Goal: Task Accomplishment & Management: Complete application form

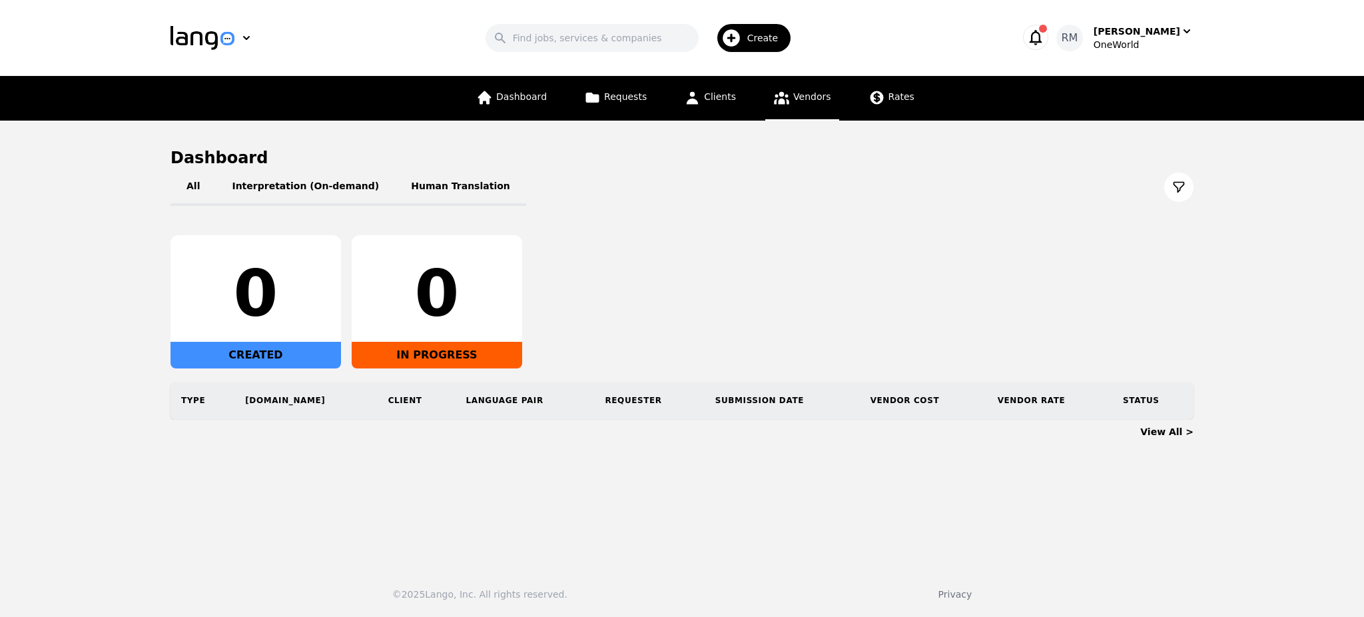
click at [787, 101] on link "Vendors" at bounding box center [801, 98] width 73 height 45
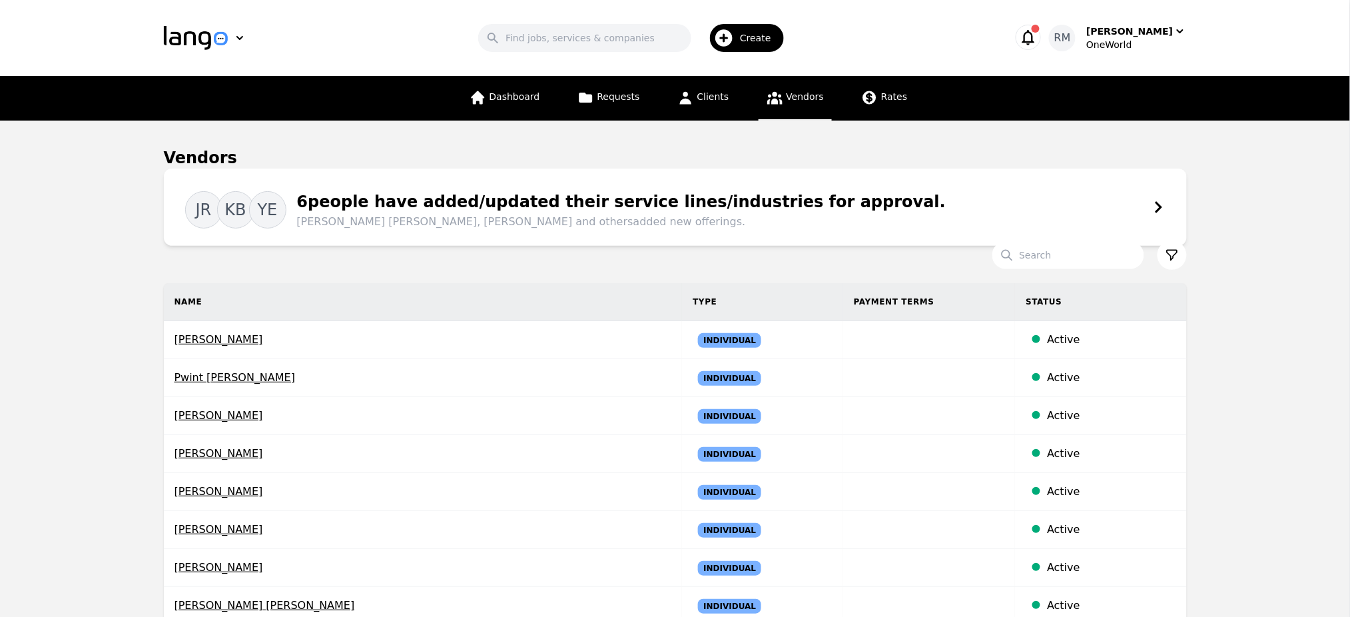
drag, startPoint x: 344, startPoint y: 49, endPoint x: 226, endPoint y: 45, distance: 118.0
click at [341, 50] on div "Search Create" at bounding box center [635, 38] width 709 height 39
click at [193, 39] on img "button" at bounding box center [196, 38] width 64 height 24
click at [205, 73] on p "Lango" at bounding box center [205, 71] width 29 height 13
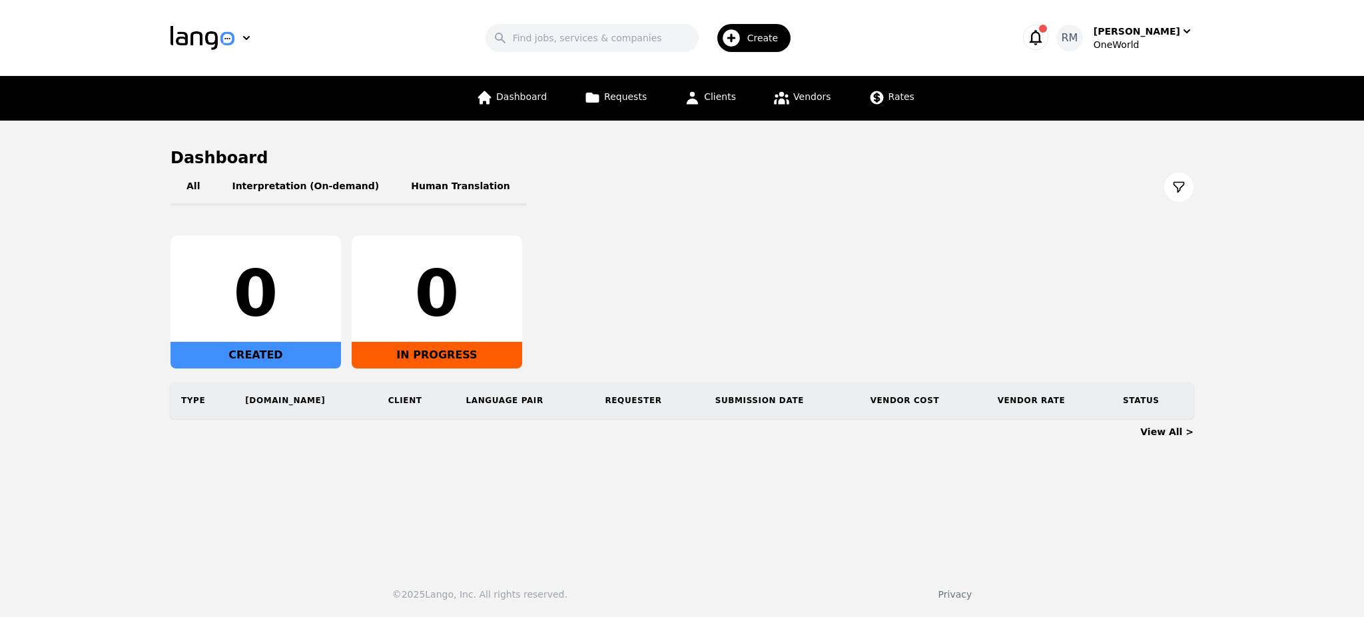
click at [418, 37] on div "Search Create" at bounding box center [642, 38] width 709 height 39
click at [800, 95] on span "Vendors" at bounding box center [811, 96] width 37 height 11
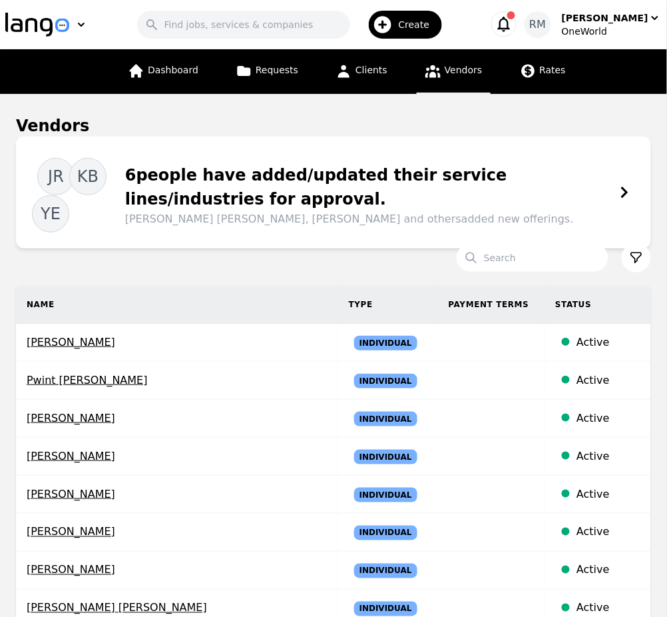
click at [434, 71] on icon at bounding box center [433, 71] width 17 height 17
click at [411, 32] on div "Create" at bounding box center [406, 25] width 74 height 28
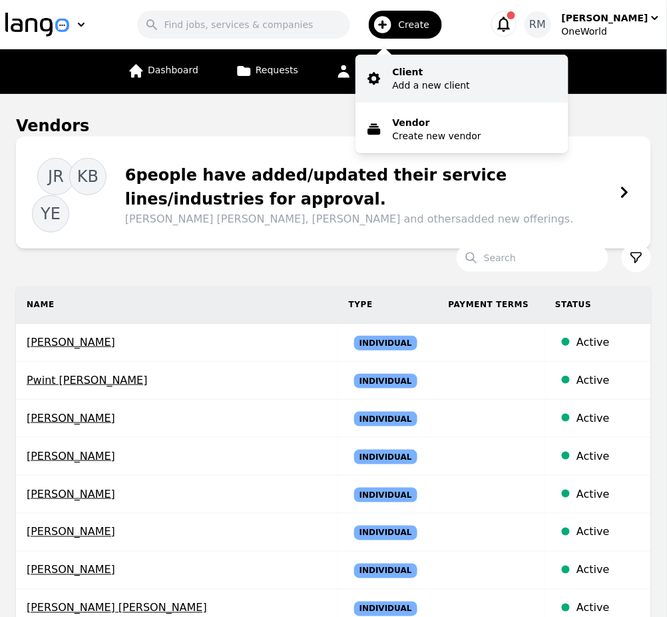
click at [456, 79] on p "Add a new client" at bounding box center [431, 85] width 77 height 13
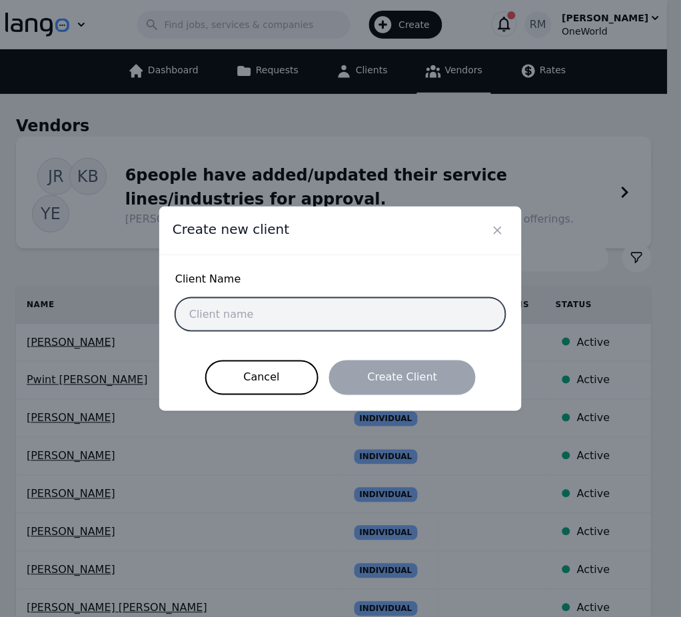
click at [292, 318] on input "text" at bounding box center [340, 314] width 330 height 33
paste input "[PERSON_NAME]"
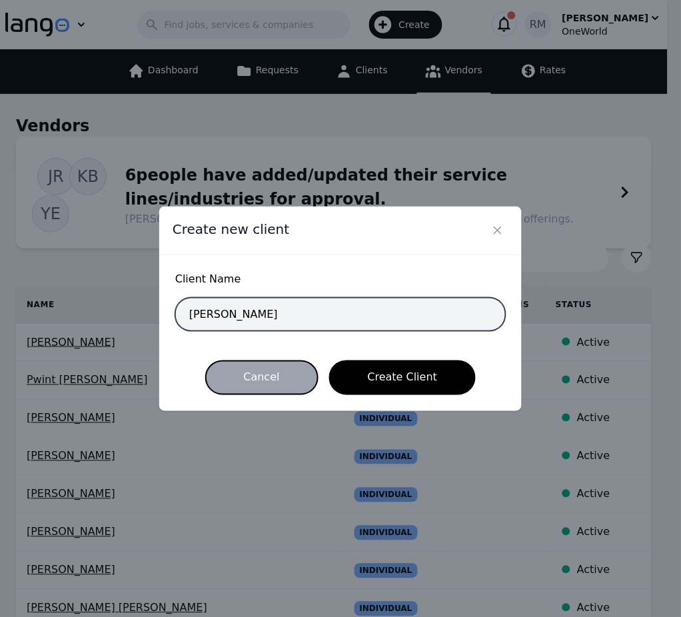
type input "[PERSON_NAME]"
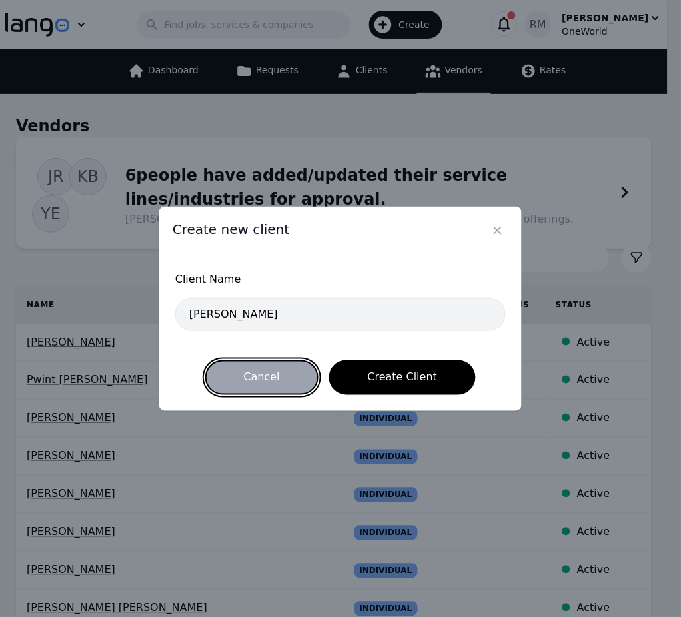
click at [277, 369] on button "Cancel" at bounding box center [261, 377] width 113 height 35
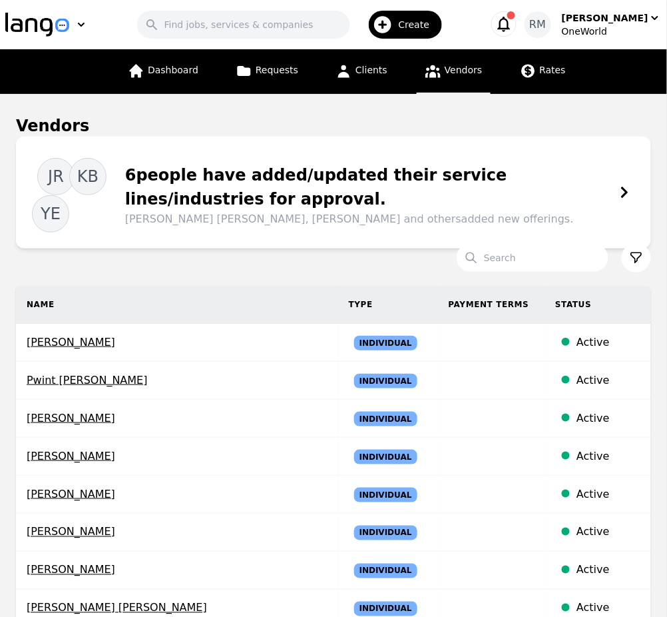
click at [469, 57] on link "Vendors" at bounding box center [453, 71] width 73 height 45
click at [454, 75] on span "Vendors" at bounding box center [463, 70] width 37 height 11
click at [423, 27] on span "Create" at bounding box center [419, 24] width 41 height 13
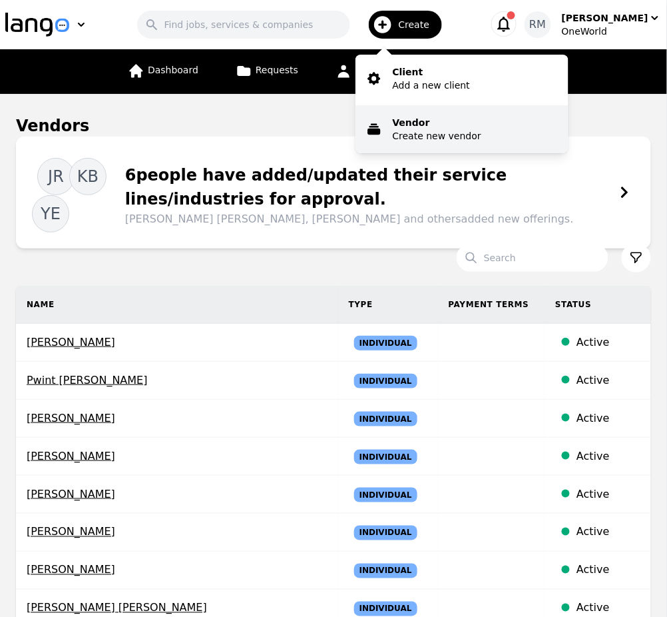
click at [478, 129] on p "Create new vendor" at bounding box center [437, 135] width 89 height 13
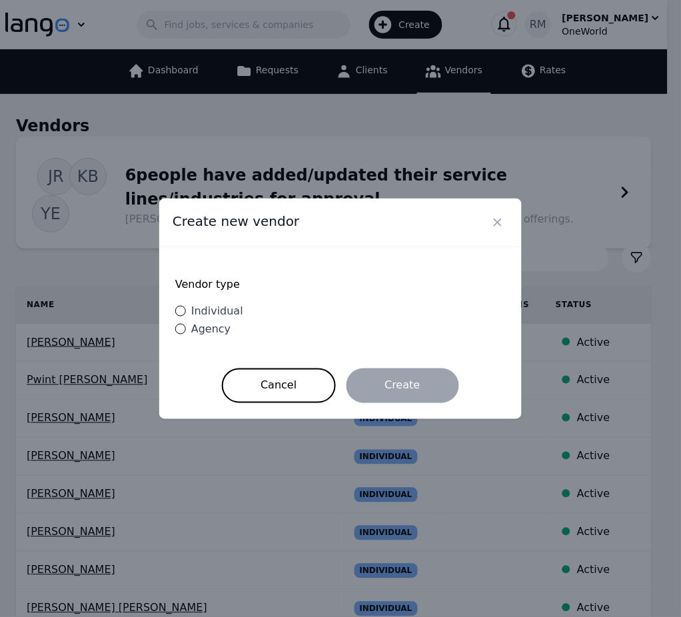
click at [224, 312] on span "Individual" at bounding box center [217, 310] width 52 height 13
click at [186, 312] on input "Individual" at bounding box center [180, 311] width 11 height 11
radio input "true"
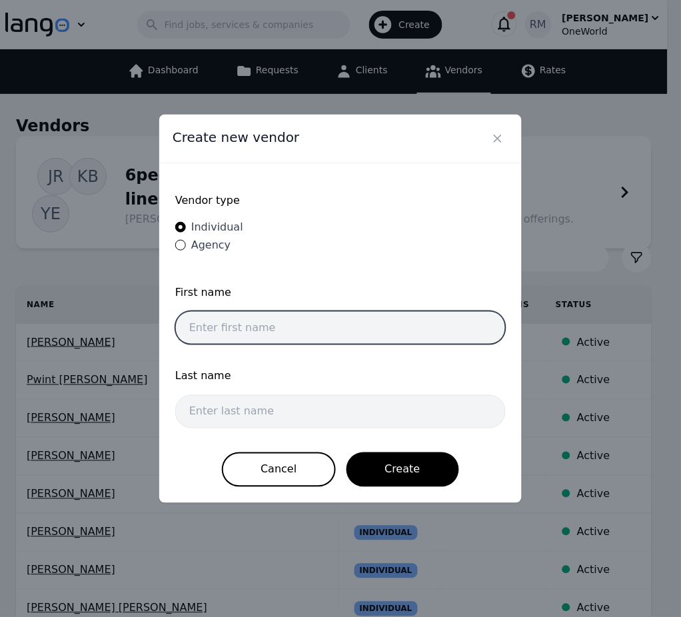
click at [266, 332] on input "text" at bounding box center [340, 327] width 330 height 33
paste input "[PERSON_NAME]"
drag, startPoint x: 218, startPoint y: 328, endPoint x: 374, endPoint y: 325, distance: 155.9
click at [374, 325] on input "[PERSON_NAME]" at bounding box center [340, 327] width 330 height 33
type input "[DEMOGRAPHIC_DATA]"
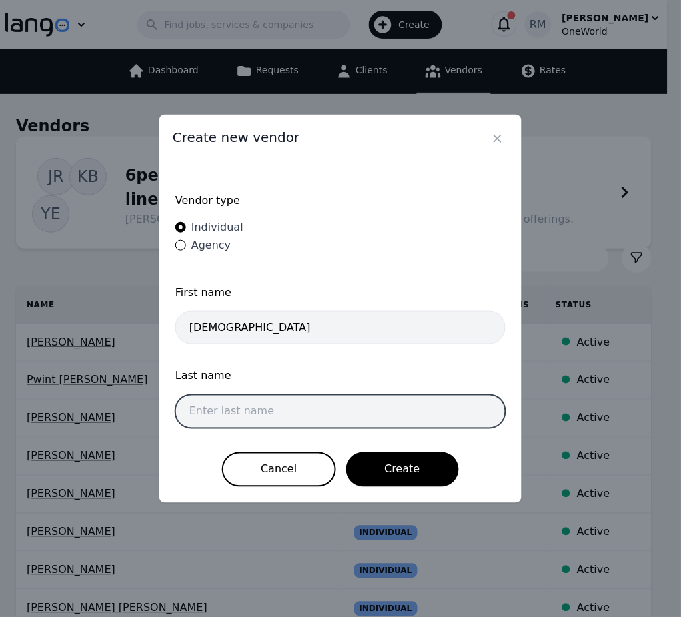
click at [288, 416] on input "text" at bounding box center [340, 411] width 330 height 33
paste input "Torres [GEOGRAPHIC_DATA]"
type input "Torres [GEOGRAPHIC_DATA]"
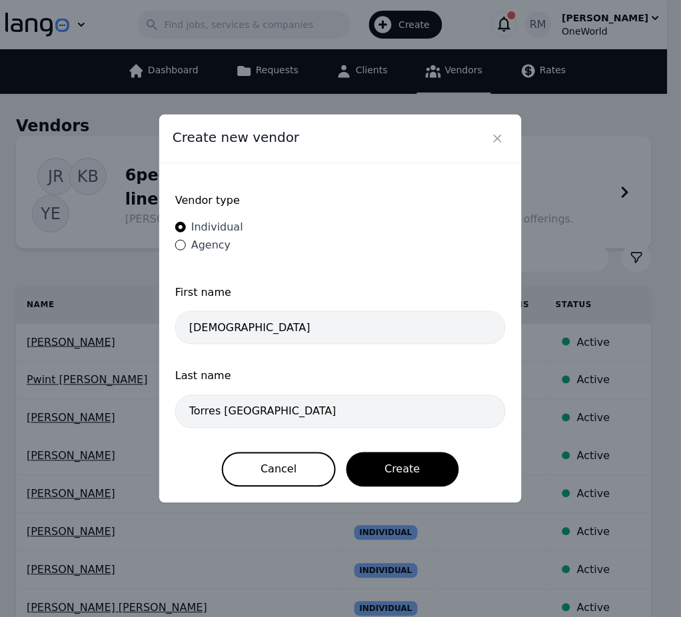
click at [294, 346] on div "First name [PERSON_NAME]" at bounding box center [340, 318] width 330 height 68
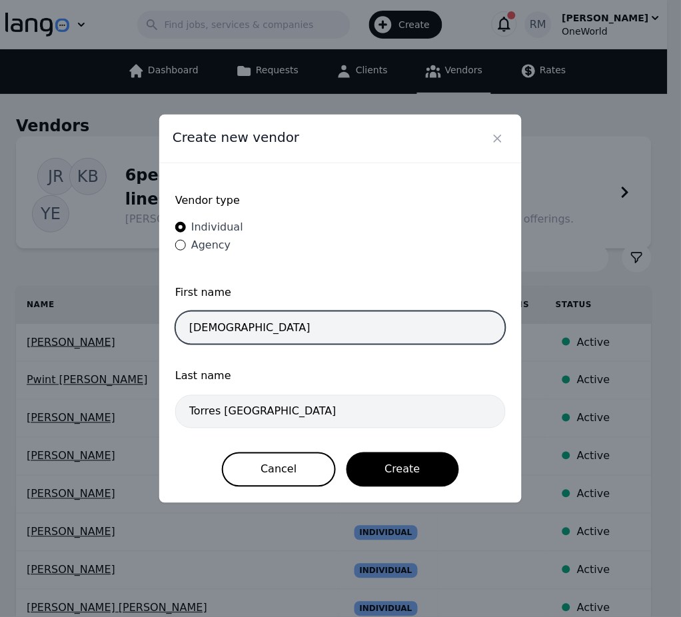
click at [296, 340] on input "[DEMOGRAPHIC_DATA]" at bounding box center [340, 327] width 330 height 33
type input "[DEMOGRAPHIC_DATA]"
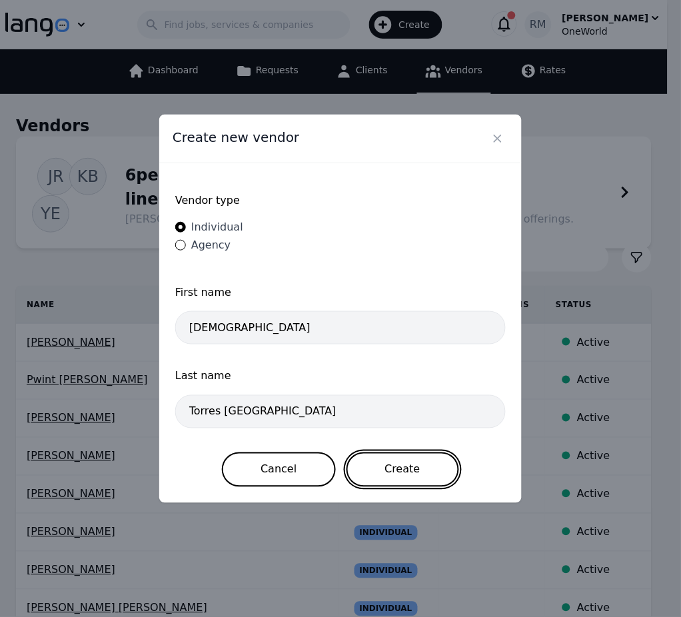
click at [412, 462] on button "Create" at bounding box center [402, 469] width 113 height 35
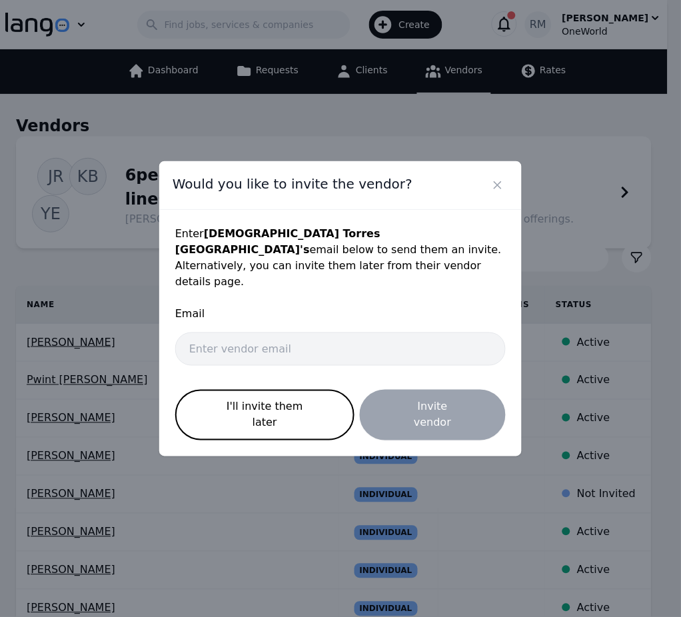
click at [290, 358] on div "Email" at bounding box center [340, 340] width 330 height 68
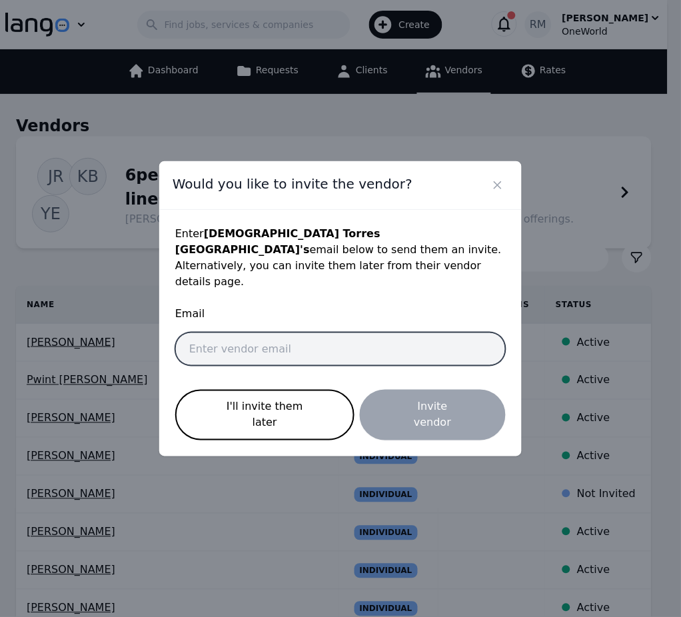
click at [301, 348] on input "email" at bounding box center [340, 348] width 330 height 33
paste input "[EMAIL_ADDRESS][DOMAIN_NAME]"
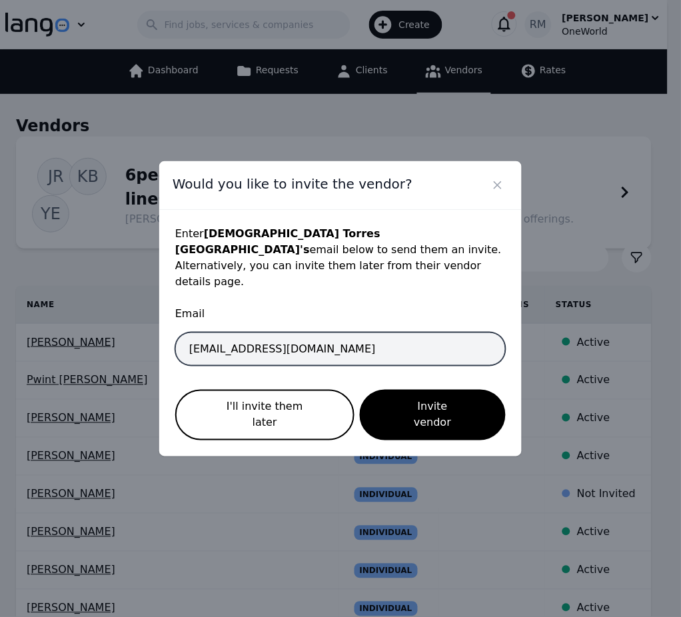
type input "[EMAIL_ADDRESS][DOMAIN_NAME]"
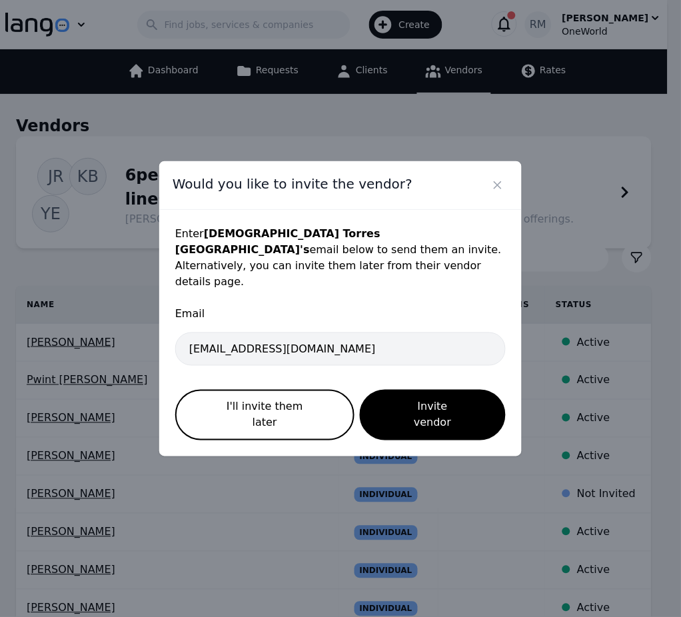
click at [356, 316] on div "Email" at bounding box center [340, 319] width 330 height 27
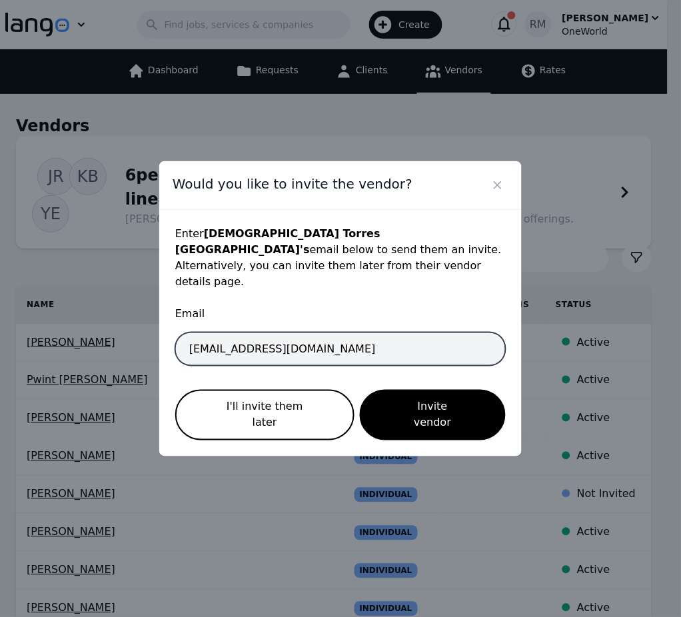
click at [336, 332] on input "[EMAIL_ADDRESS][DOMAIN_NAME]" at bounding box center [340, 348] width 330 height 33
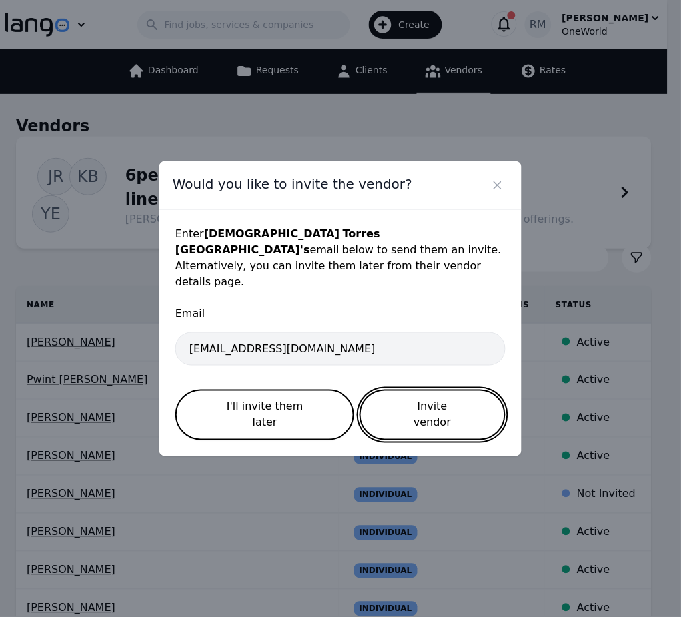
click at [391, 399] on button "Invite vendor" at bounding box center [433, 415] width 146 height 51
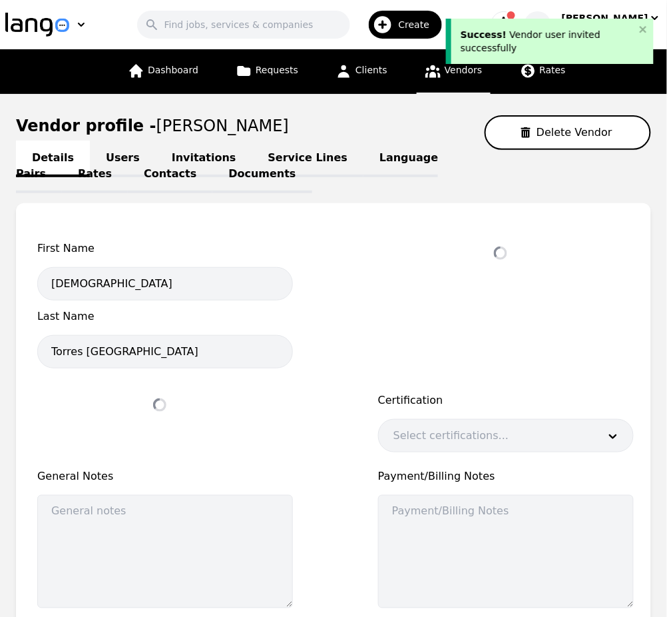
select select "active"
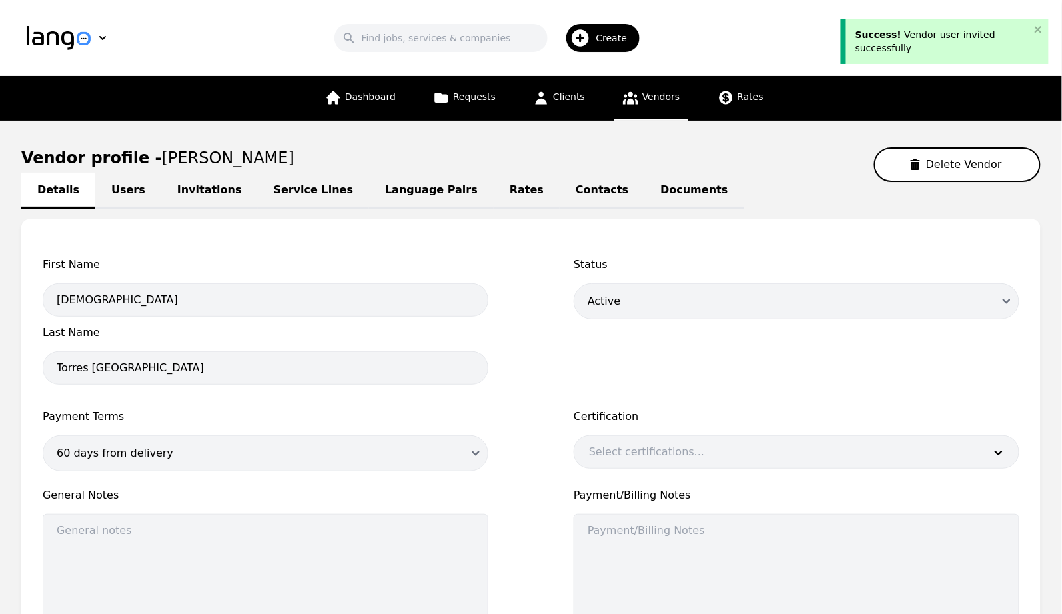
click at [115, 198] on link "Users" at bounding box center [128, 191] width 66 height 37
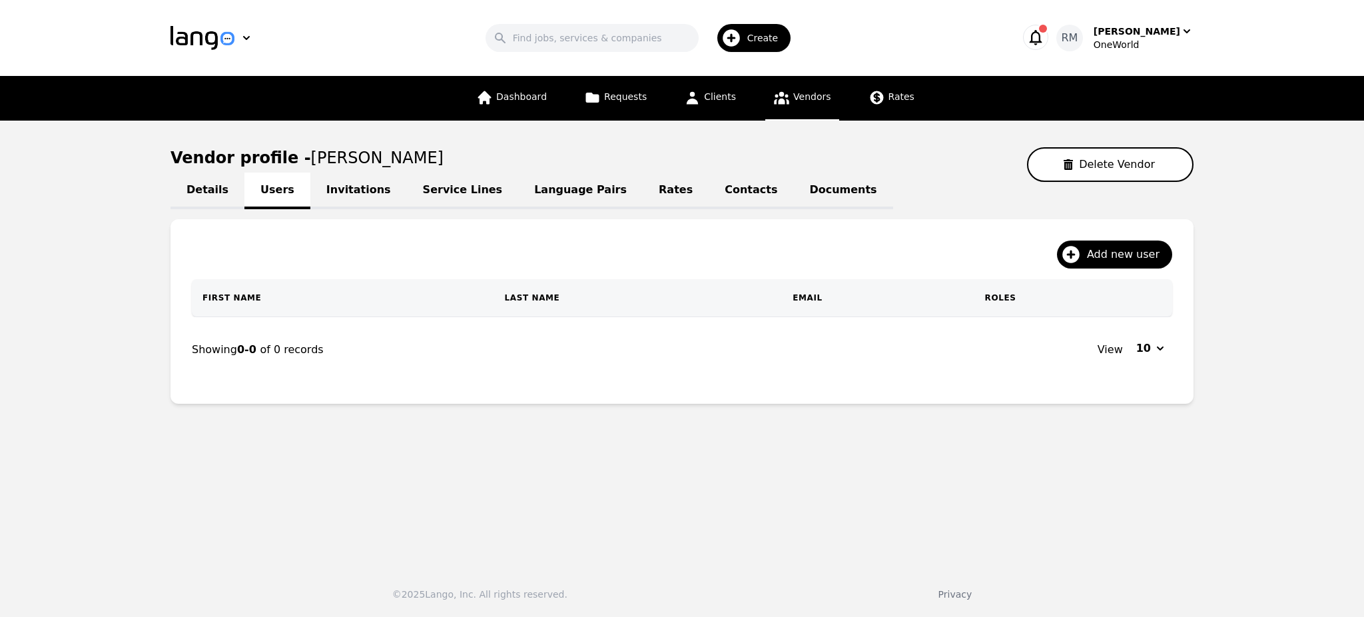
click at [332, 183] on link "Invitations" at bounding box center [358, 191] width 97 height 37
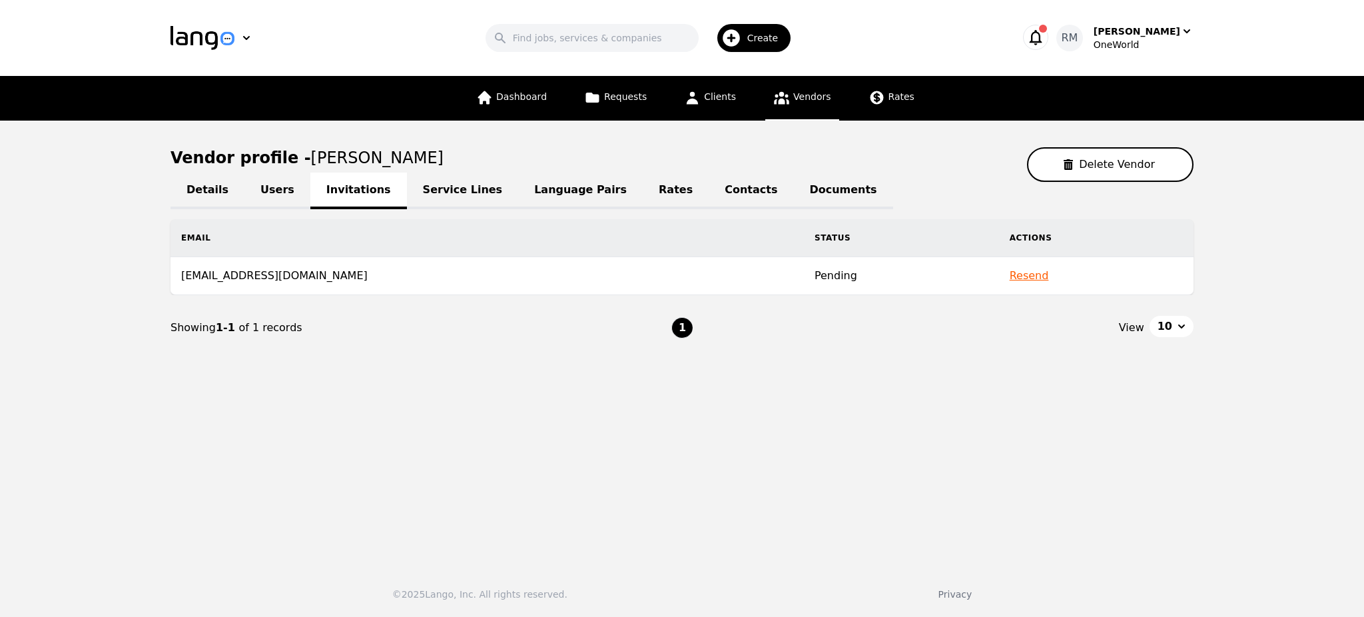
click at [449, 197] on link "Service Lines" at bounding box center [463, 191] width 112 height 37
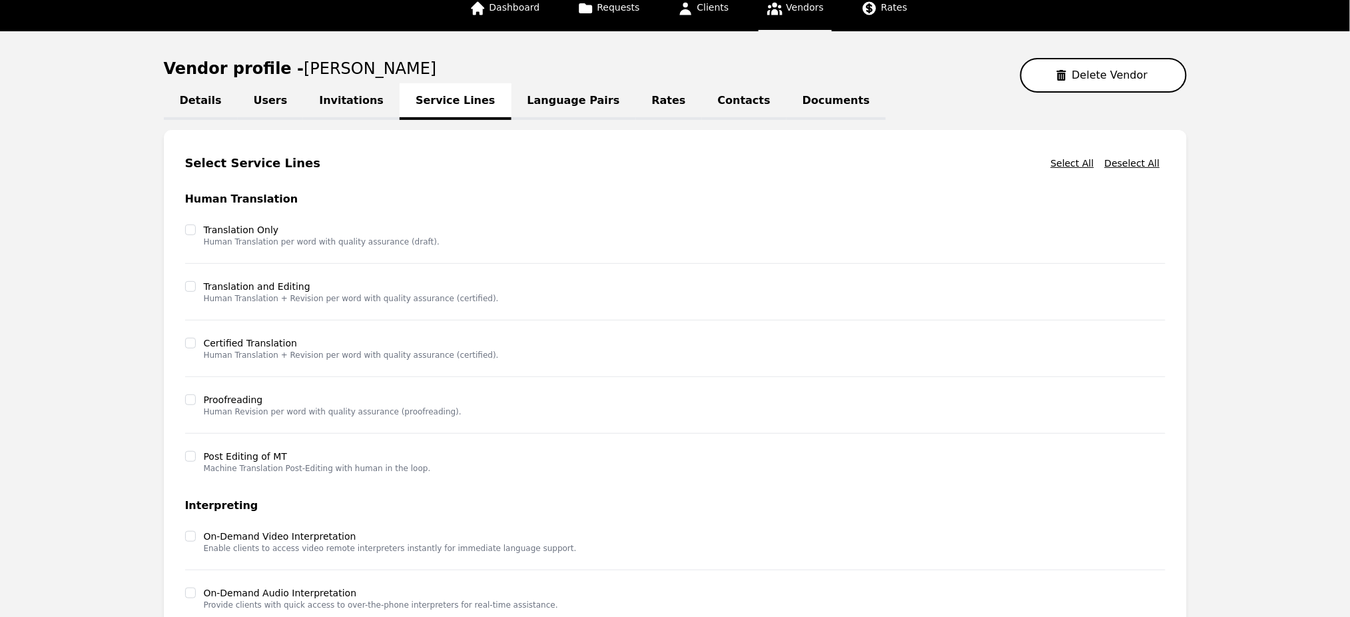
scroll to position [241, 0]
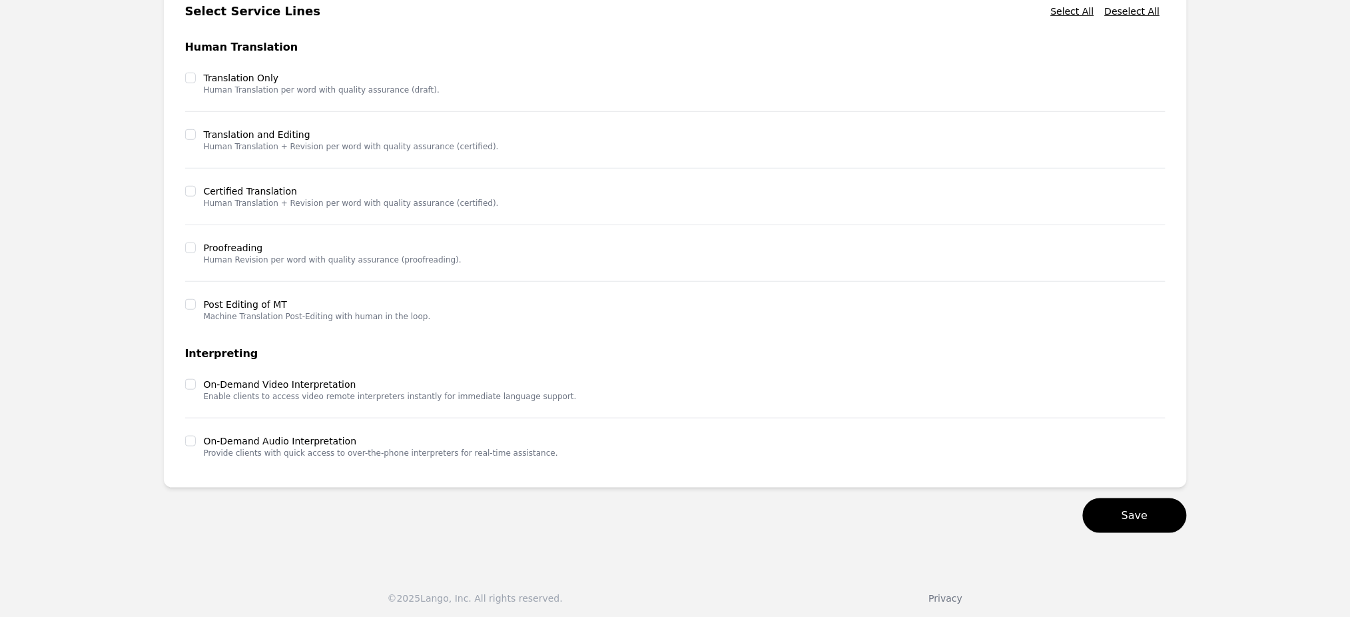
click at [192, 446] on div "On-Demand Audio Interpretation Provide clients with quick access to over-the-ph…" at bounding box center [371, 446] width 373 height 24
click at [189, 442] on input "checkbox" at bounding box center [190, 441] width 11 height 11
checkbox input "true"
click at [190, 386] on input "checkbox" at bounding box center [190, 384] width 11 height 11
click at [195, 383] on input "checkbox" at bounding box center [190, 384] width 11 height 11
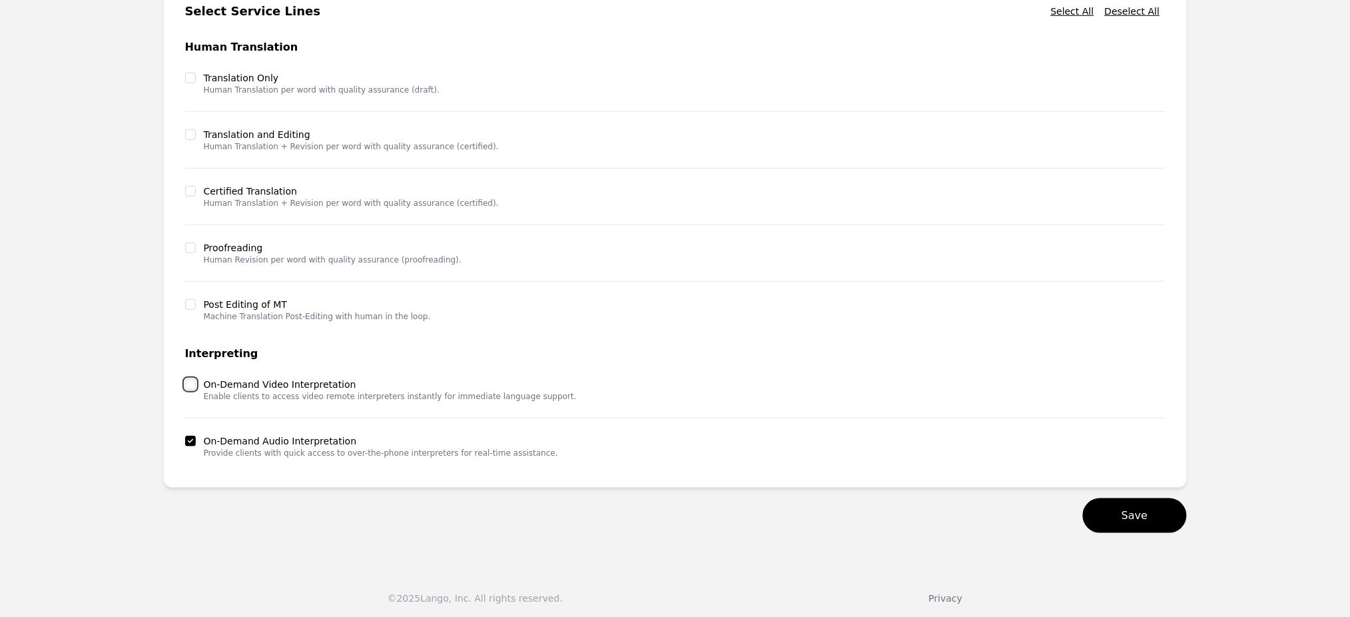
checkbox input "false"
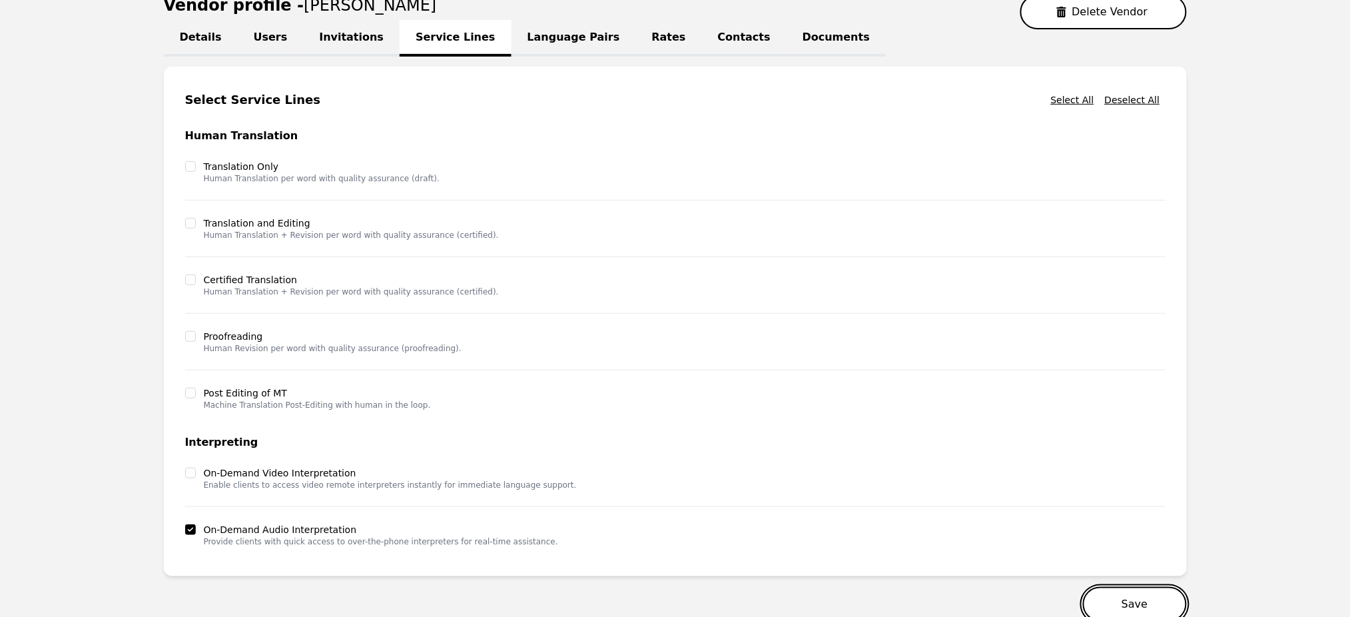
click at [1120, 606] on button "Save" at bounding box center [1134, 604] width 103 height 35
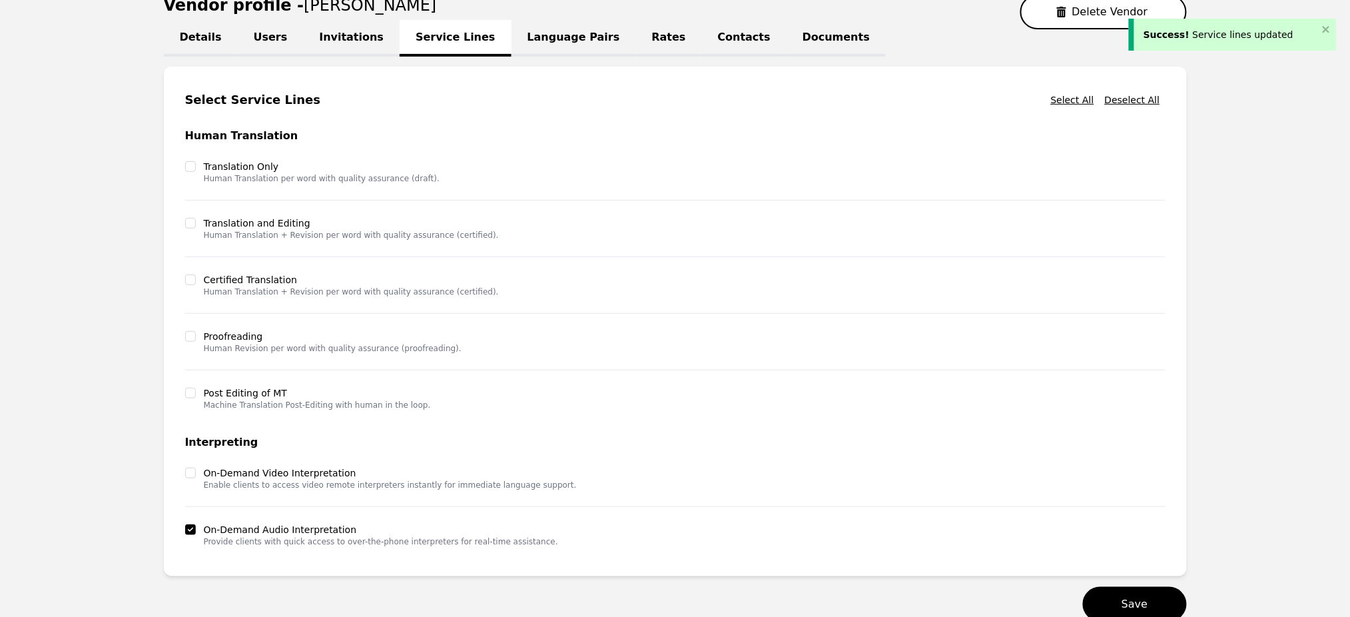
click at [532, 50] on link "Language Pairs" at bounding box center [574, 38] width 125 height 37
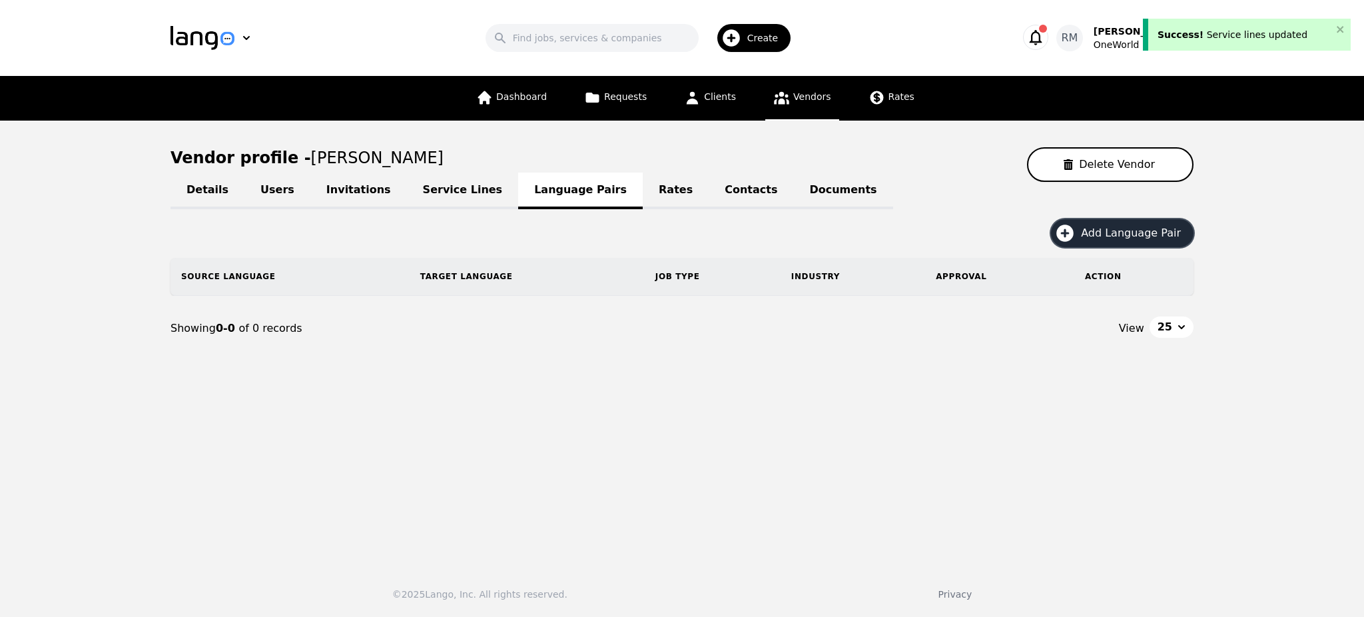
click at [1112, 239] on span "Add Language Pair" at bounding box center [1135, 233] width 109 height 16
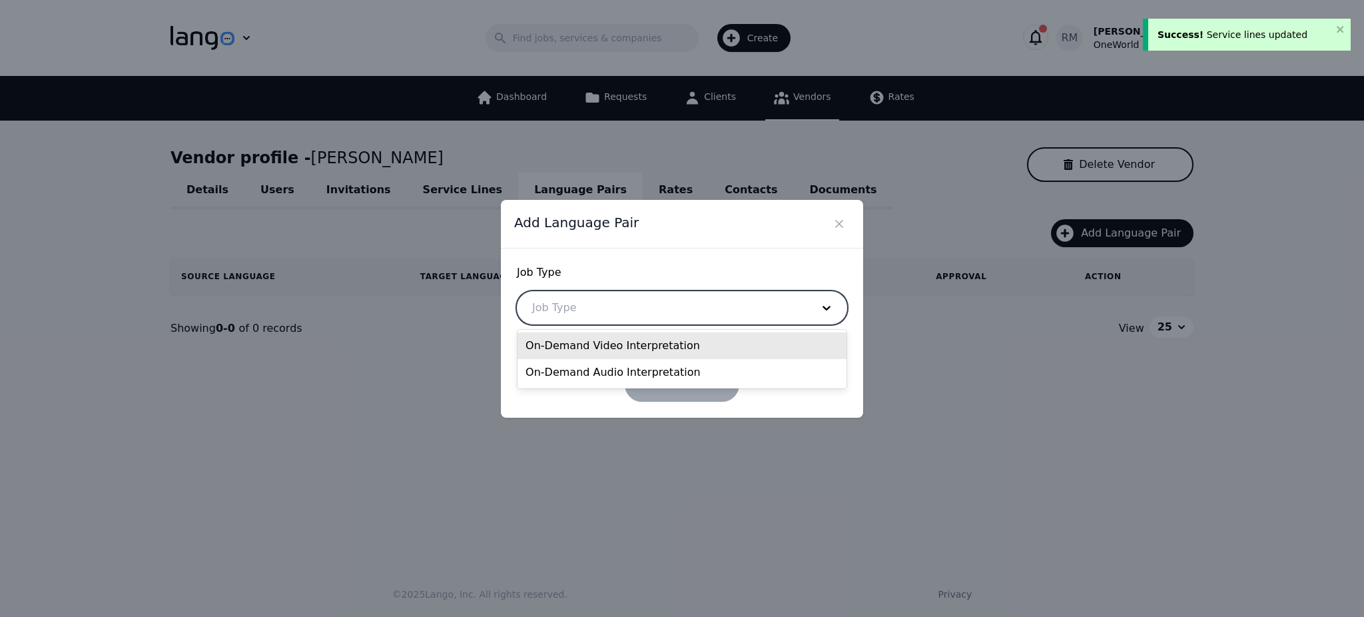
click at [594, 318] on div at bounding box center [662, 308] width 289 height 32
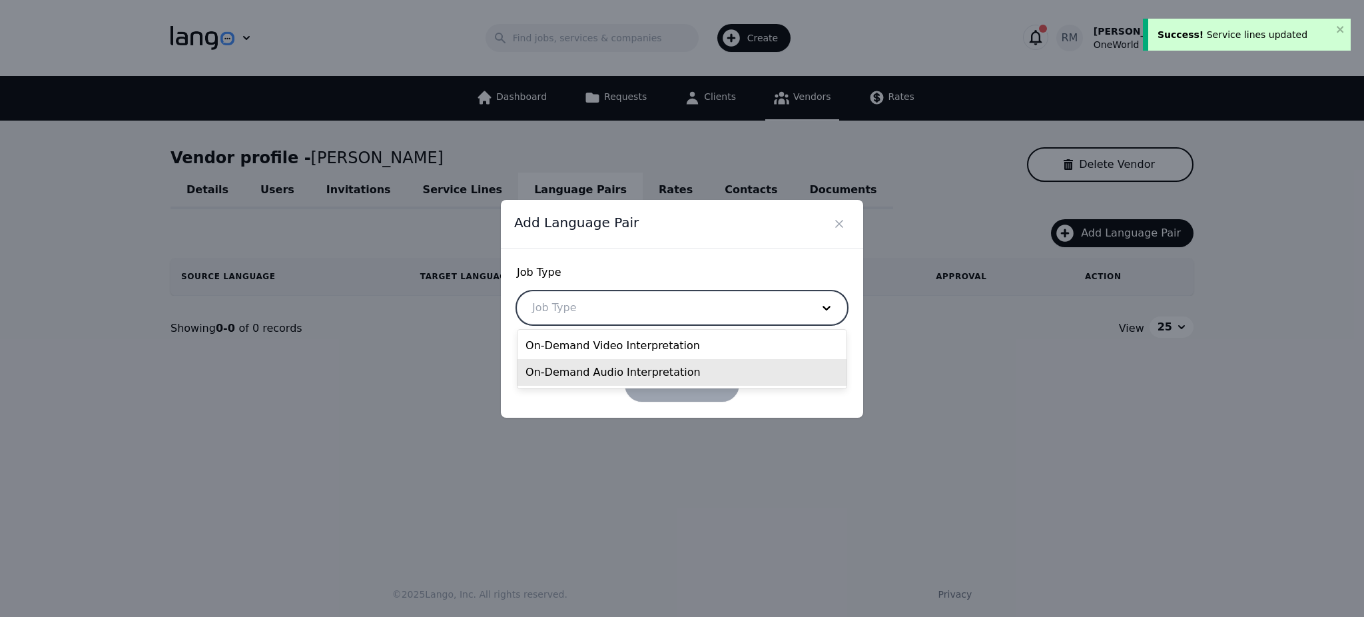
click at [624, 378] on div "On-Demand Audio Interpretation" at bounding box center [682, 372] width 329 height 27
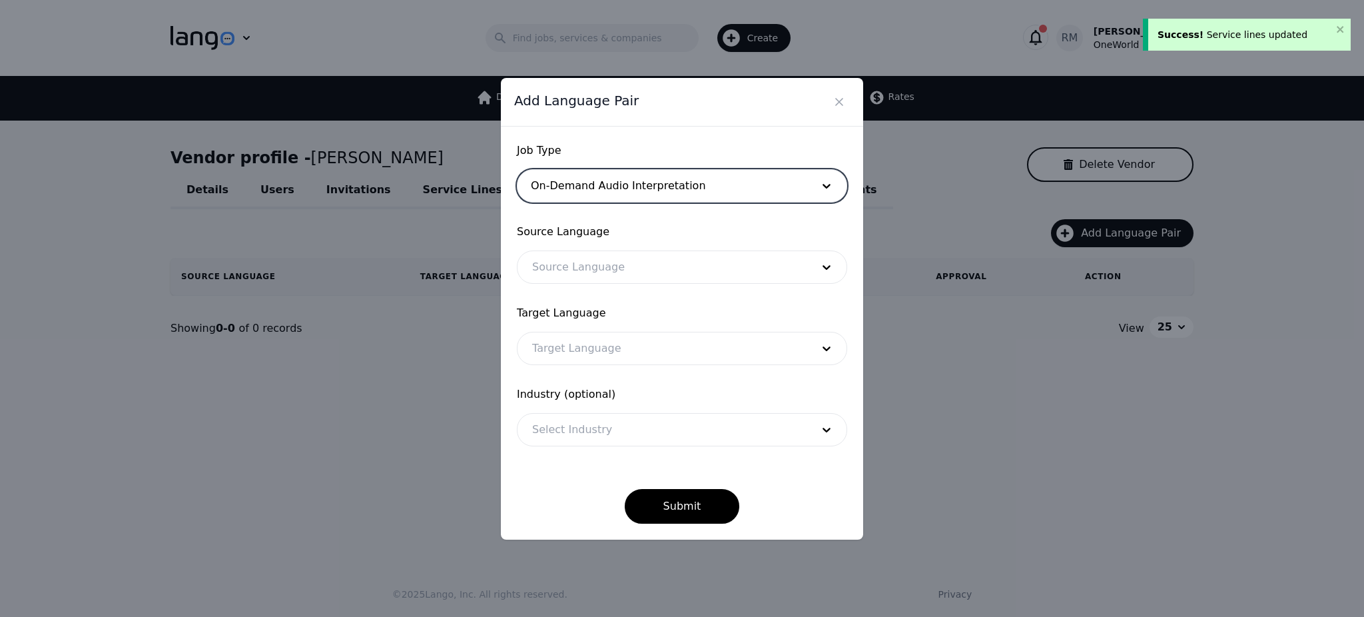
click at [648, 268] on div at bounding box center [662, 267] width 289 height 32
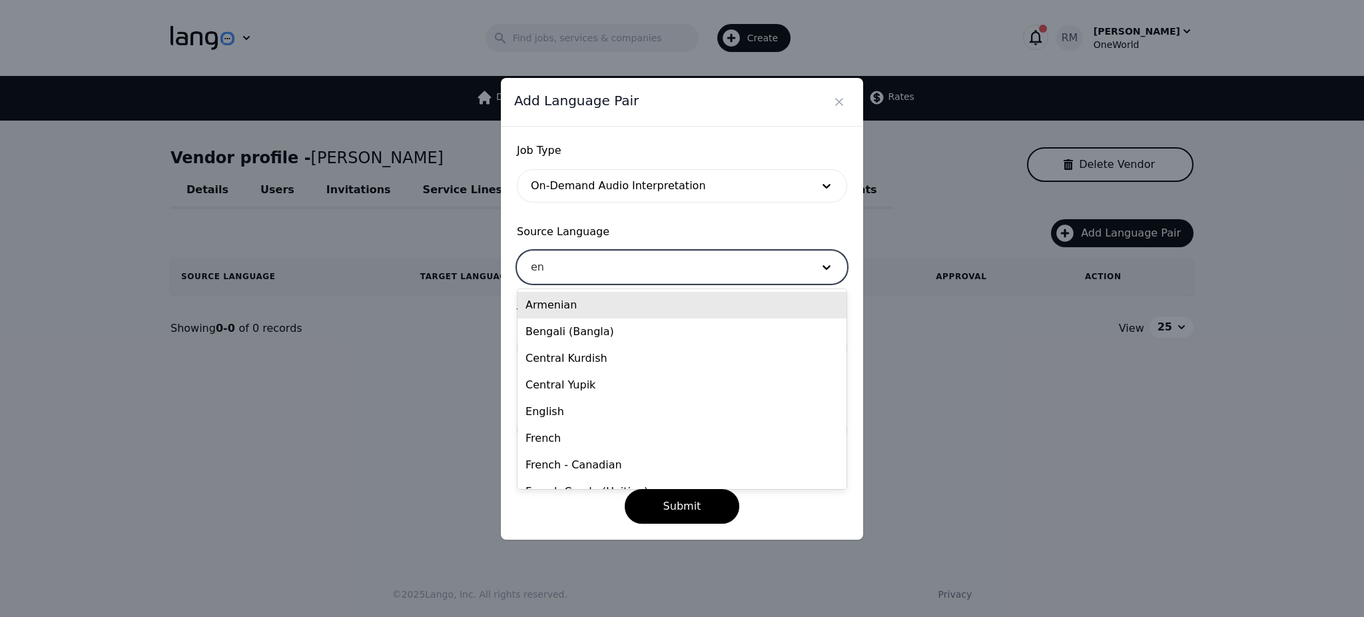
type input "eng"
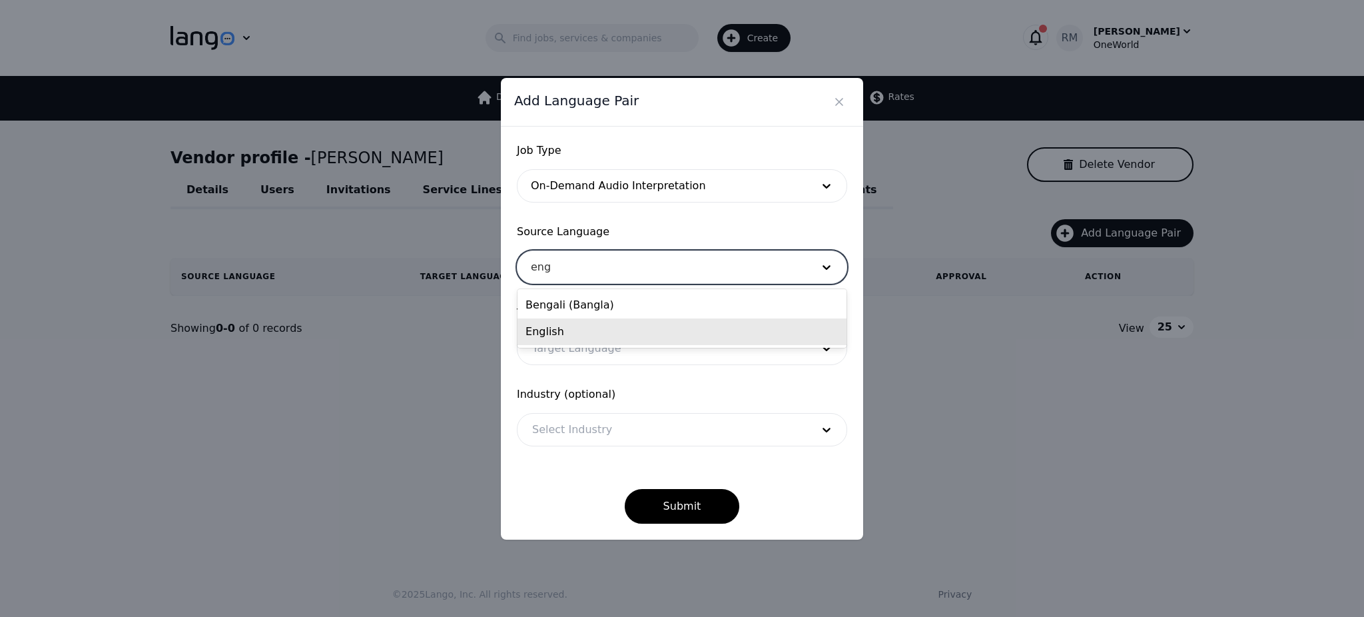
click at [604, 327] on div "English" at bounding box center [682, 331] width 329 height 27
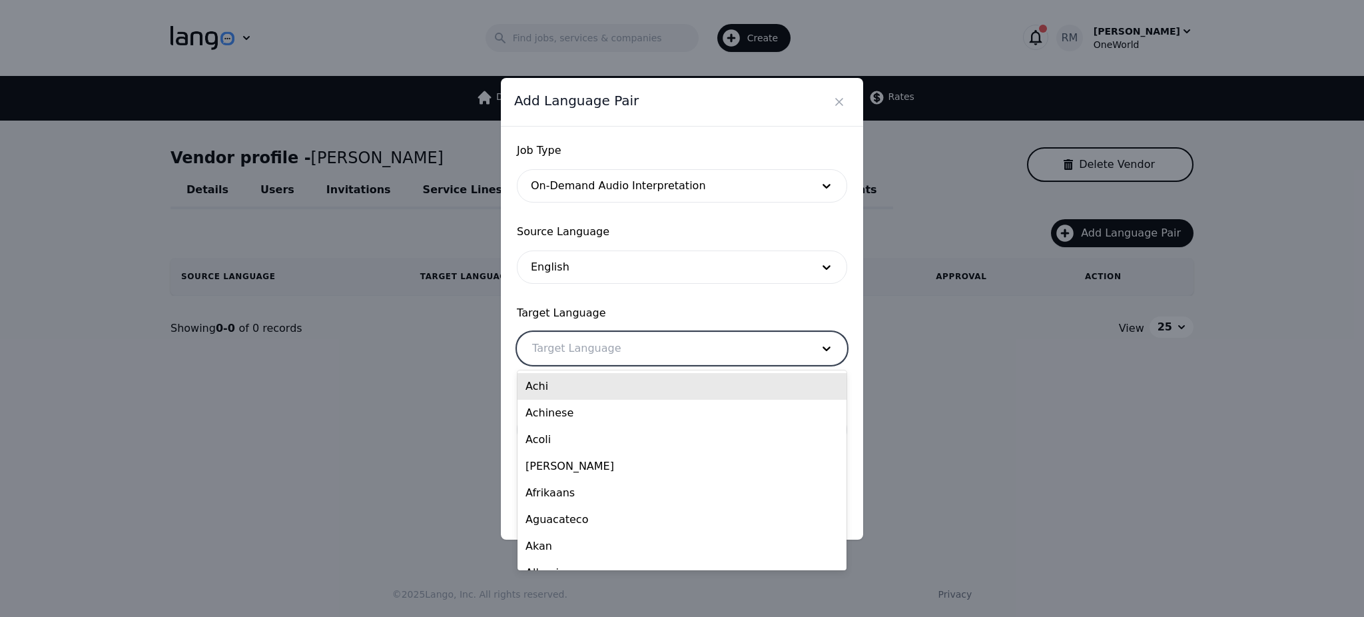
click at [641, 345] on div at bounding box center [662, 348] width 289 height 32
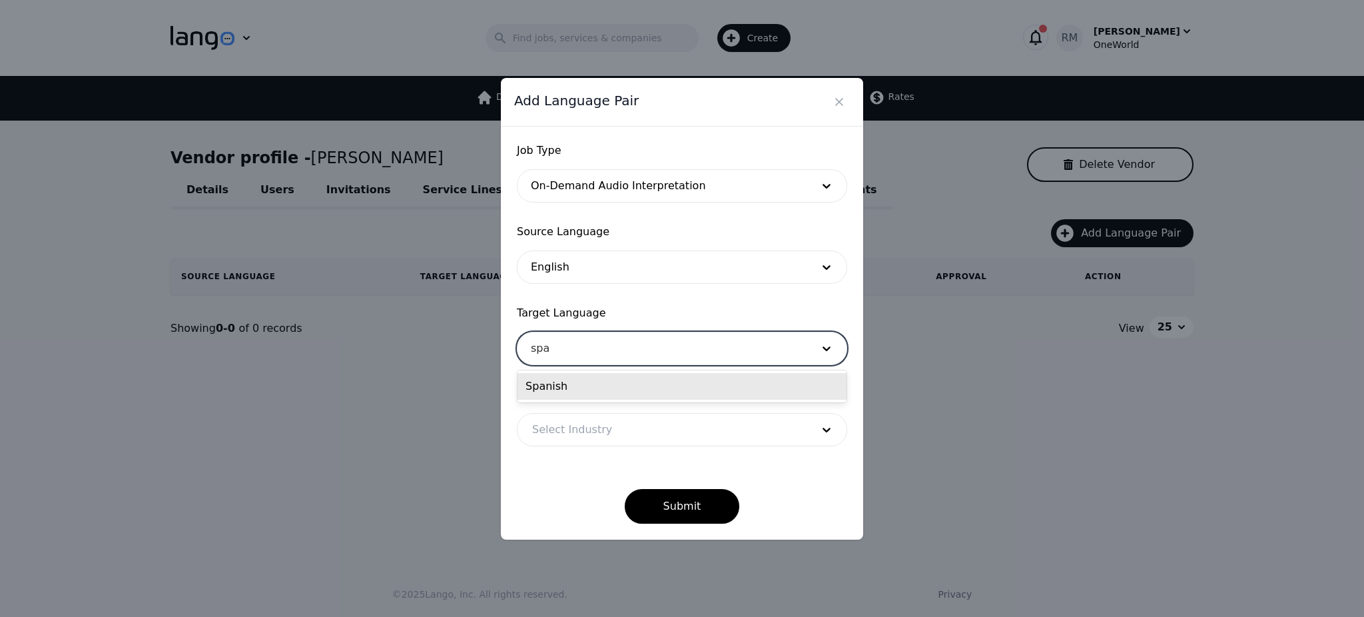
type input "span"
click at [659, 378] on div "Spanish" at bounding box center [682, 386] width 329 height 27
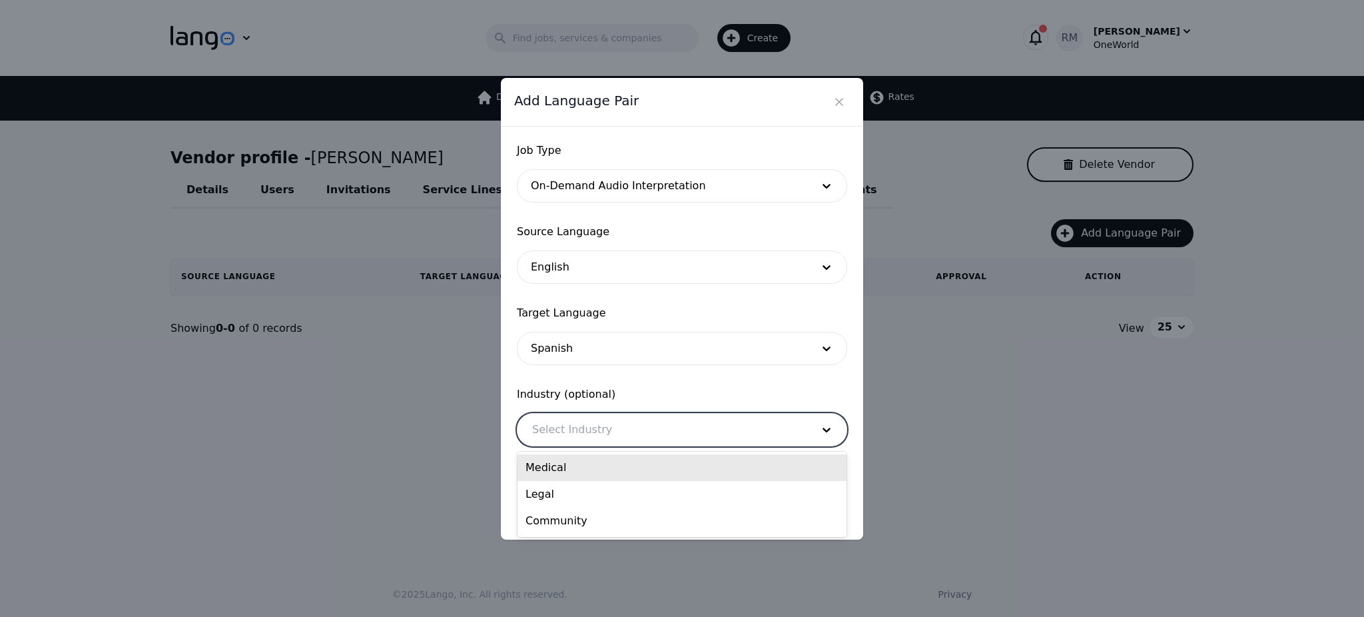
click at [673, 438] on div at bounding box center [662, 430] width 289 height 32
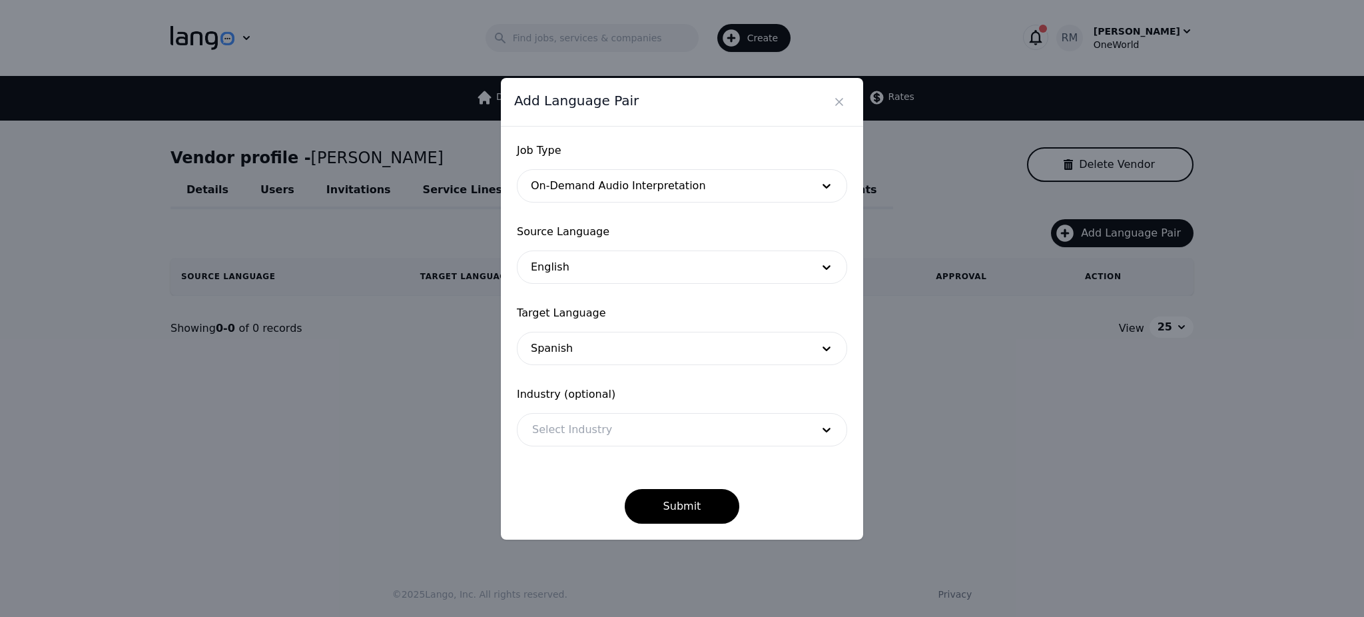
click at [670, 372] on form "Job Type On-Demand Audio Interpretation Source Language English Target Language…" at bounding box center [682, 333] width 330 height 381
click at [695, 495] on button "Submit" at bounding box center [682, 506] width 115 height 35
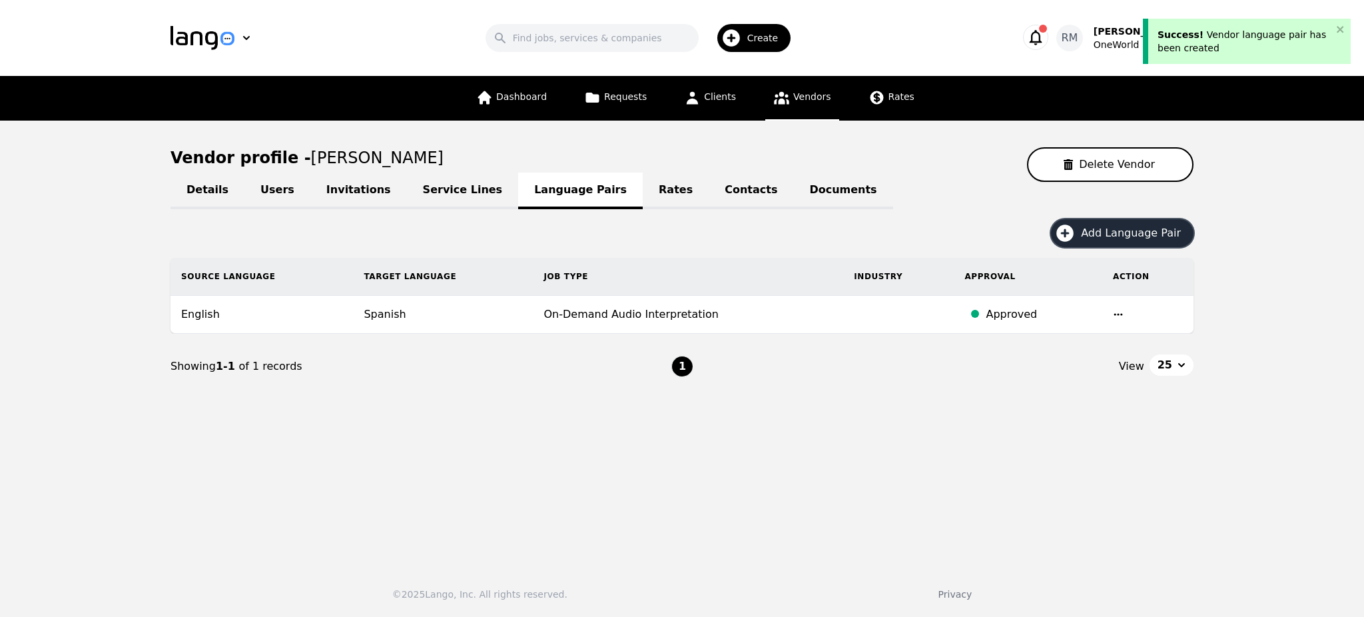
click at [1124, 239] on span "Add Language Pair" at bounding box center [1135, 233] width 109 height 16
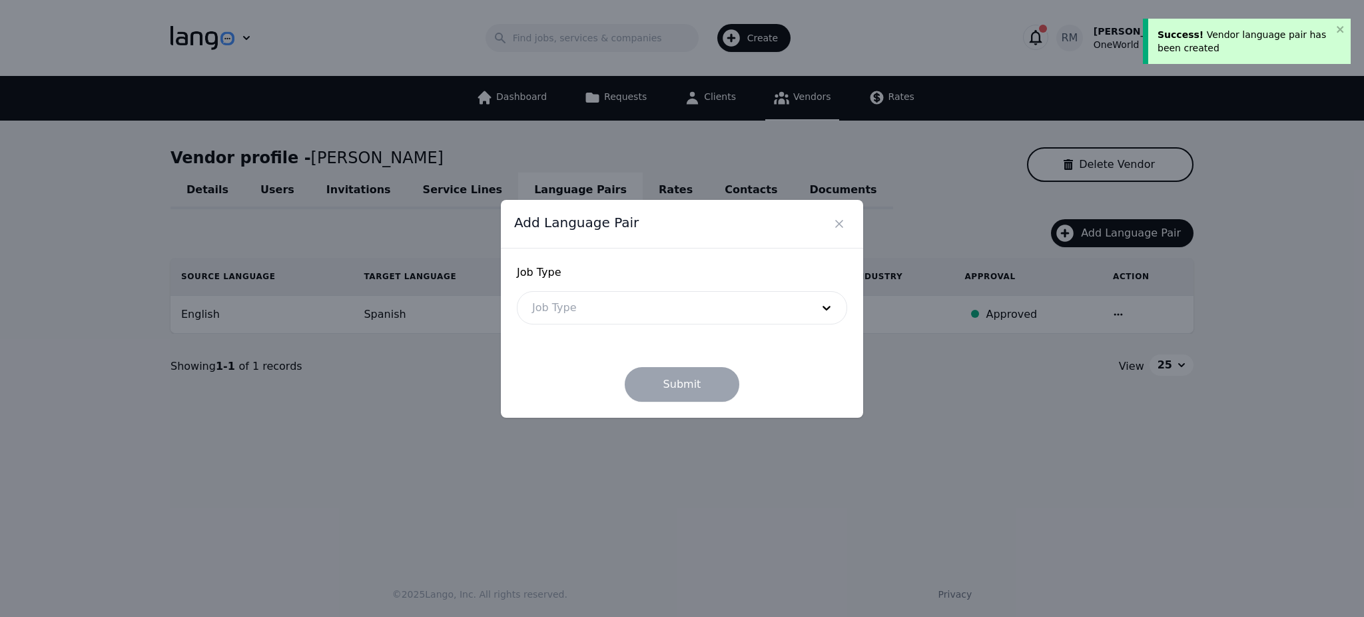
drag, startPoint x: 681, startPoint y: 283, endPoint x: 677, endPoint y: 292, distance: 9.3
click at [679, 286] on div "Job Type Job Type" at bounding box center [682, 294] width 330 height 60
click at [671, 306] on div at bounding box center [662, 308] width 289 height 32
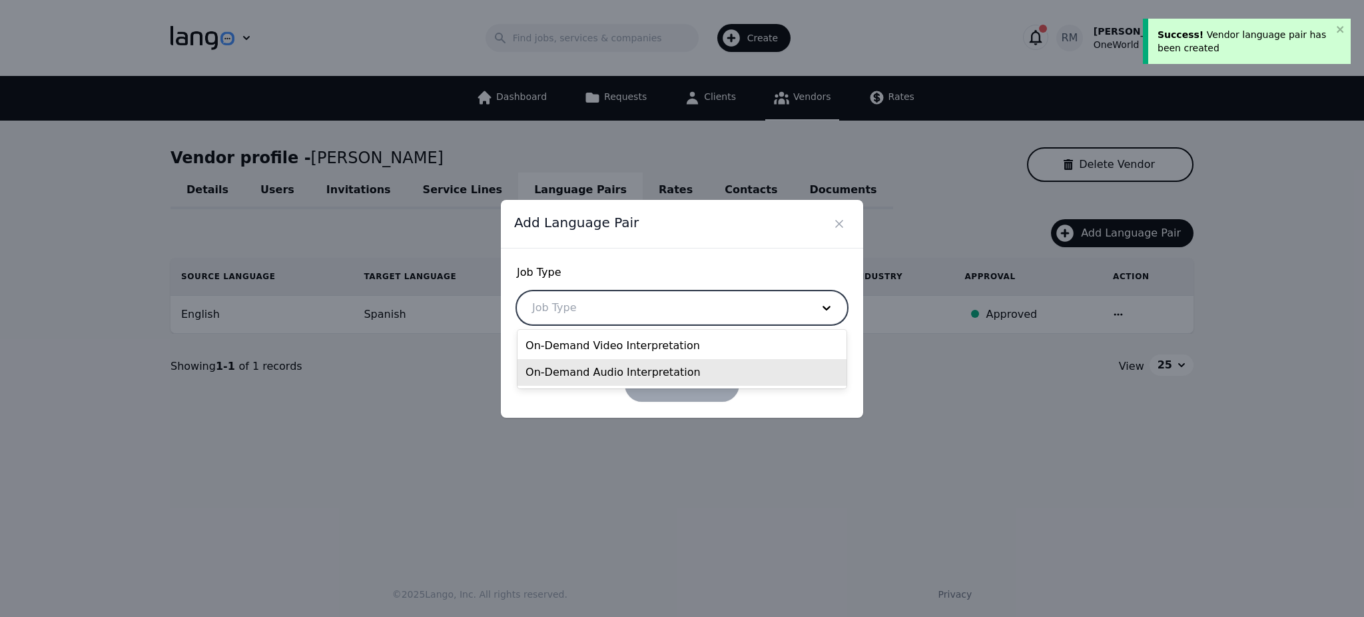
click at [651, 365] on div "On-Demand Audio Interpretation" at bounding box center [682, 372] width 329 height 27
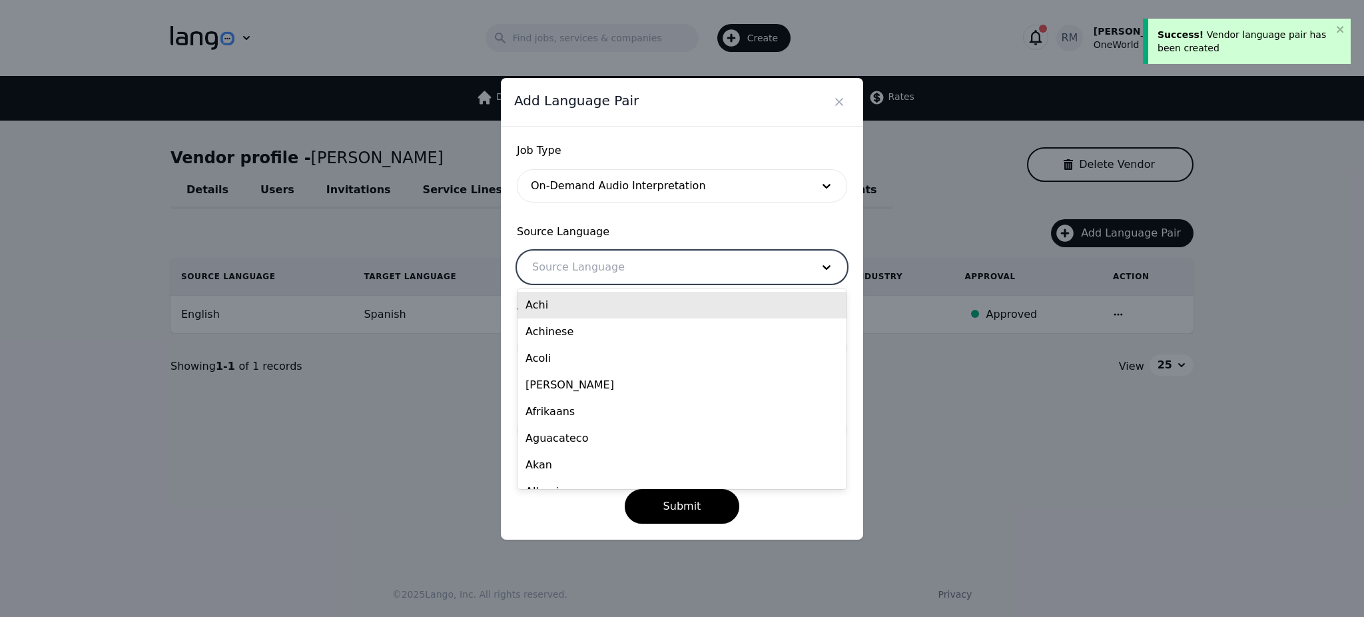
click at [622, 266] on div at bounding box center [662, 267] width 289 height 32
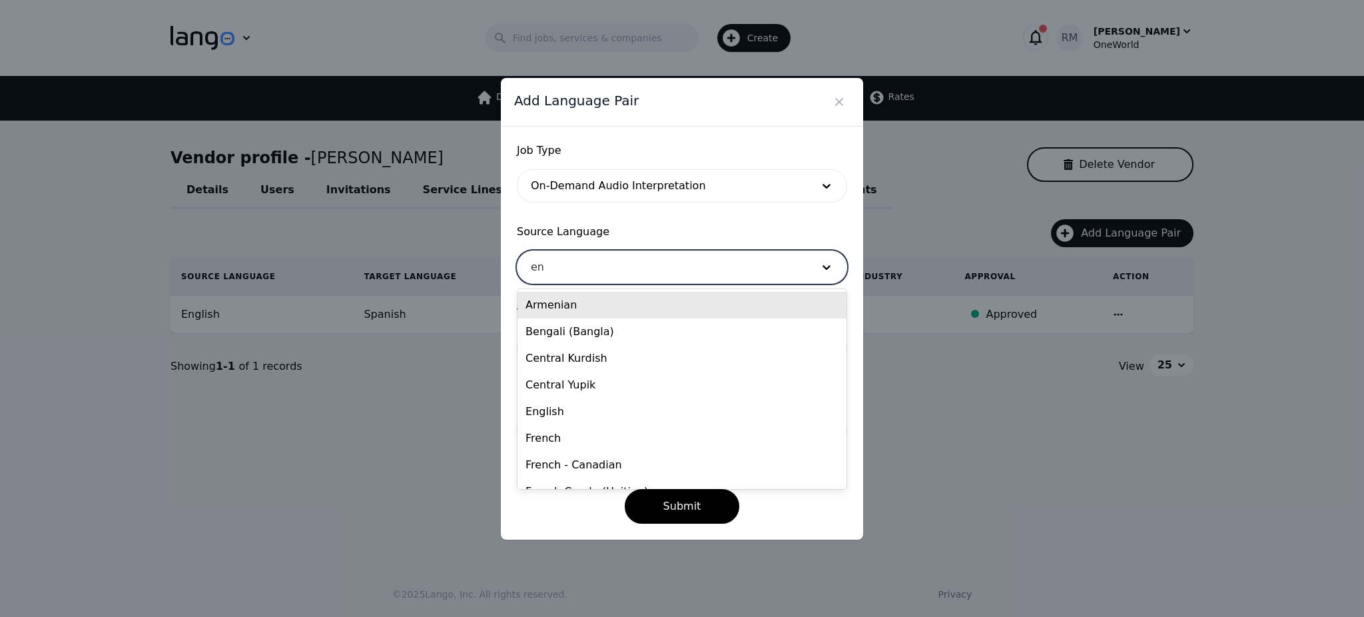
type input "eng"
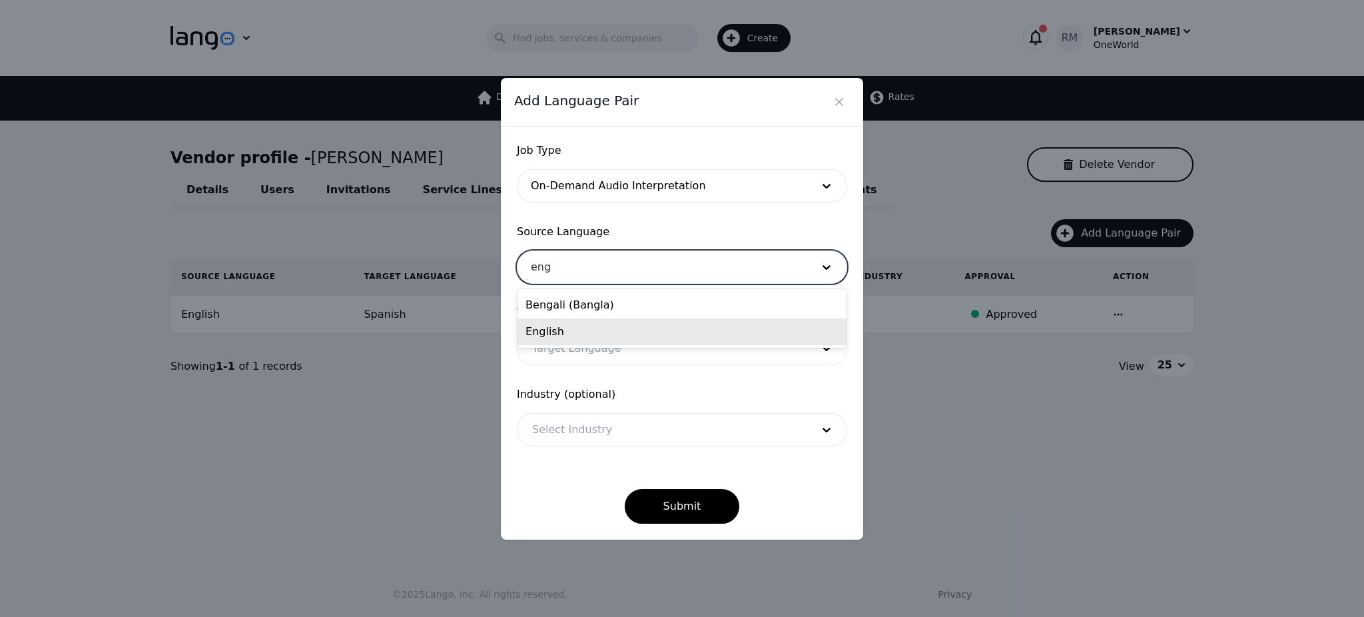
click at [571, 329] on div "English" at bounding box center [682, 331] width 329 height 27
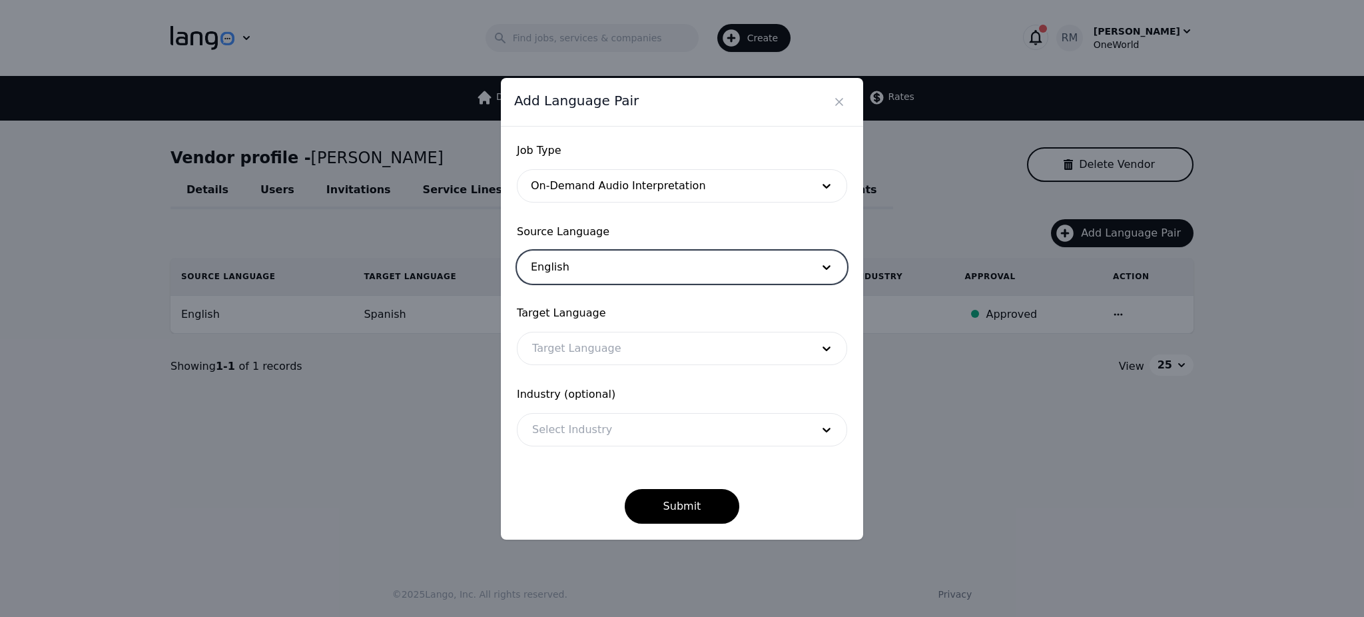
click at [619, 338] on div at bounding box center [662, 348] width 289 height 32
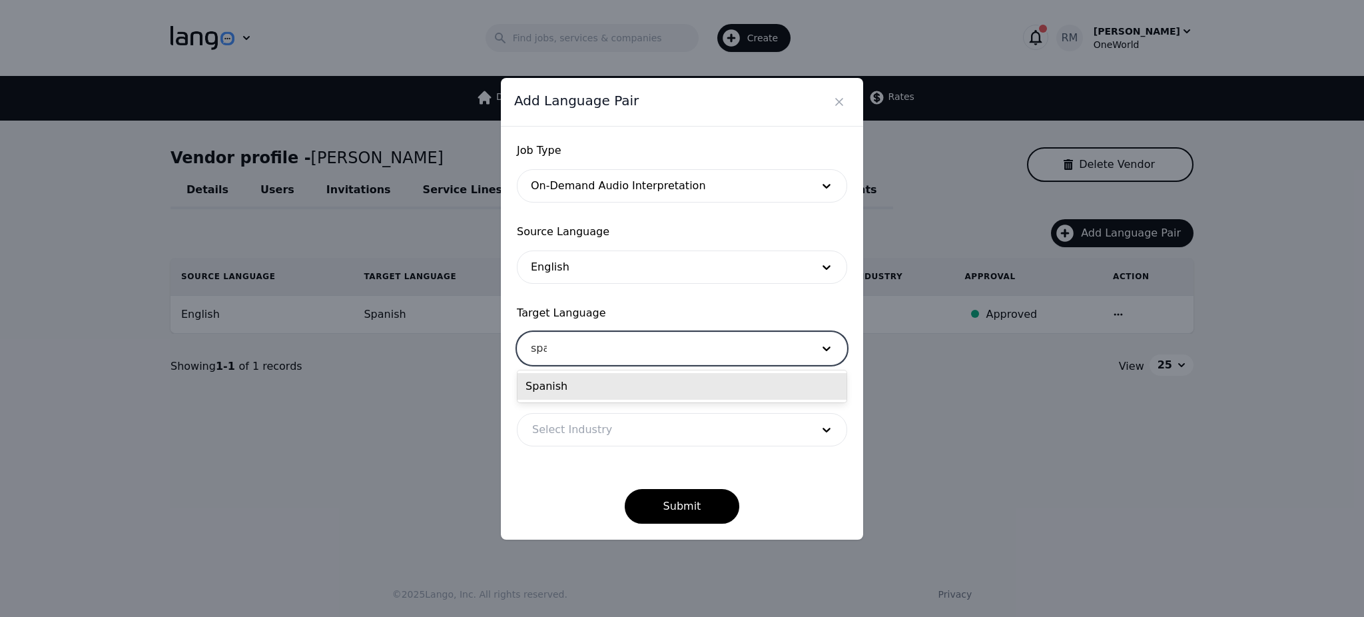
type input "span"
click at [697, 383] on div "Spanish" at bounding box center [682, 386] width 329 height 27
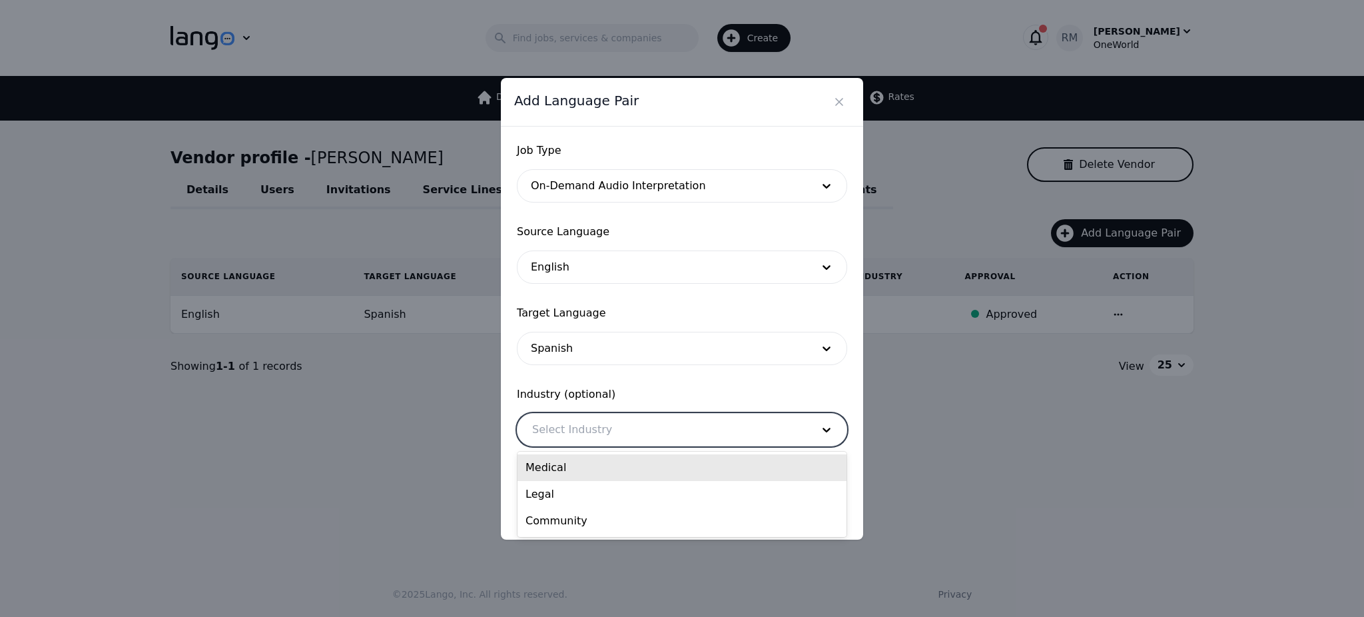
click at [705, 423] on div at bounding box center [662, 430] width 289 height 32
click at [625, 462] on div "Medical" at bounding box center [682, 467] width 329 height 27
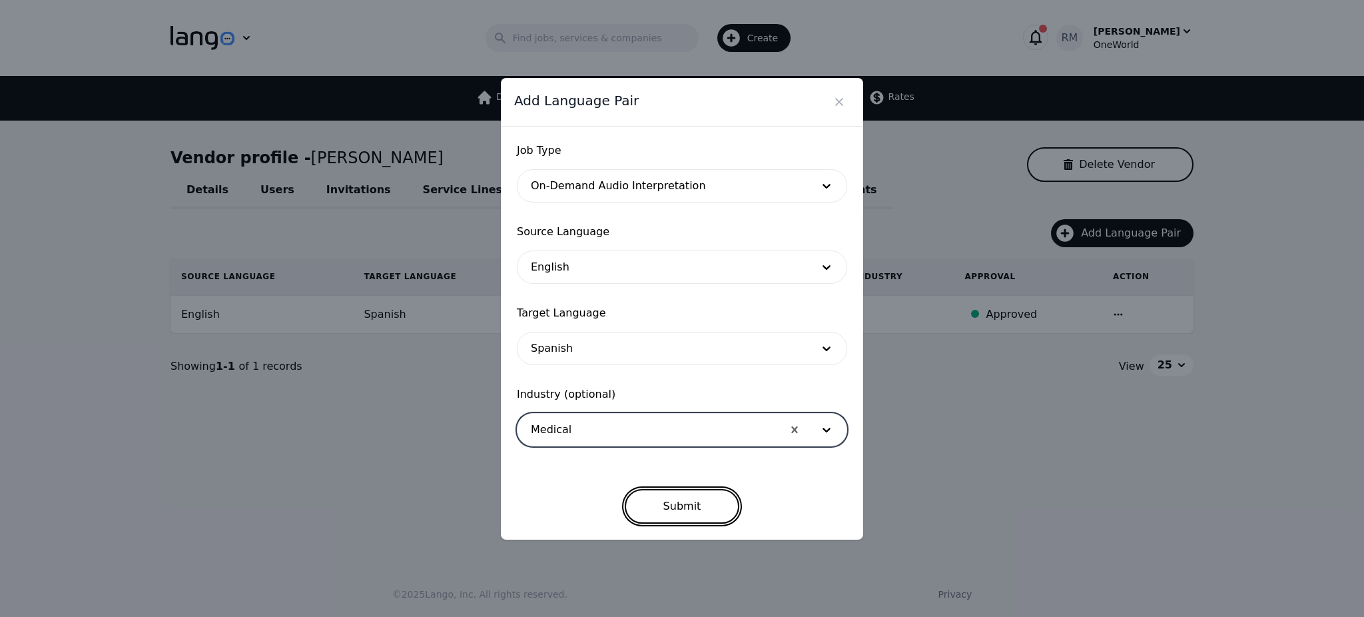
click at [686, 509] on button "Submit" at bounding box center [682, 506] width 115 height 35
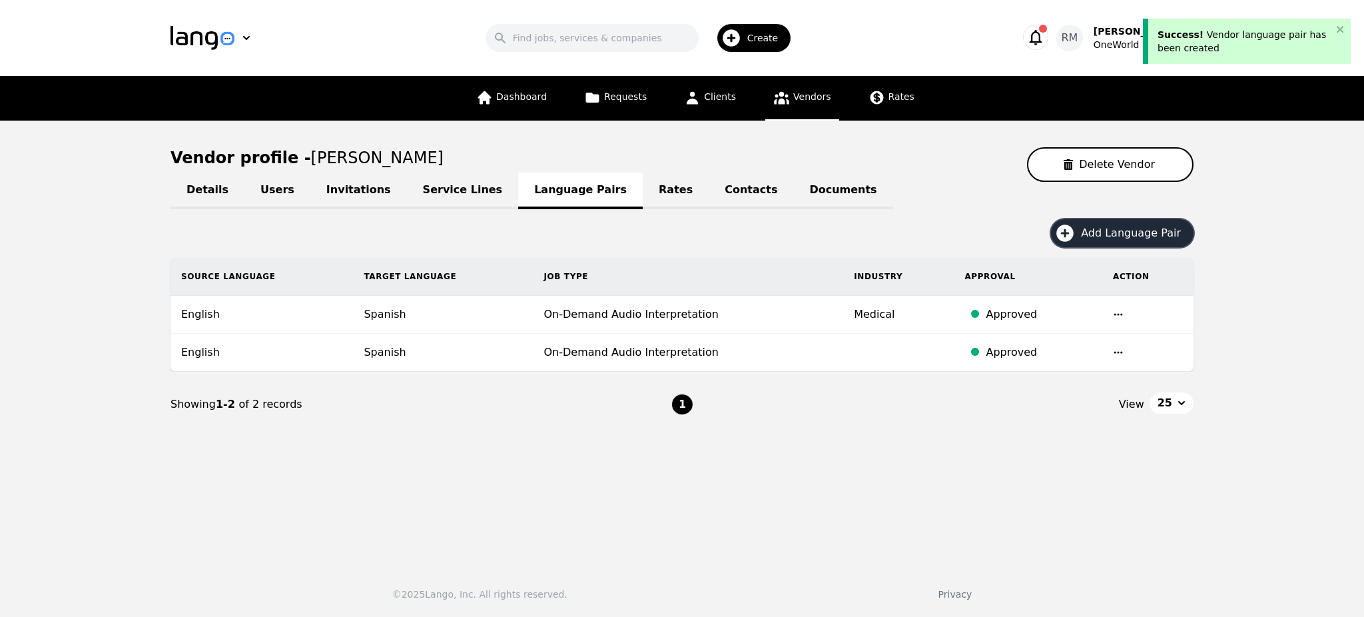
click at [1110, 232] on span "Add Language Pair" at bounding box center [1135, 233] width 109 height 16
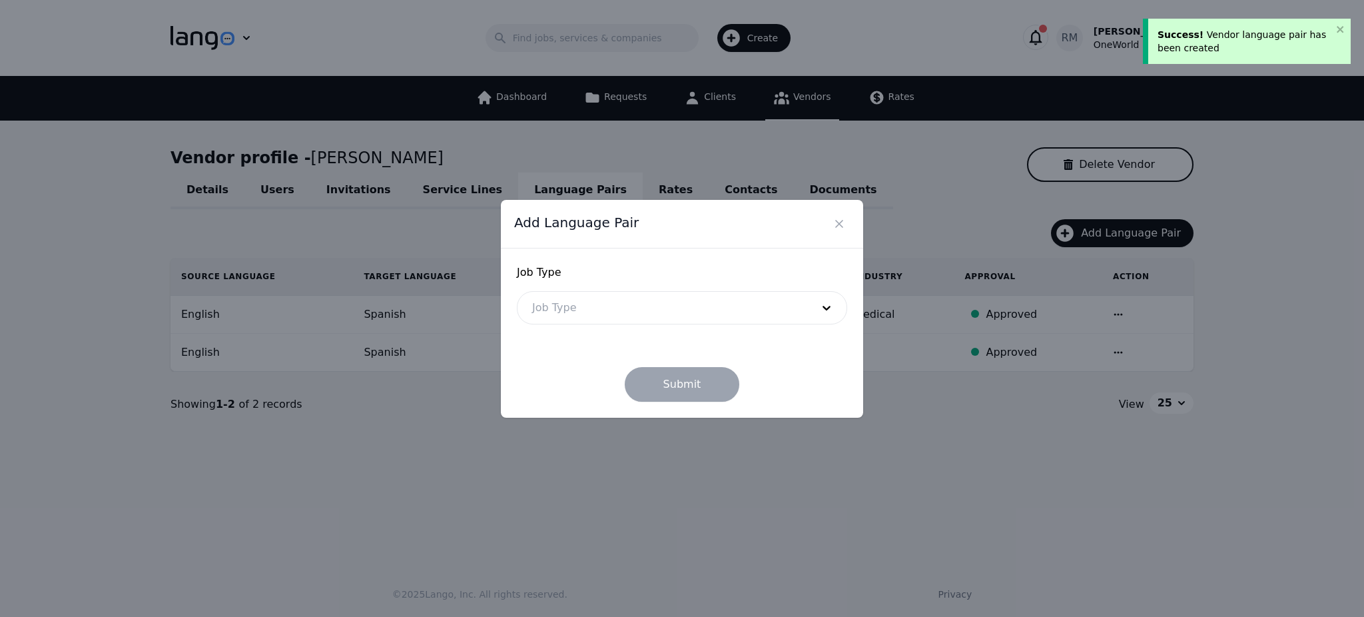
click at [721, 304] on div at bounding box center [662, 308] width 289 height 32
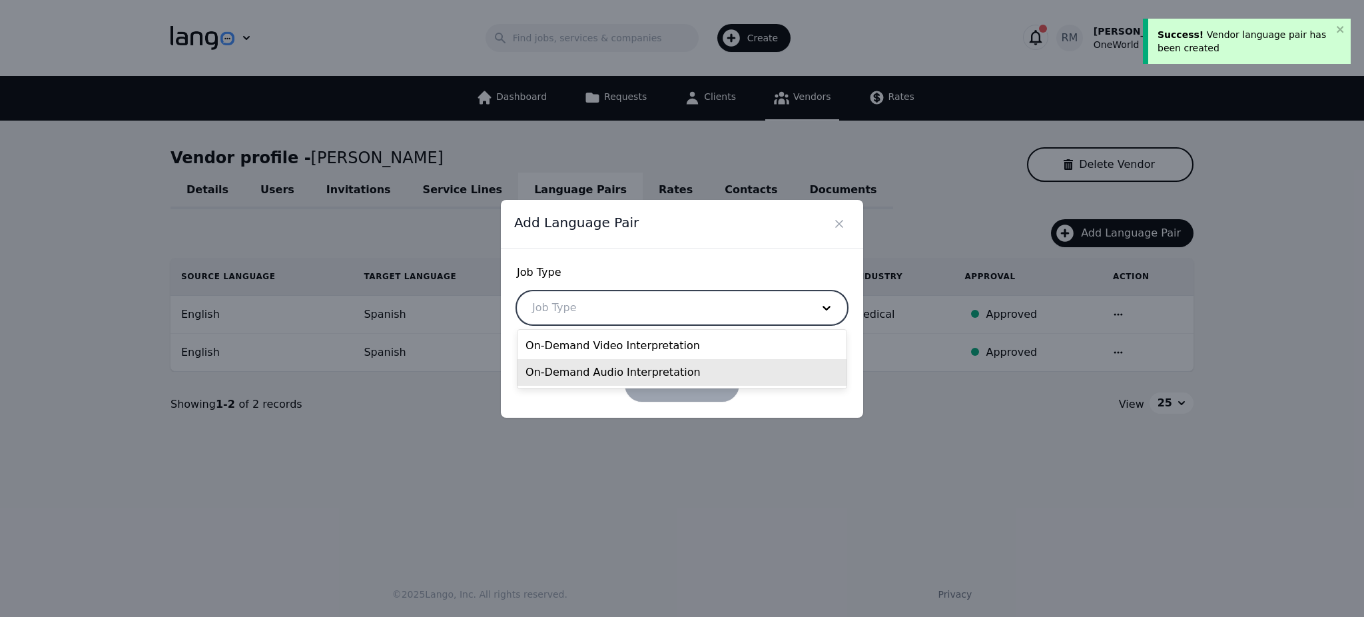
click at [665, 370] on div "On-Demand Audio Interpretation" at bounding box center [682, 372] width 329 height 27
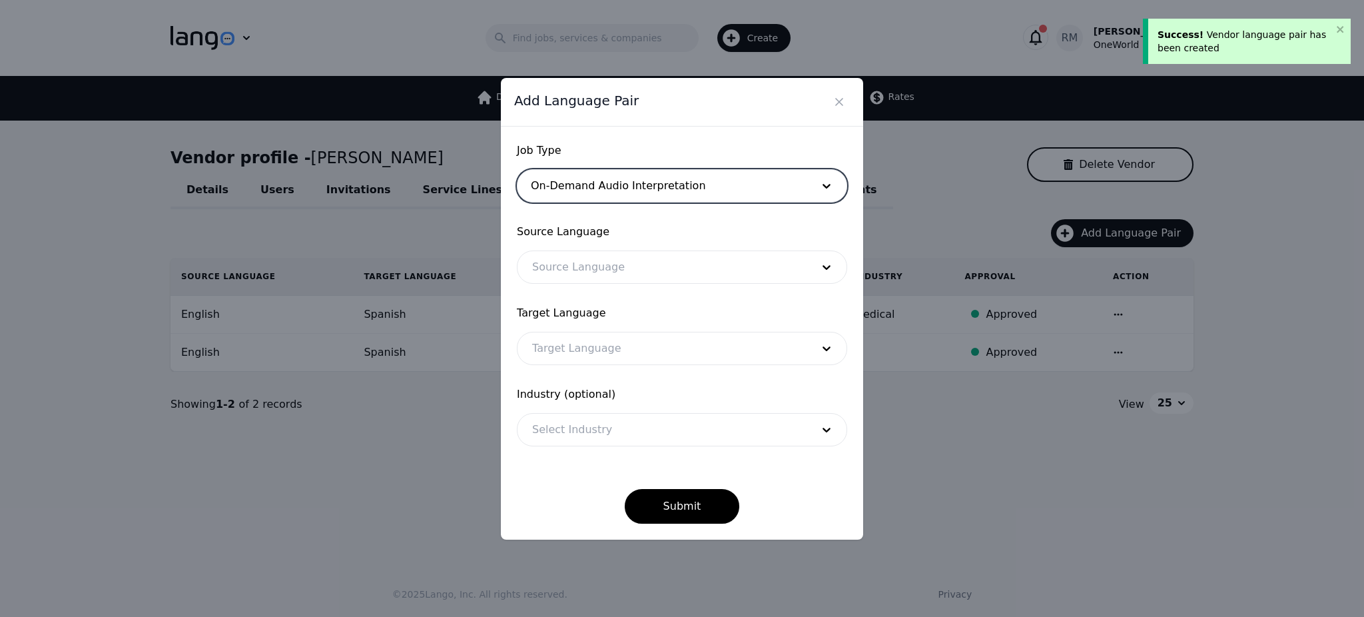
click at [633, 282] on div at bounding box center [662, 267] width 289 height 32
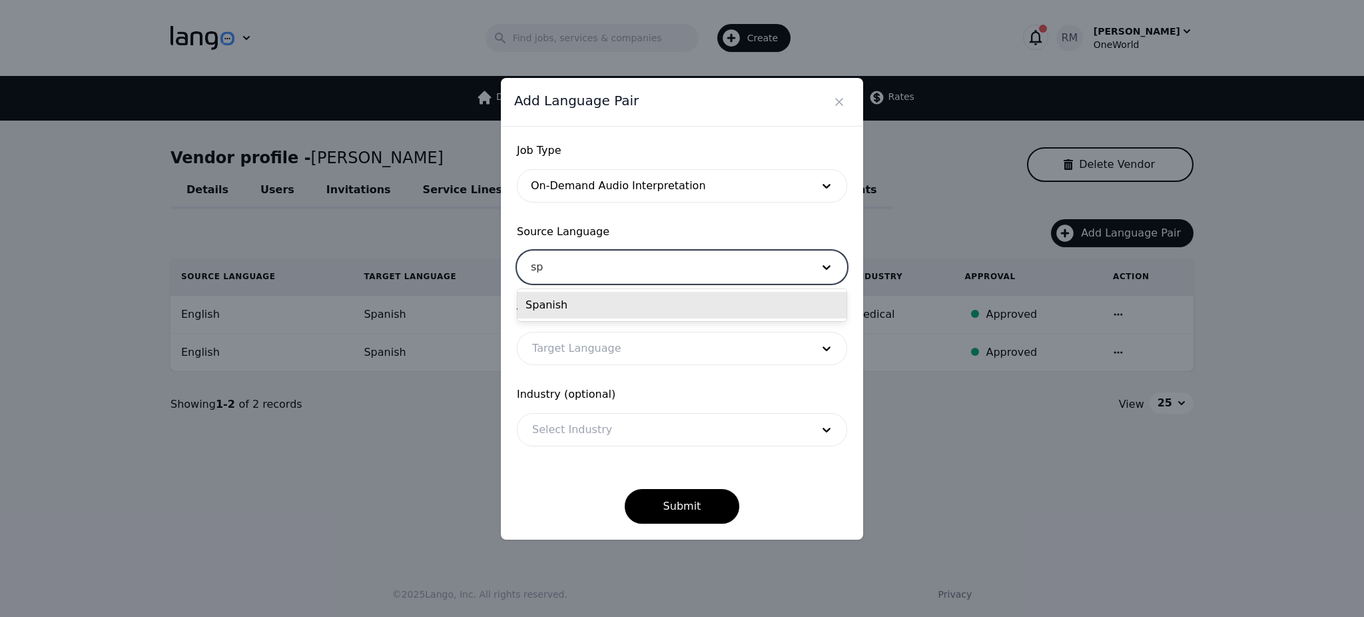
type input "spa"
click at [659, 297] on div "Spanish" at bounding box center [682, 305] width 329 height 27
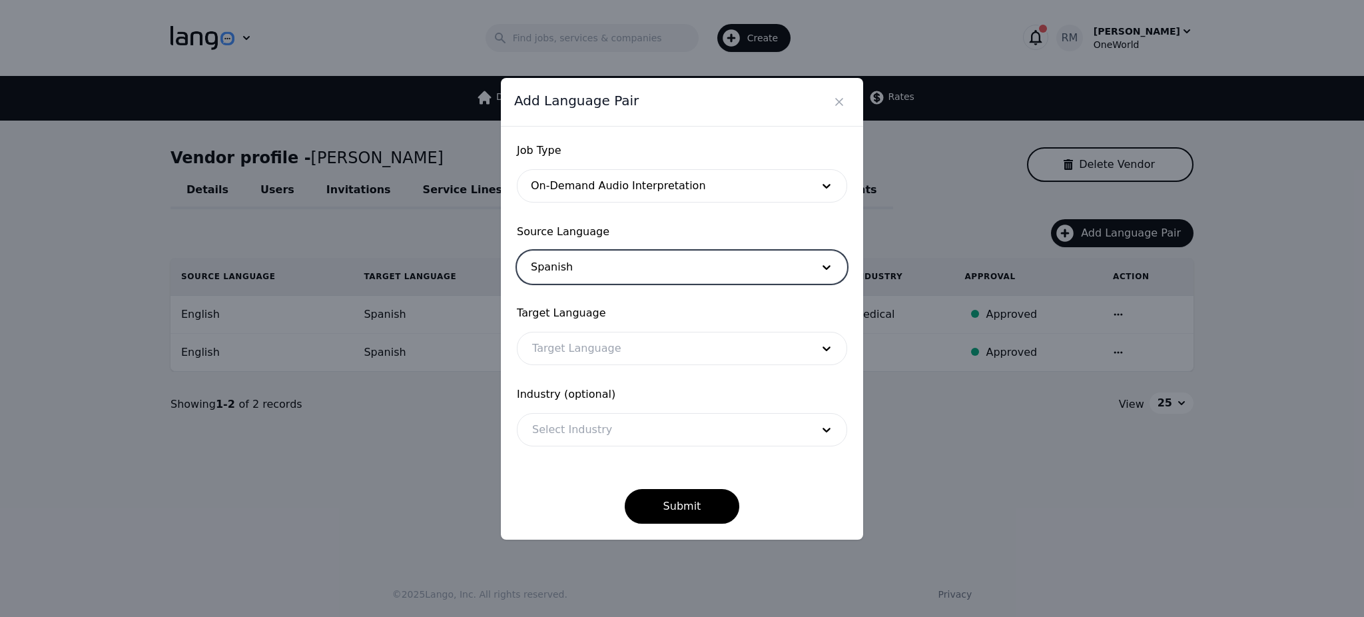
click at [633, 350] on div at bounding box center [662, 348] width 289 height 32
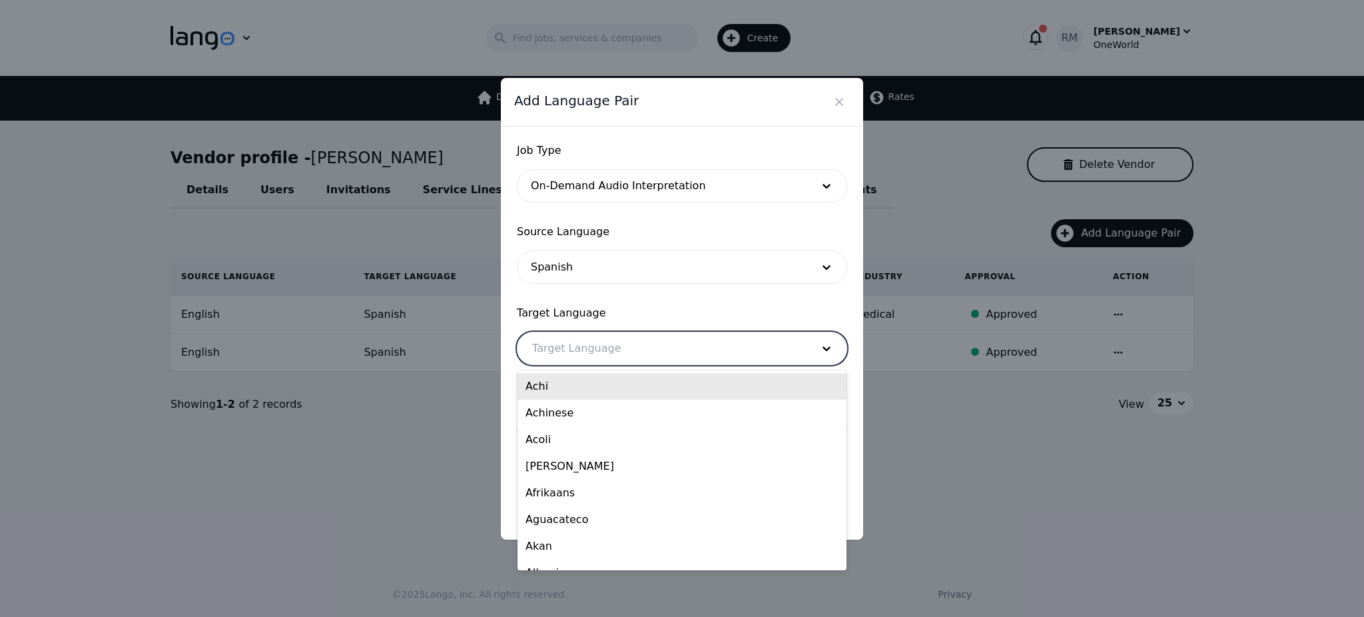
drag, startPoint x: 620, startPoint y: 360, endPoint x: 711, endPoint y: 338, distance: 94.7
click at [710, 338] on div at bounding box center [662, 348] width 289 height 32
type input "eng"
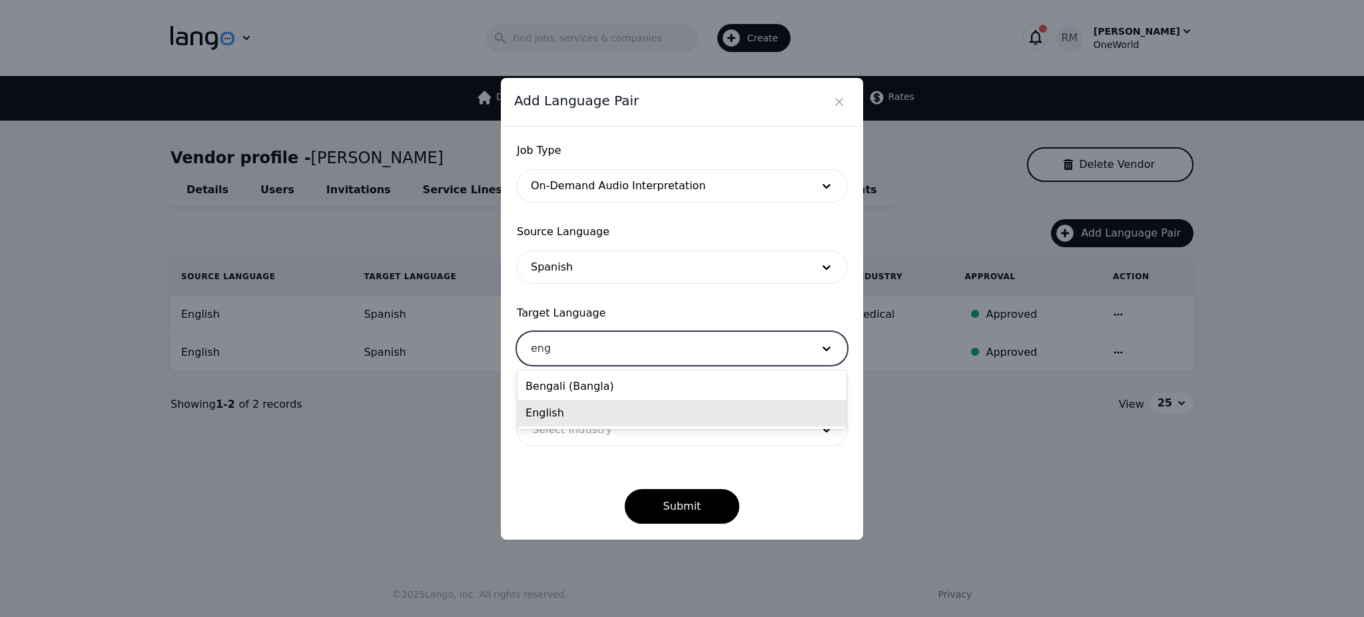
click at [566, 408] on div "English" at bounding box center [682, 413] width 329 height 27
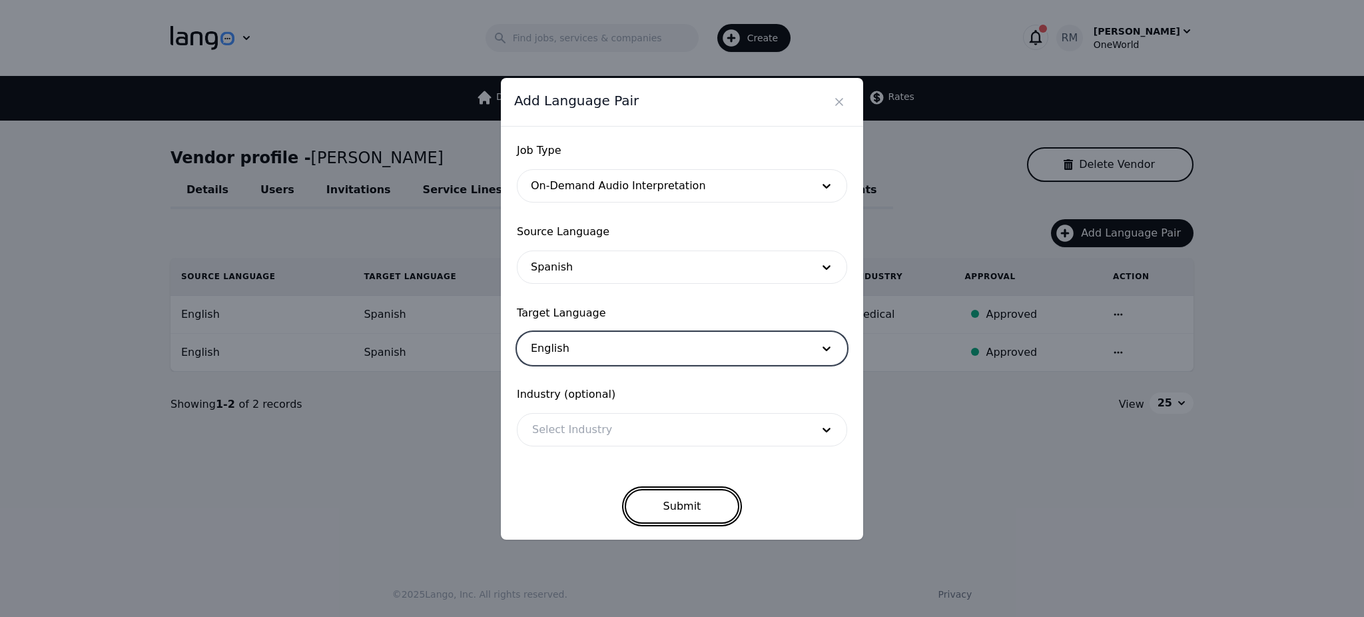
click at [665, 513] on button "Submit" at bounding box center [682, 506] width 115 height 35
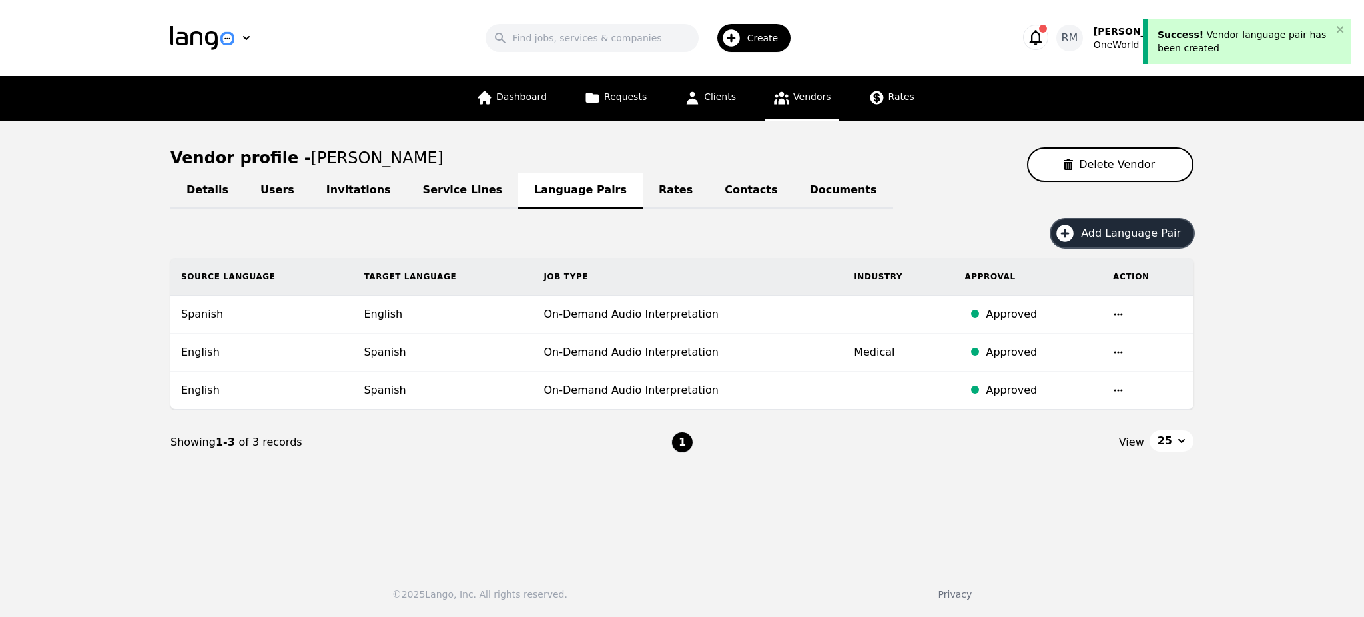
click at [1100, 234] on span "Add Language Pair" at bounding box center [1135, 233] width 109 height 16
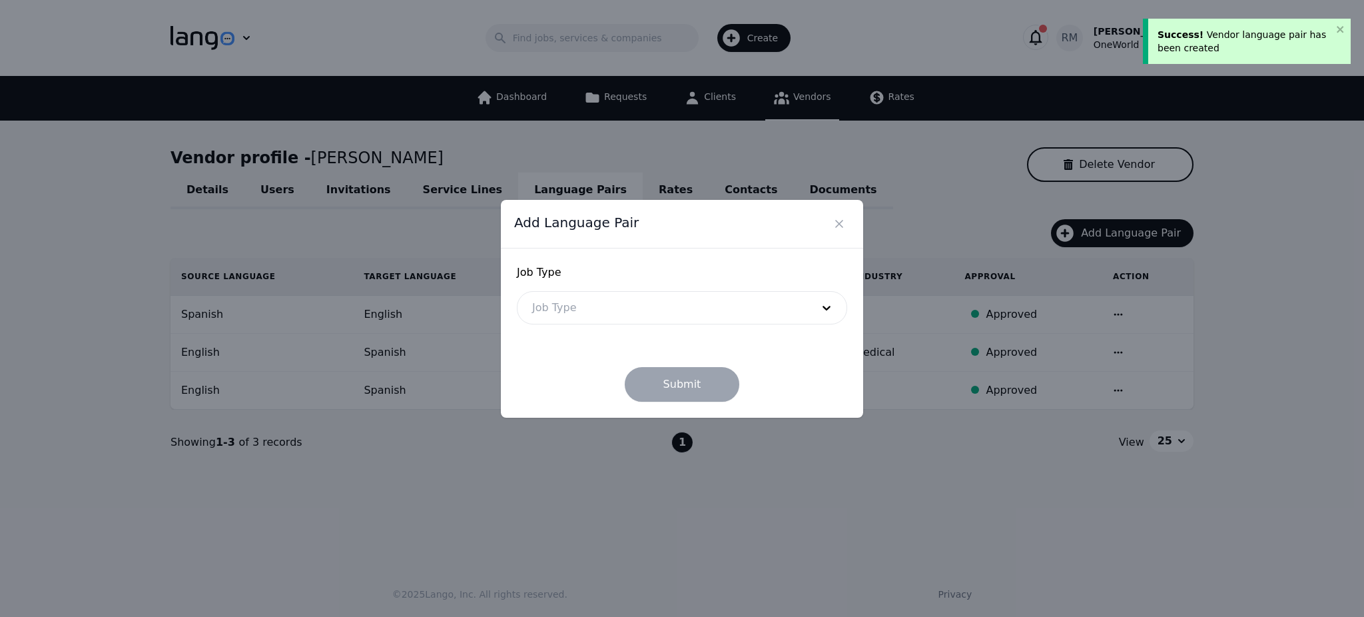
click at [726, 313] on div at bounding box center [662, 308] width 289 height 32
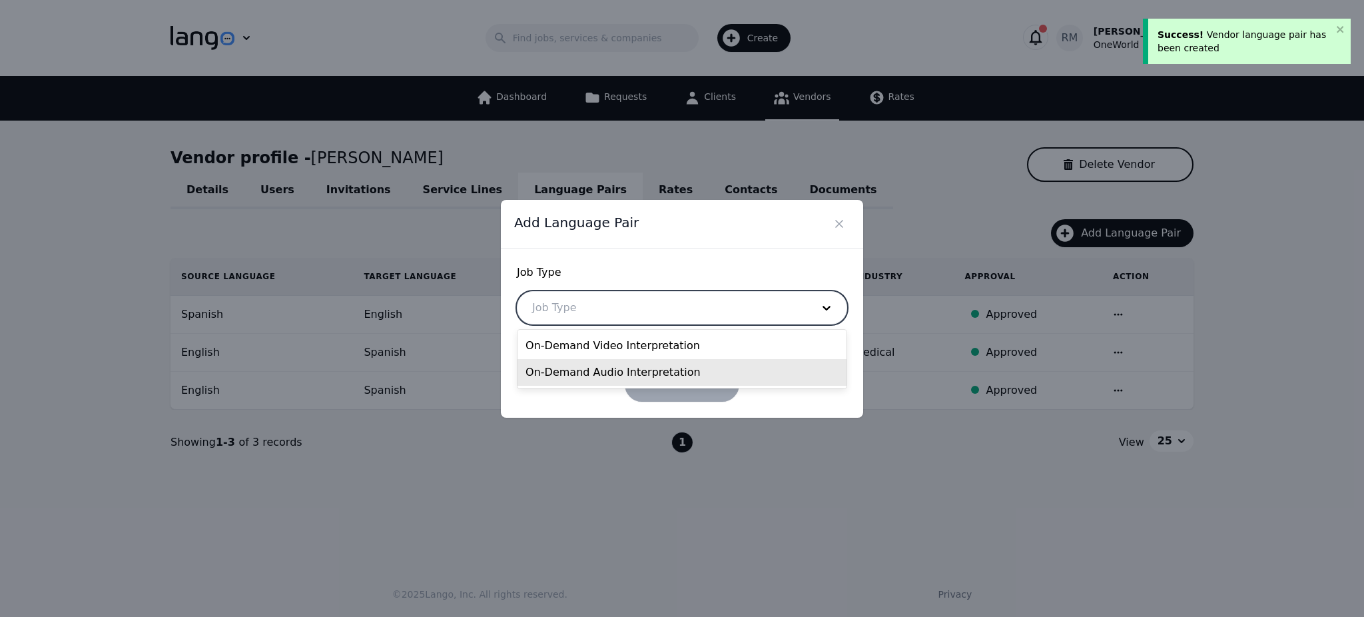
click at [613, 370] on div "On-Demand Audio Interpretation" at bounding box center [682, 372] width 329 height 27
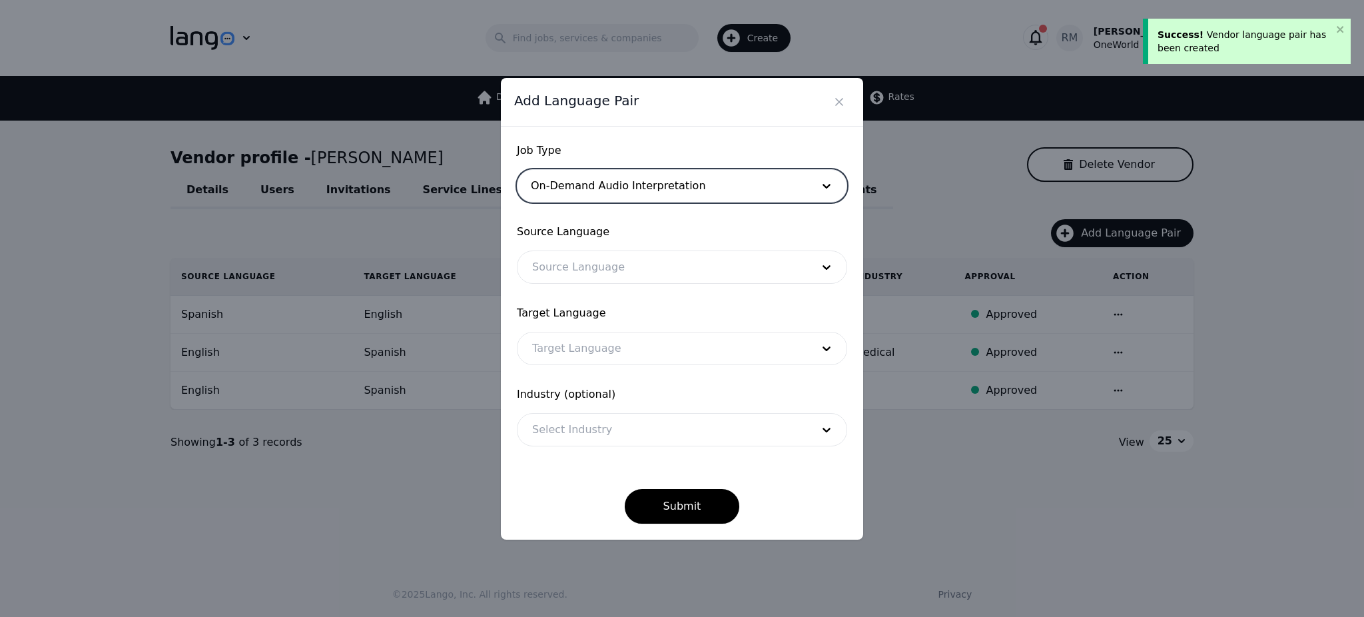
click at [663, 282] on div at bounding box center [662, 267] width 289 height 32
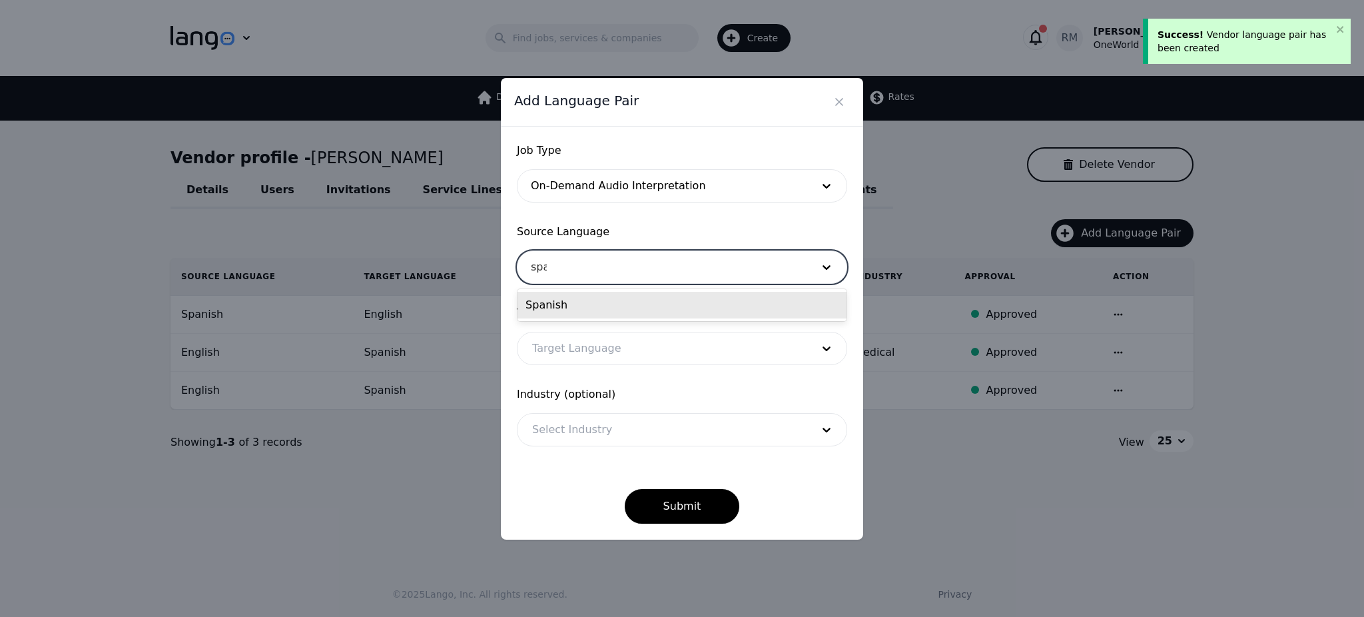
type input "span"
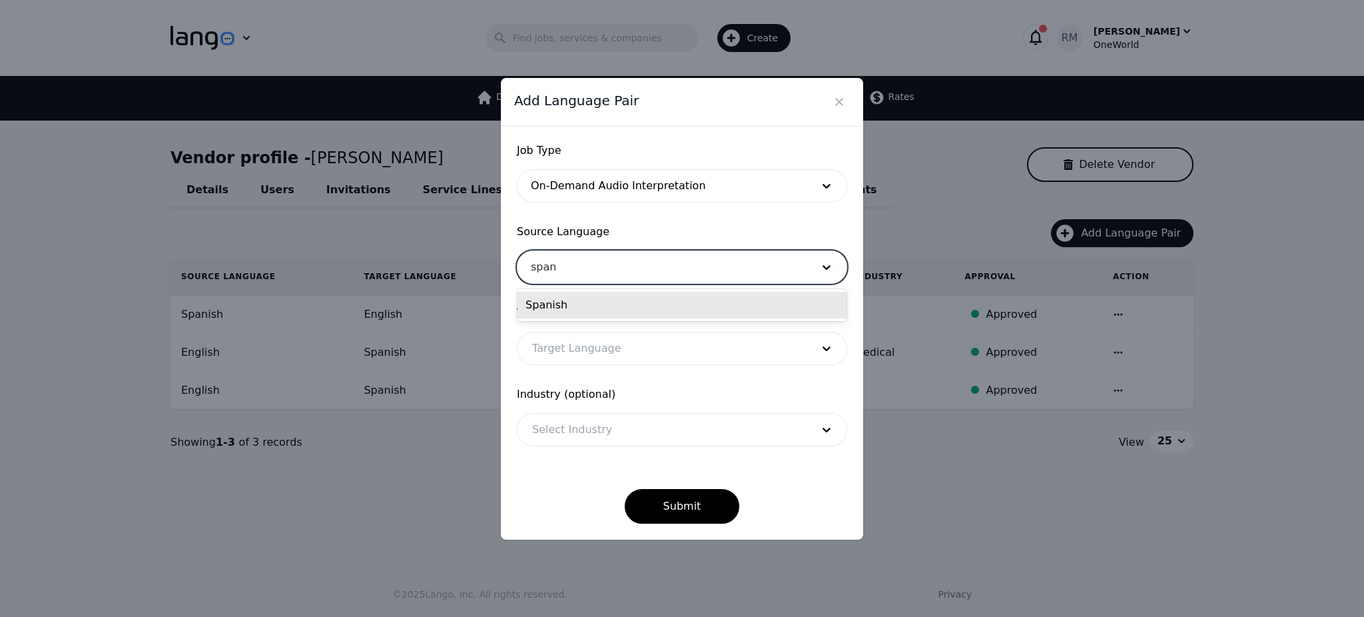
click at [558, 312] on div "Spanish" at bounding box center [682, 305] width 329 height 27
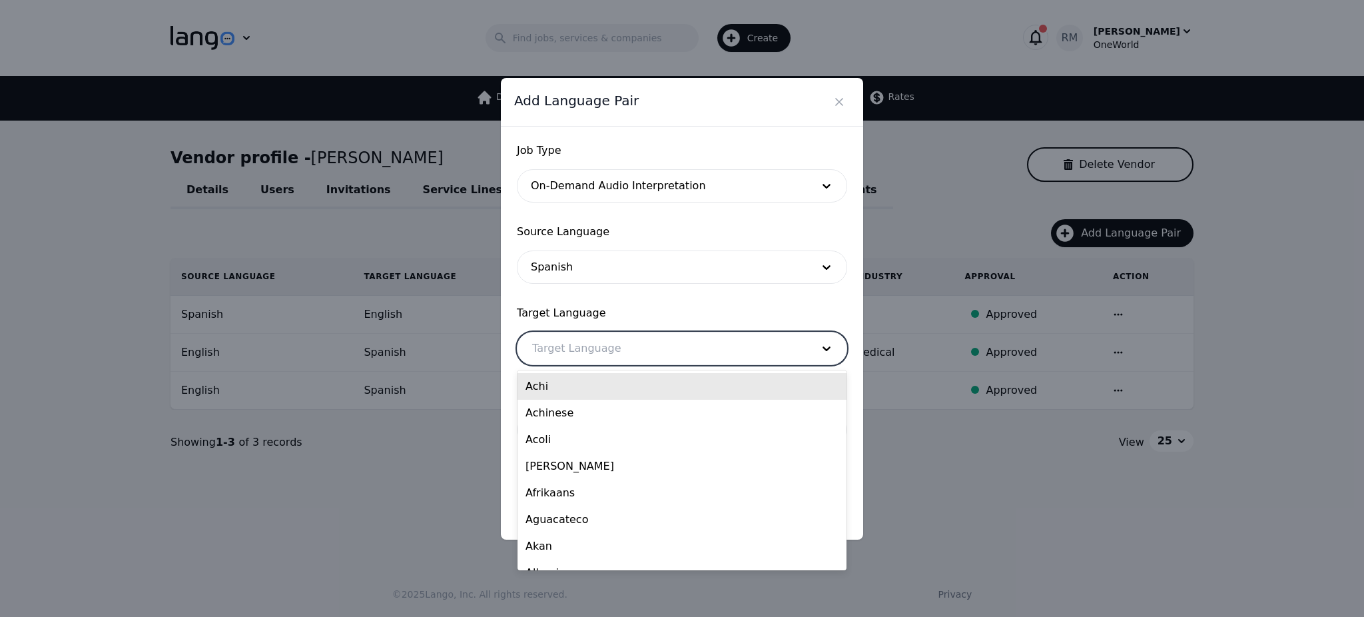
click at [596, 350] on div at bounding box center [662, 348] width 289 height 32
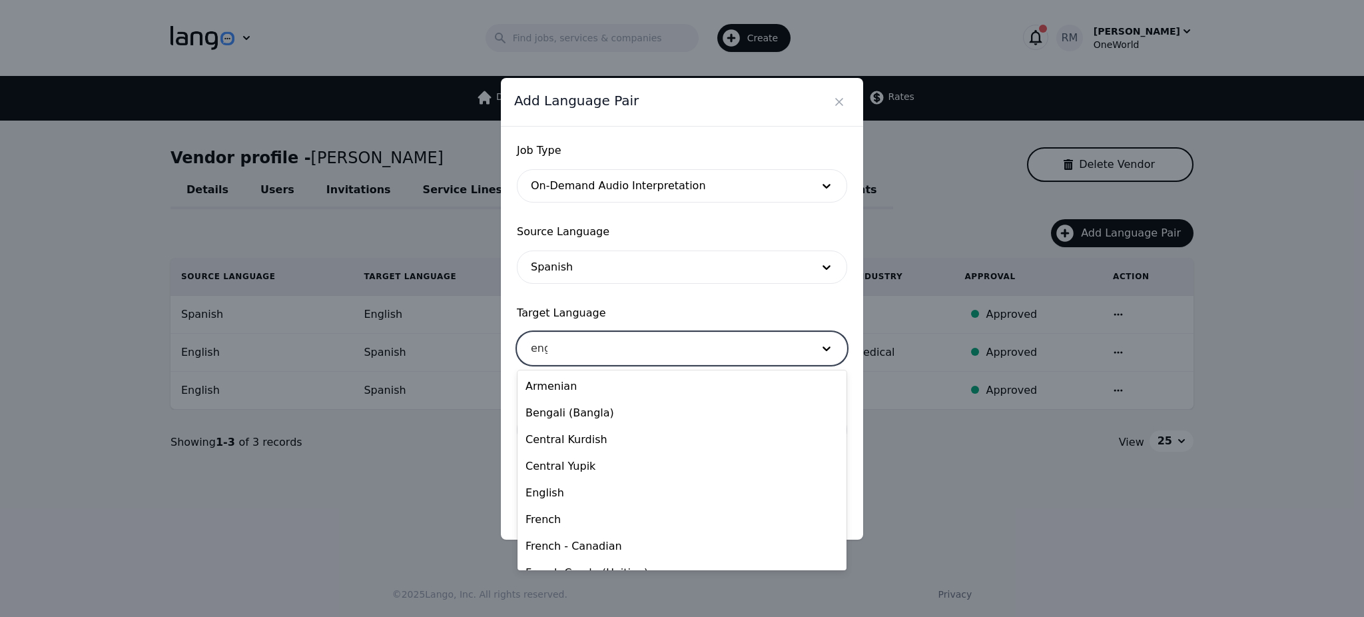
type input "engl"
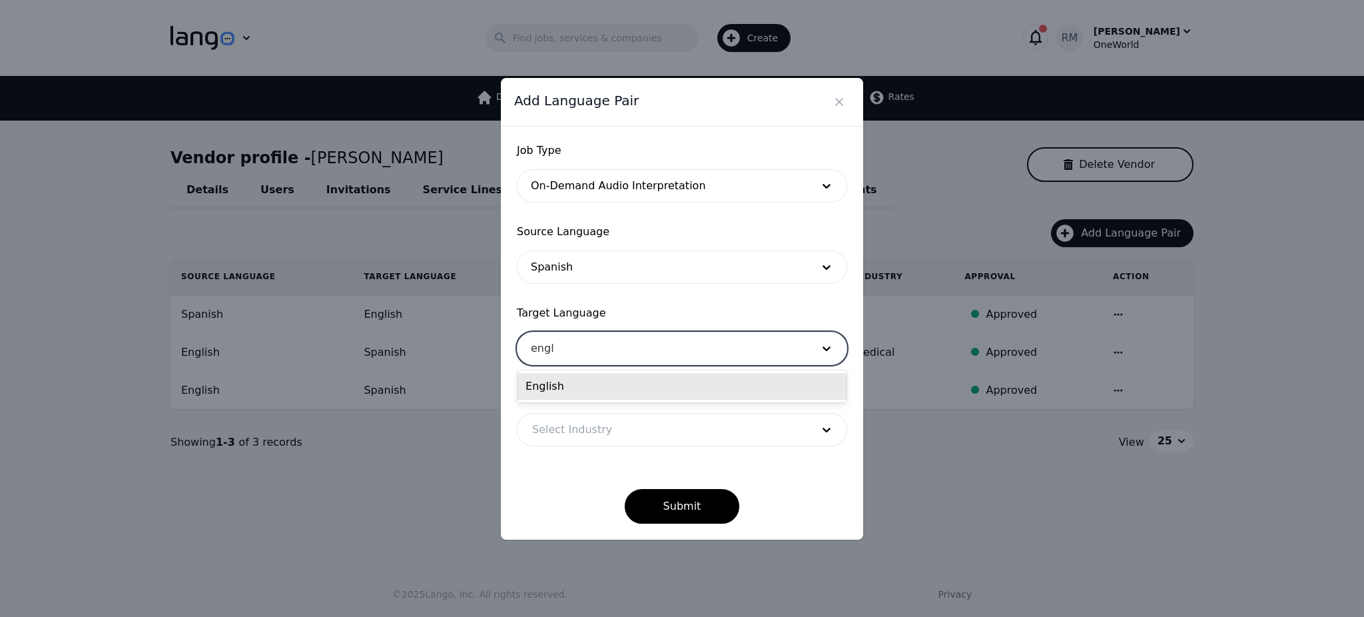
click at [594, 381] on div "English" at bounding box center [682, 386] width 329 height 27
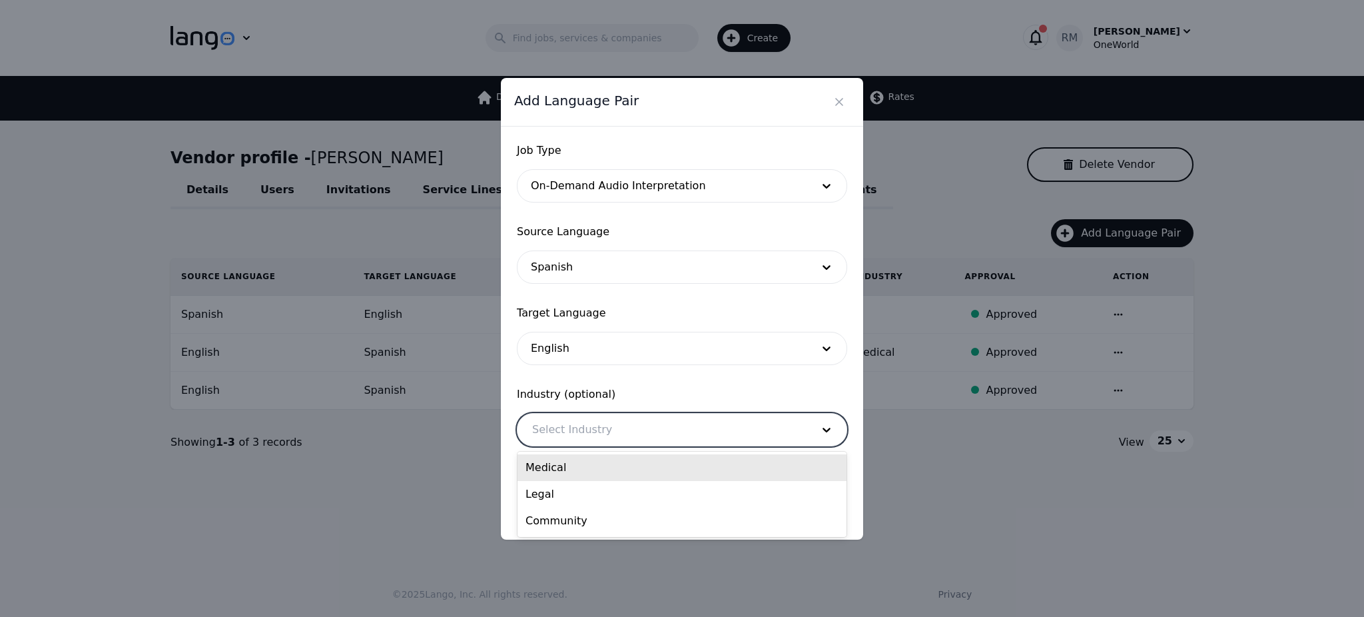
click at [657, 438] on div at bounding box center [662, 430] width 289 height 32
click at [643, 462] on div "Medical" at bounding box center [682, 467] width 329 height 27
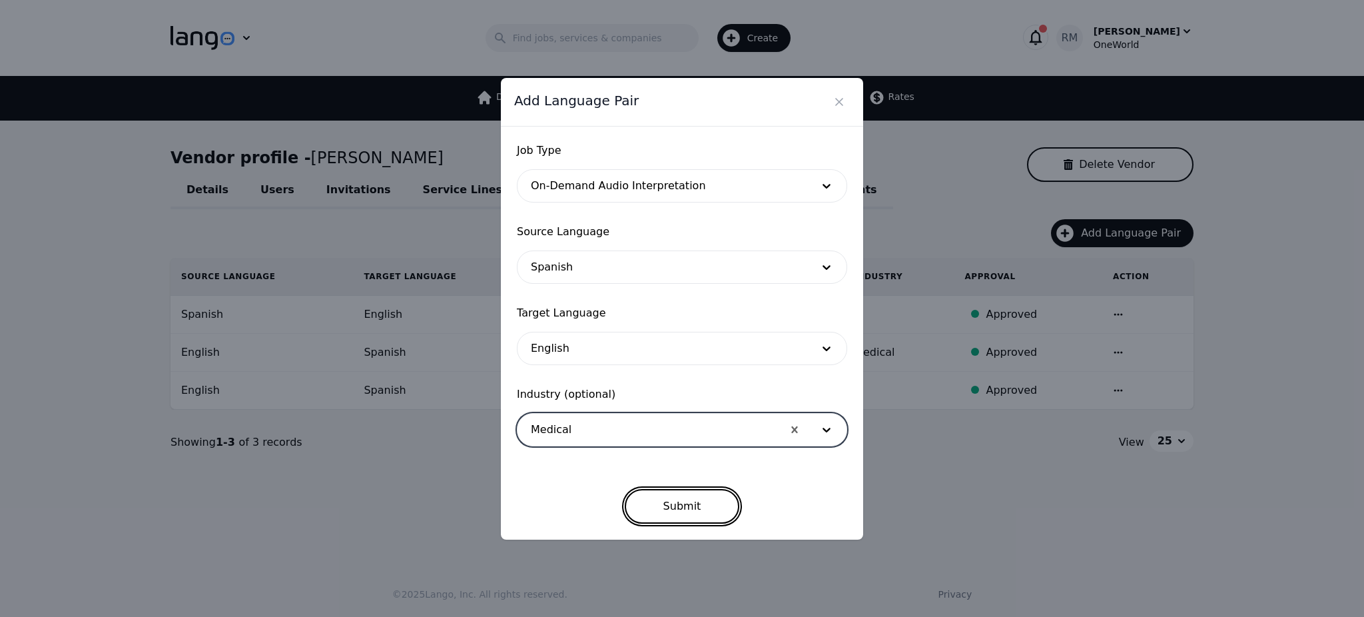
click at [687, 508] on button "Submit" at bounding box center [682, 506] width 115 height 35
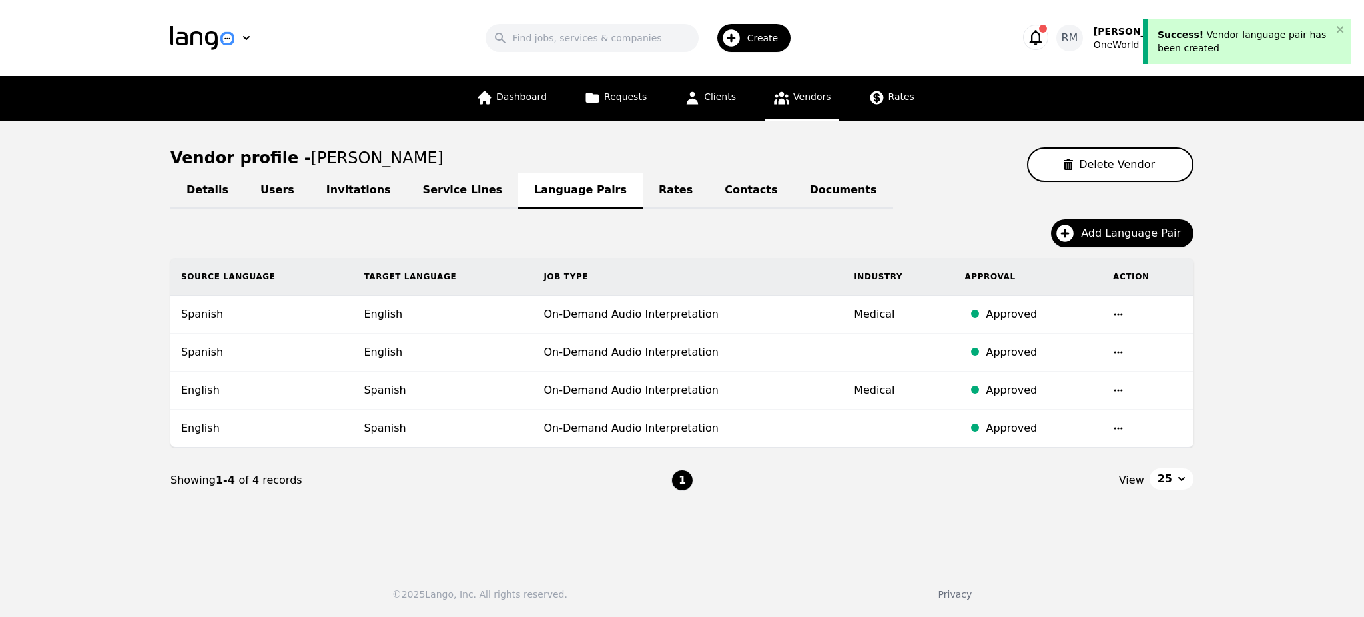
click at [941, 526] on main "Vendor profile - [PERSON_NAME] Delete Vendor Details Users Invitations Service …" at bounding box center [682, 338] width 1364 height 435
click at [1096, 235] on span "Add Language Pair" at bounding box center [1135, 233] width 109 height 16
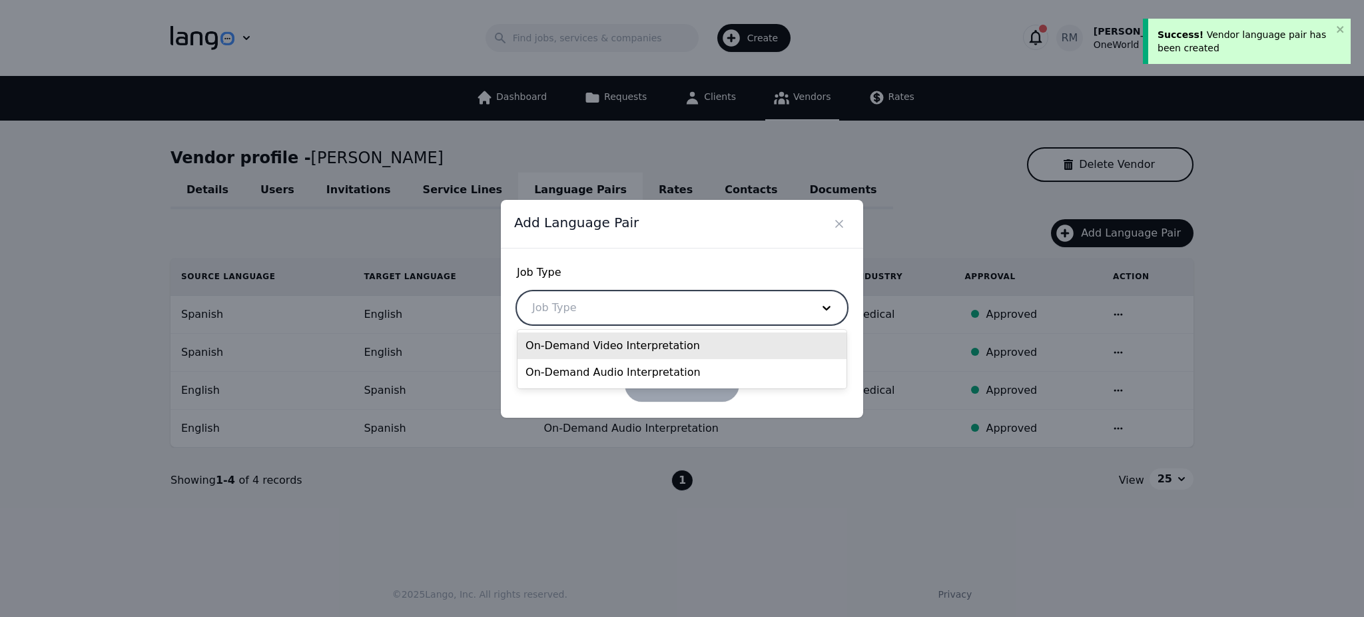
click at [733, 307] on div at bounding box center [662, 308] width 289 height 32
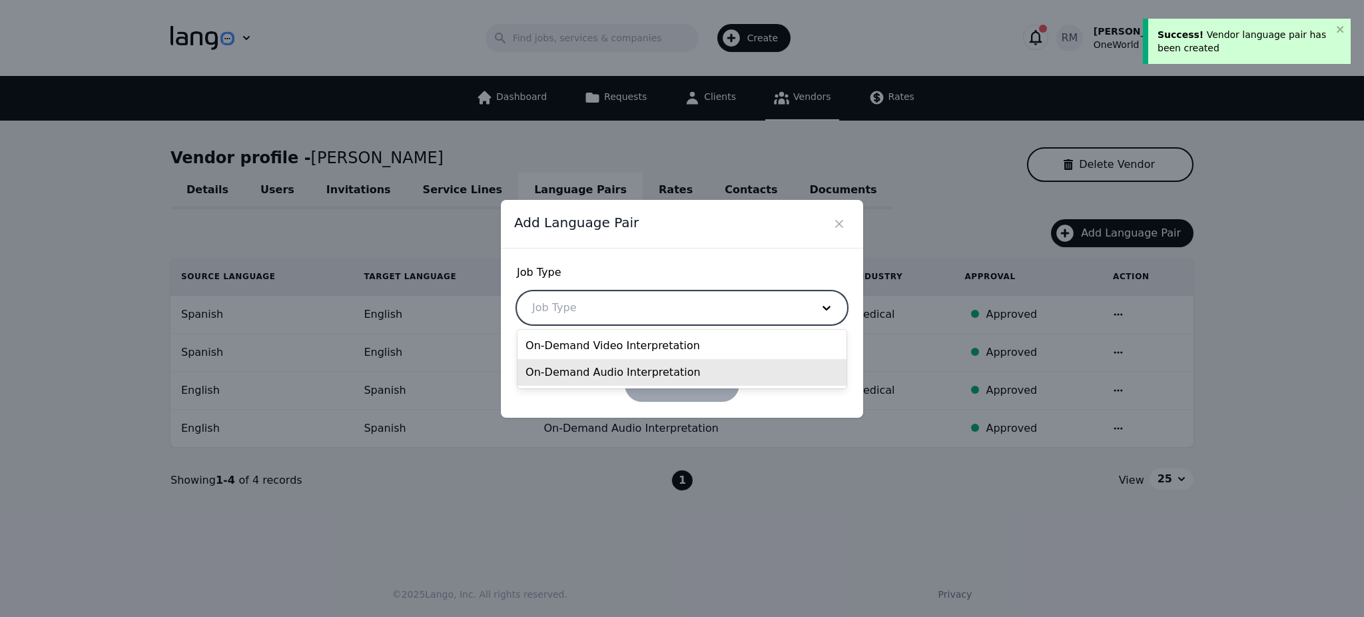
click at [631, 377] on div "On-Demand Audio Interpretation" at bounding box center [682, 372] width 329 height 27
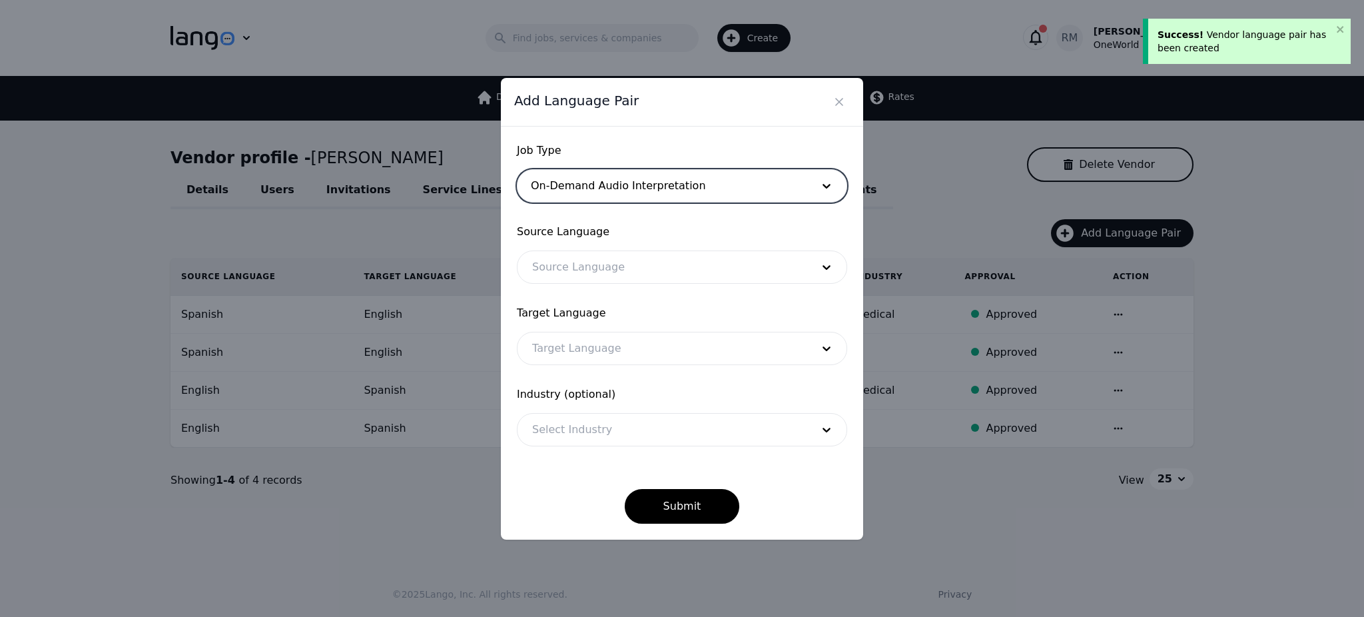
click at [648, 436] on div at bounding box center [662, 430] width 289 height 32
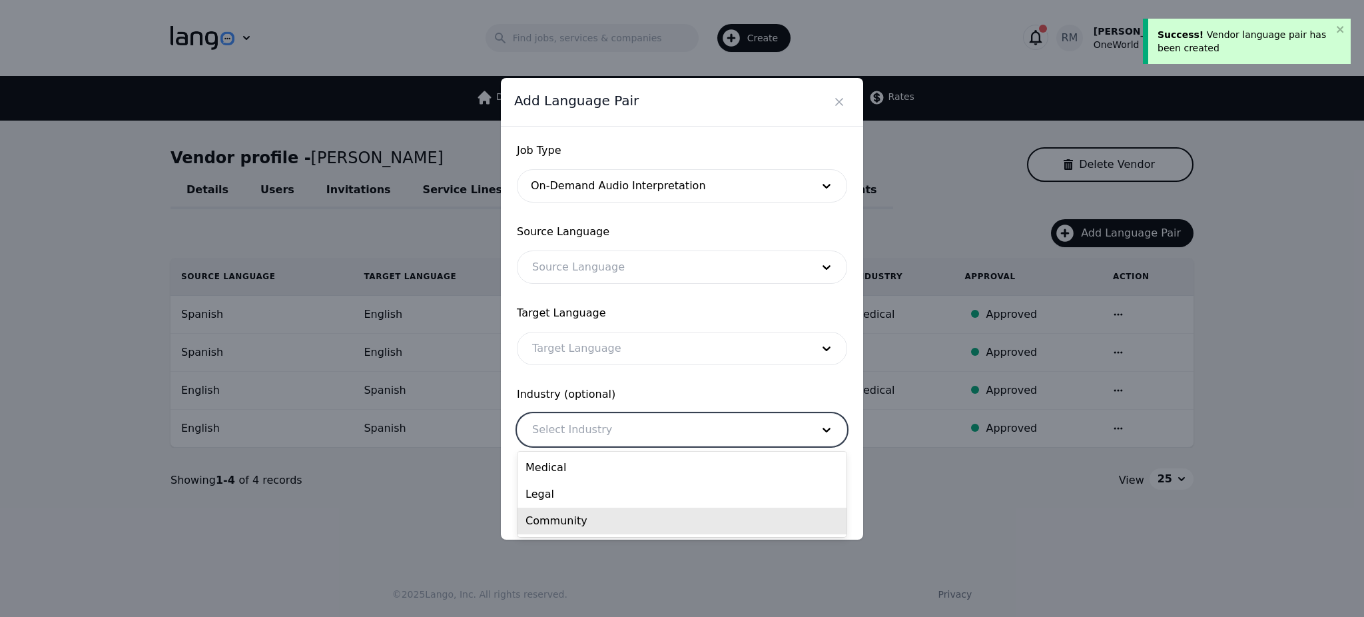
click at [627, 519] on div "Community" at bounding box center [682, 521] width 329 height 27
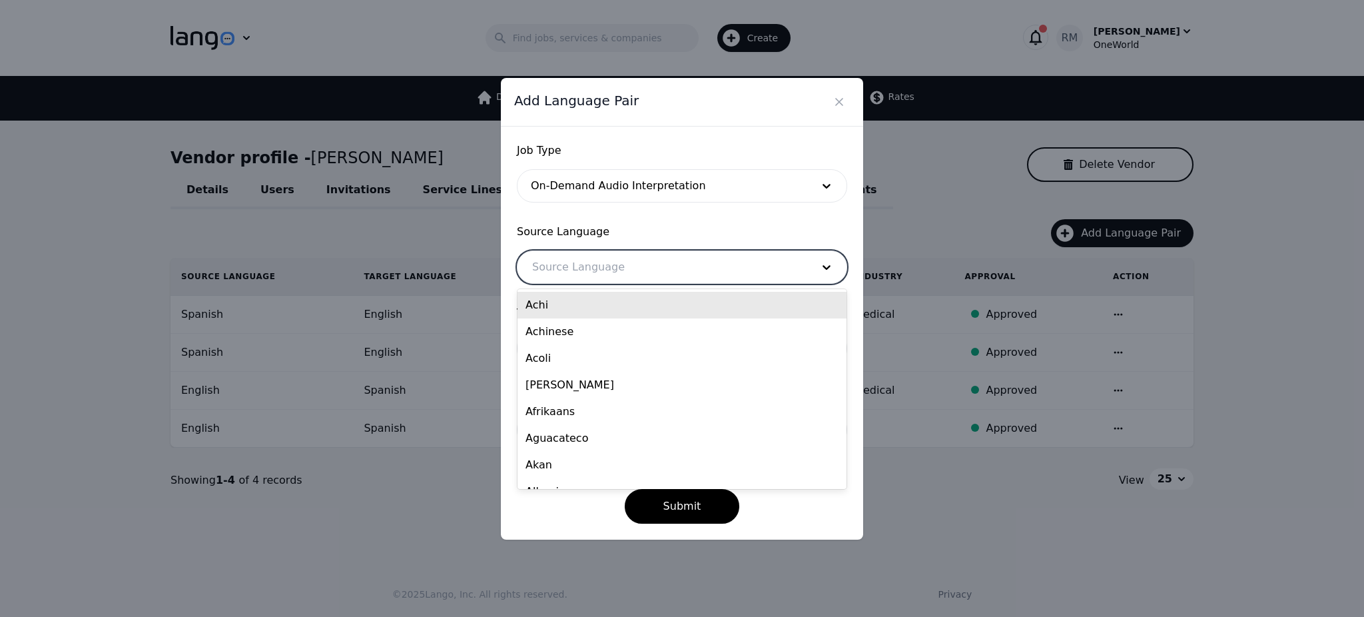
drag, startPoint x: 651, startPoint y: 264, endPoint x: 643, endPoint y: 272, distance: 10.8
click at [650, 264] on div at bounding box center [662, 267] width 289 height 32
type input "eng"
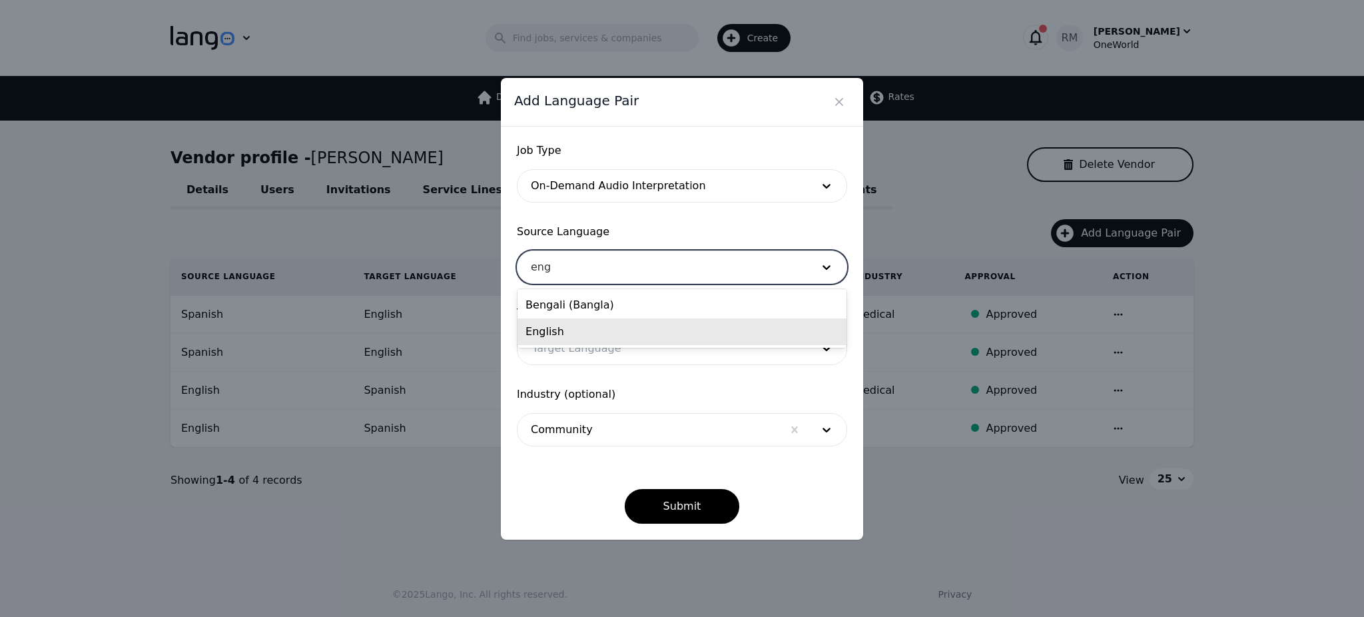
click at [608, 330] on div "English" at bounding box center [682, 331] width 329 height 27
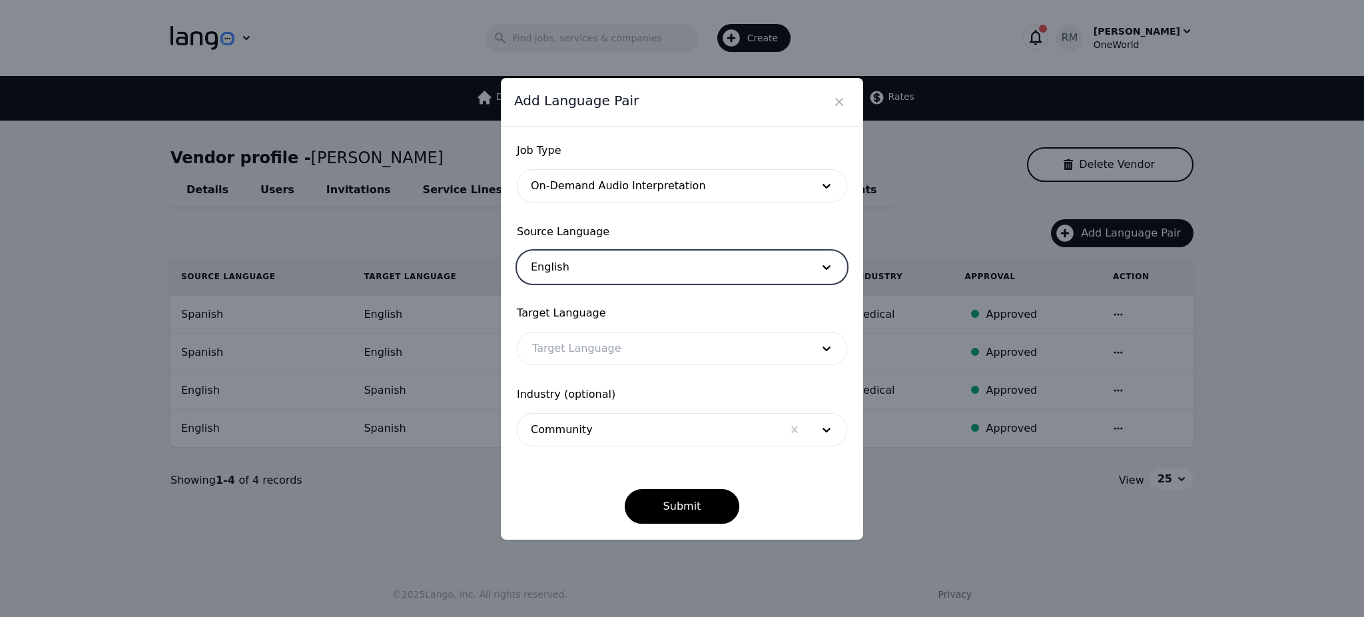
click at [624, 360] on div at bounding box center [662, 348] width 289 height 32
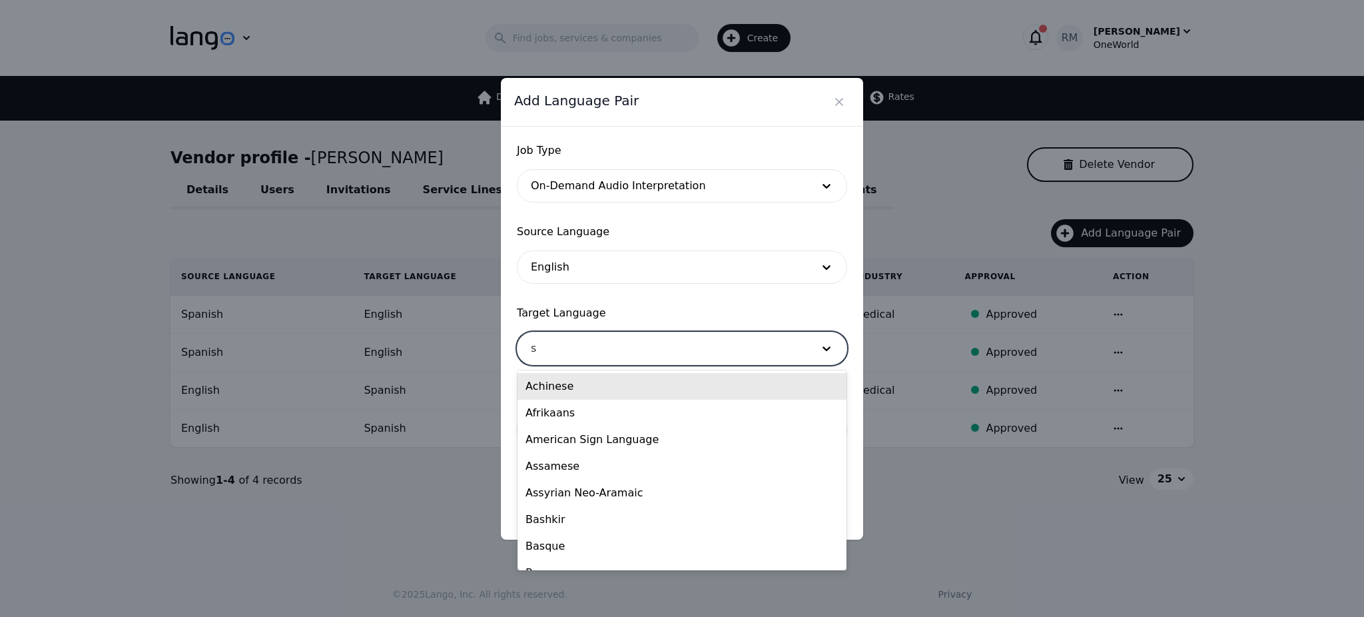
type input "sp"
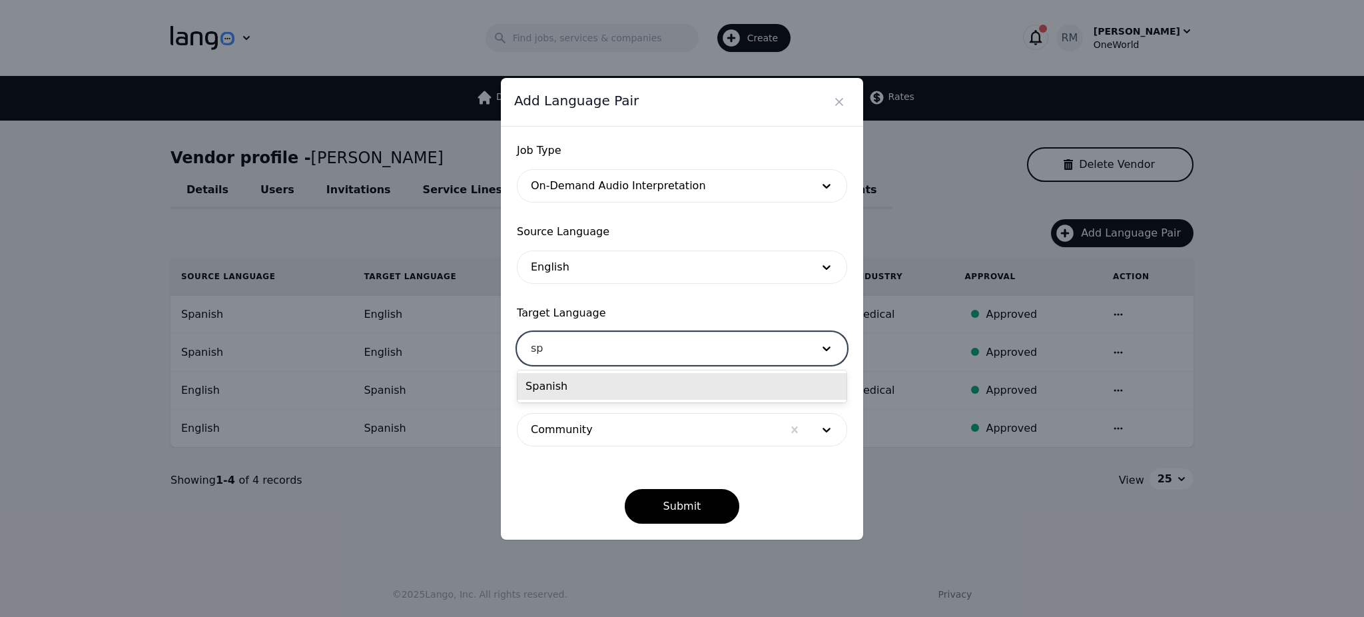
drag, startPoint x: 635, startPoint y: 381, endPoint x: 635, endPoint y: 397, distance: 16.0
click at [635, 382] on div "Spanish" at bounding box center [682, 386] width 329 height 27
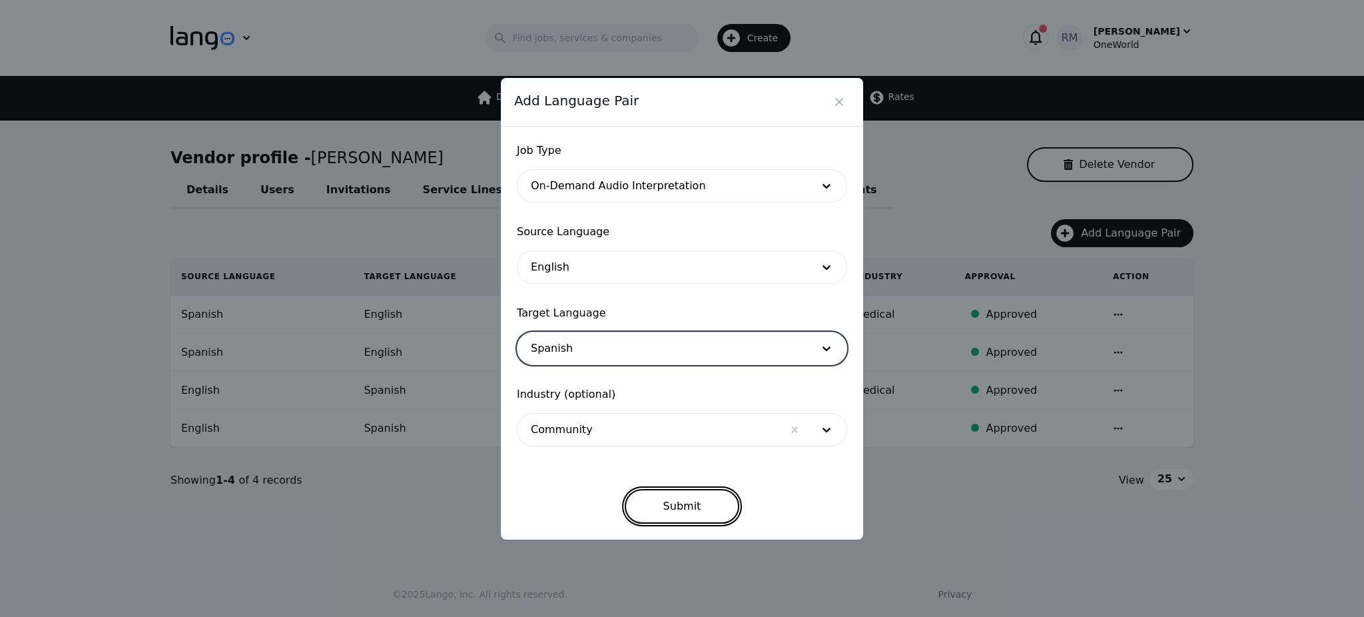
click at [677, 504] on button "Submit" at bounding box center [682, 506] width 115 height 35
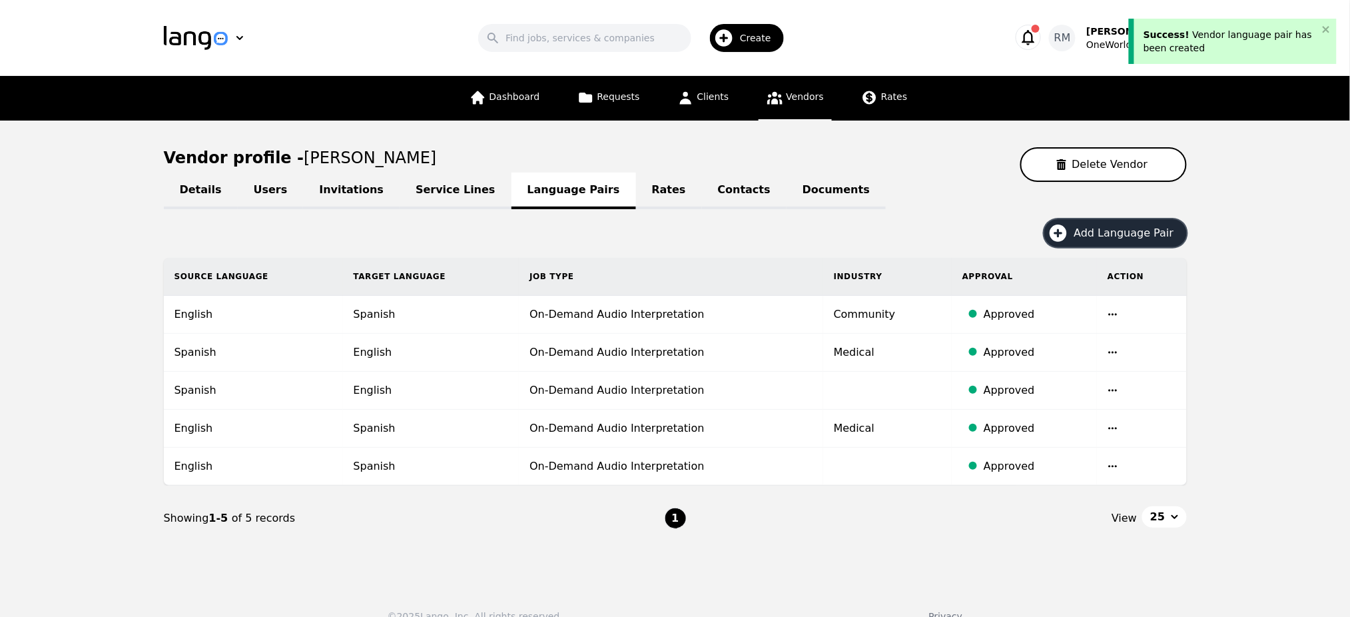
click at [1116, 228] on span "Add Language Pair" at bounding box center [1128, 233] width 109 height 16
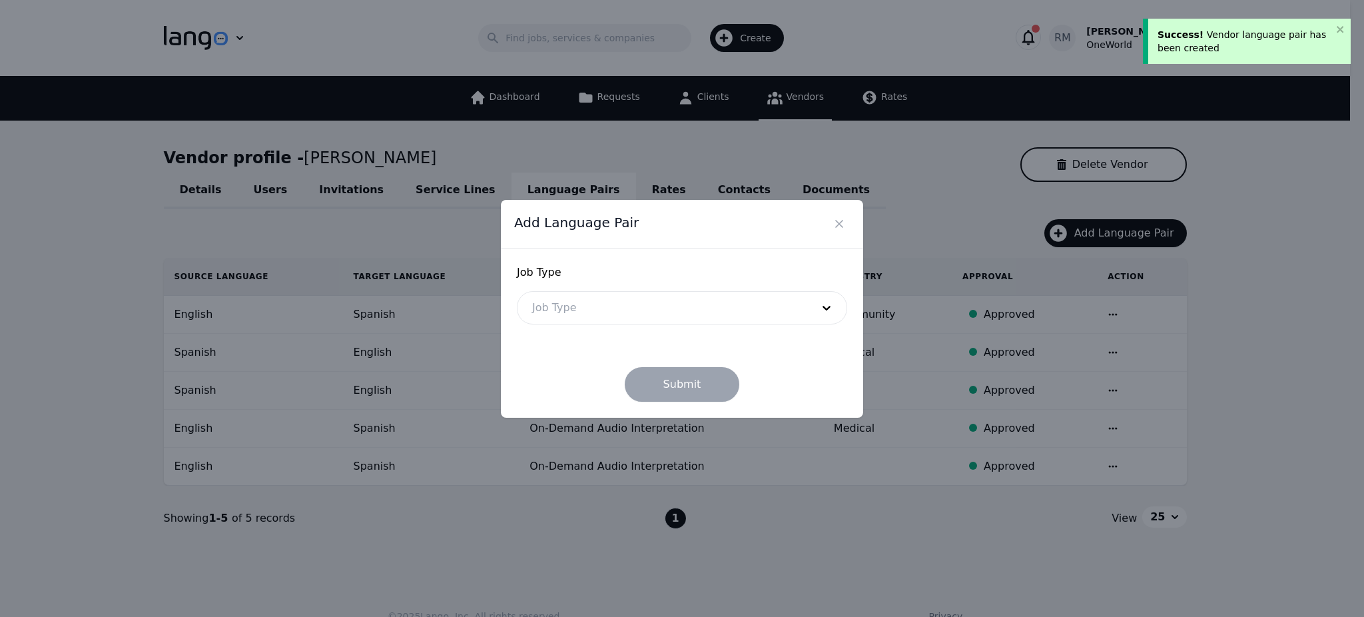
click at [762, 316] on div at bounding box center [662, 308] width 289 height 32
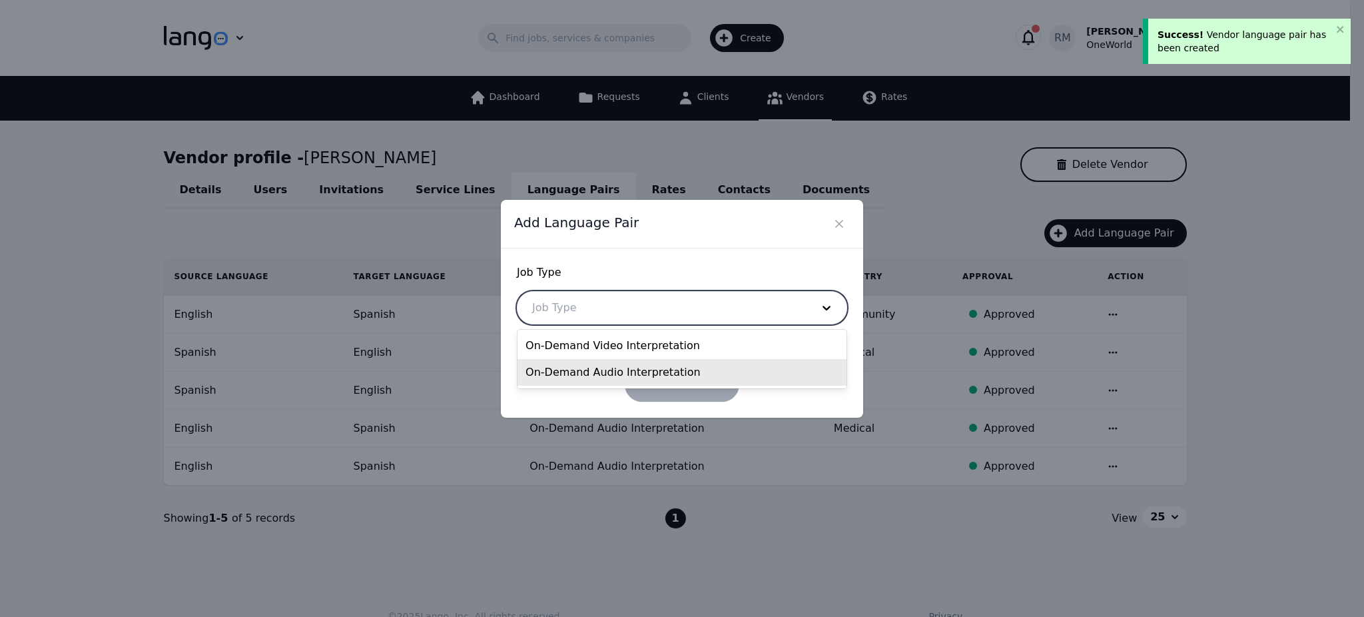
click at [657, 370] on div "On-Demand Audio Interpretation" at bounding box center [682, 372] width 329 height 27
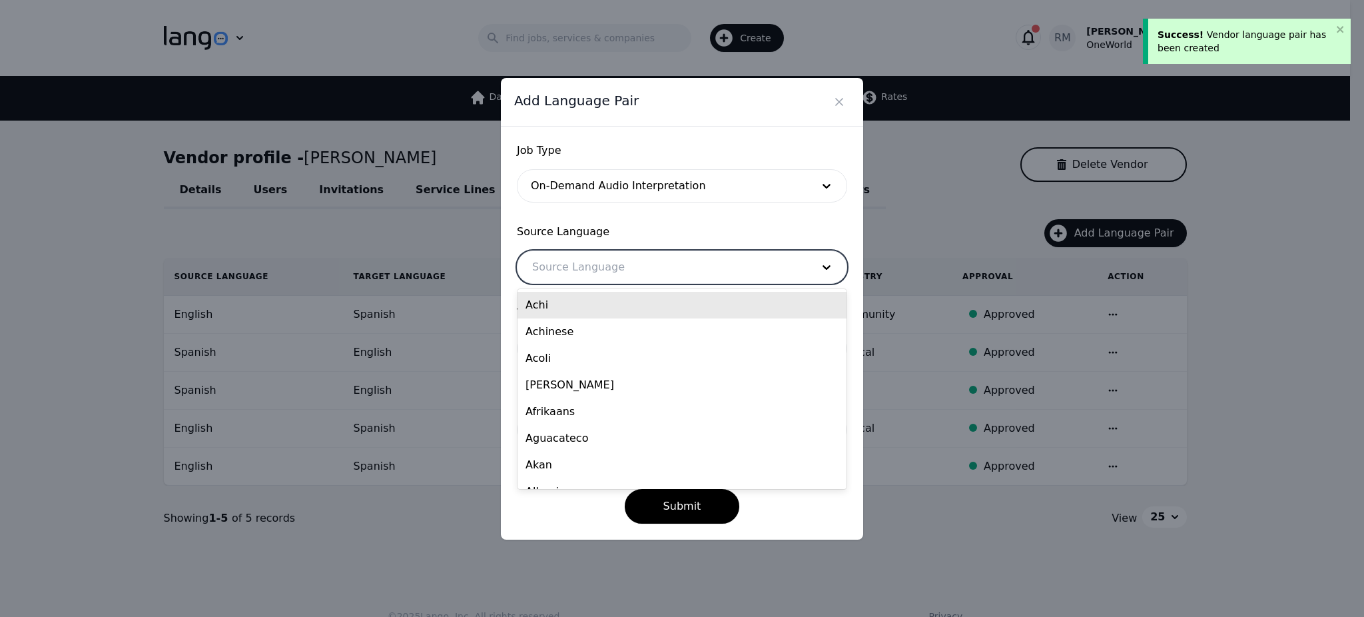
click at [604, 265] on div at bounding box center [662, 267] width 289 height 32
type input "span"
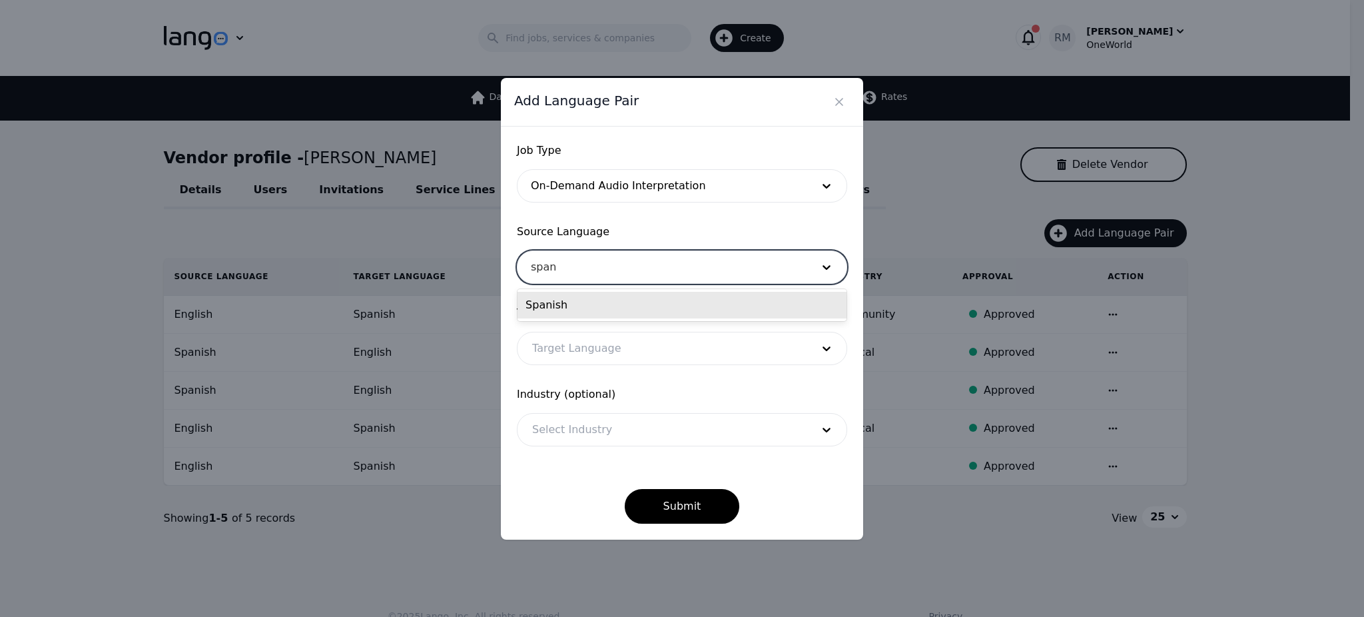
drag, startPoint x: 600, startPoint y: 298, endPoint x: 588, endPoint y: 334, distance: 38.1
click at [599, 300] on div "Spanish" at bounding box center [682, 305] width 329 height 27
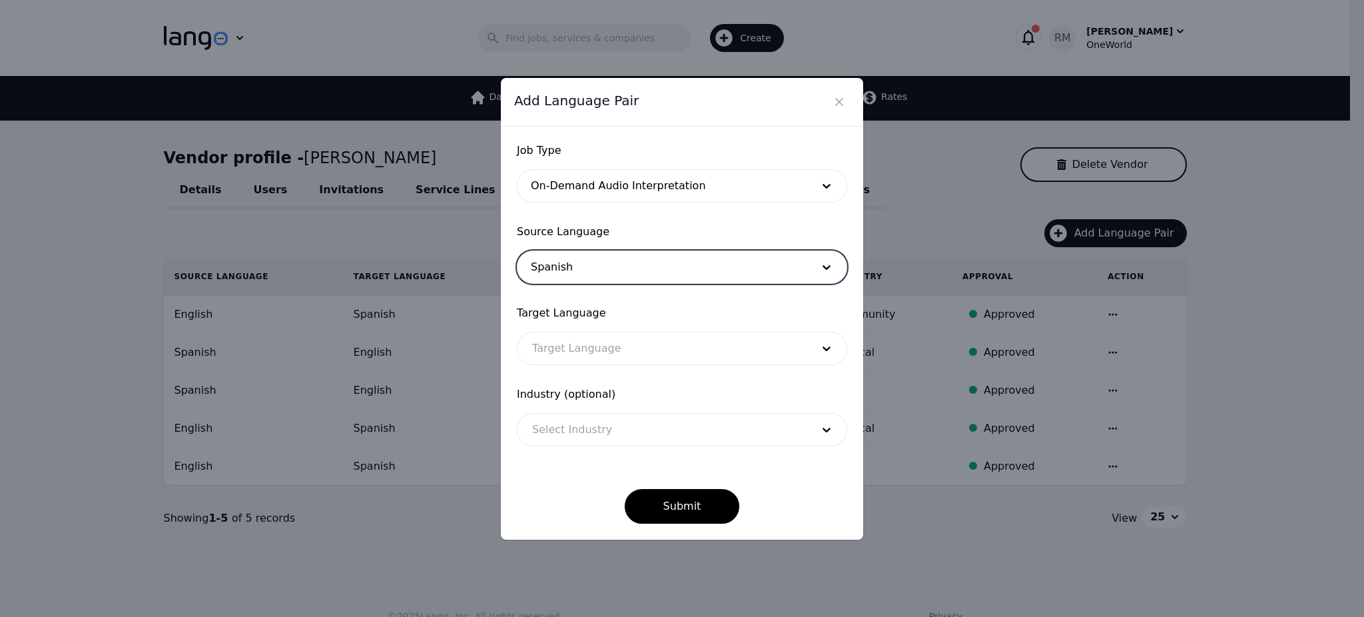
click at [589, 345] on div at bounding box center [662, 348] width 289 height 32
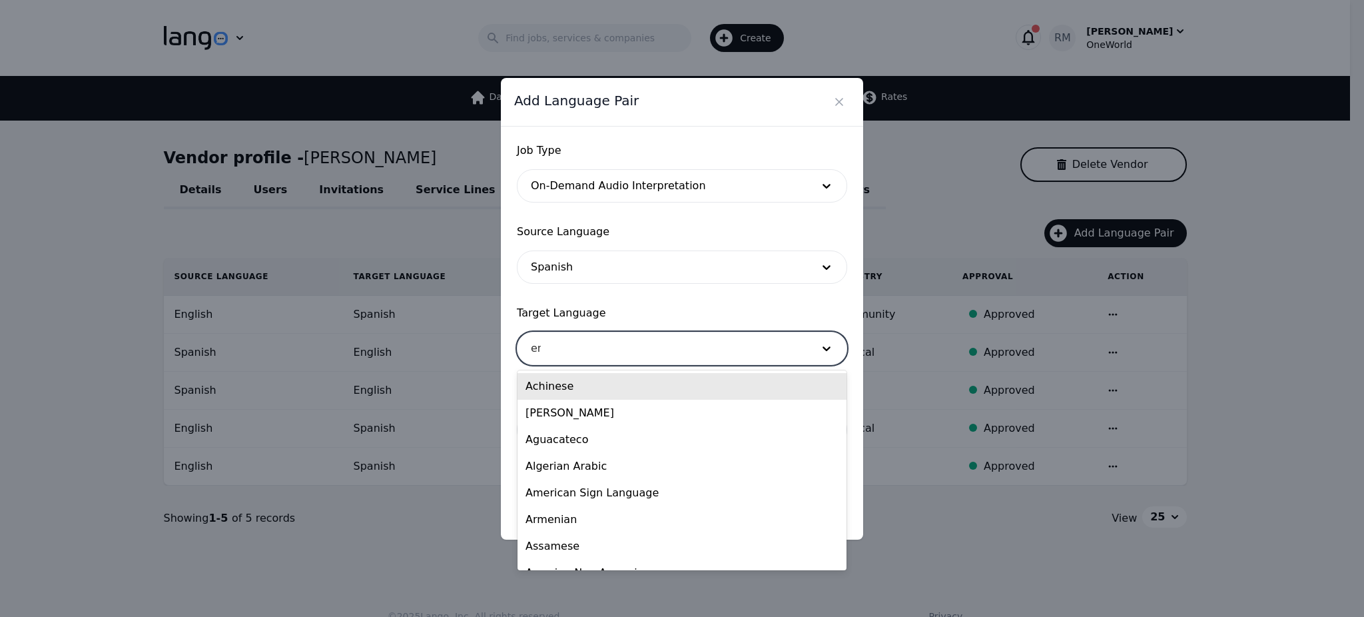
type input "eng"
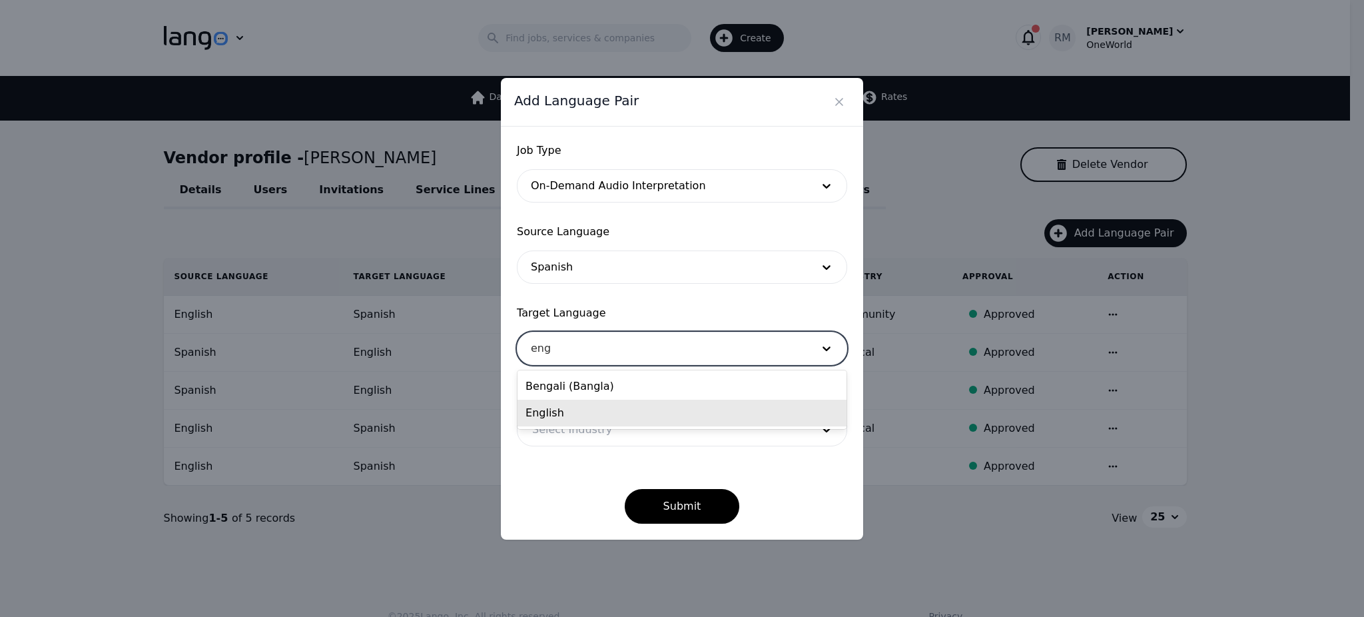
click at [593, 415] on div "English" at bounding box center [682, 413] width 329 height 27
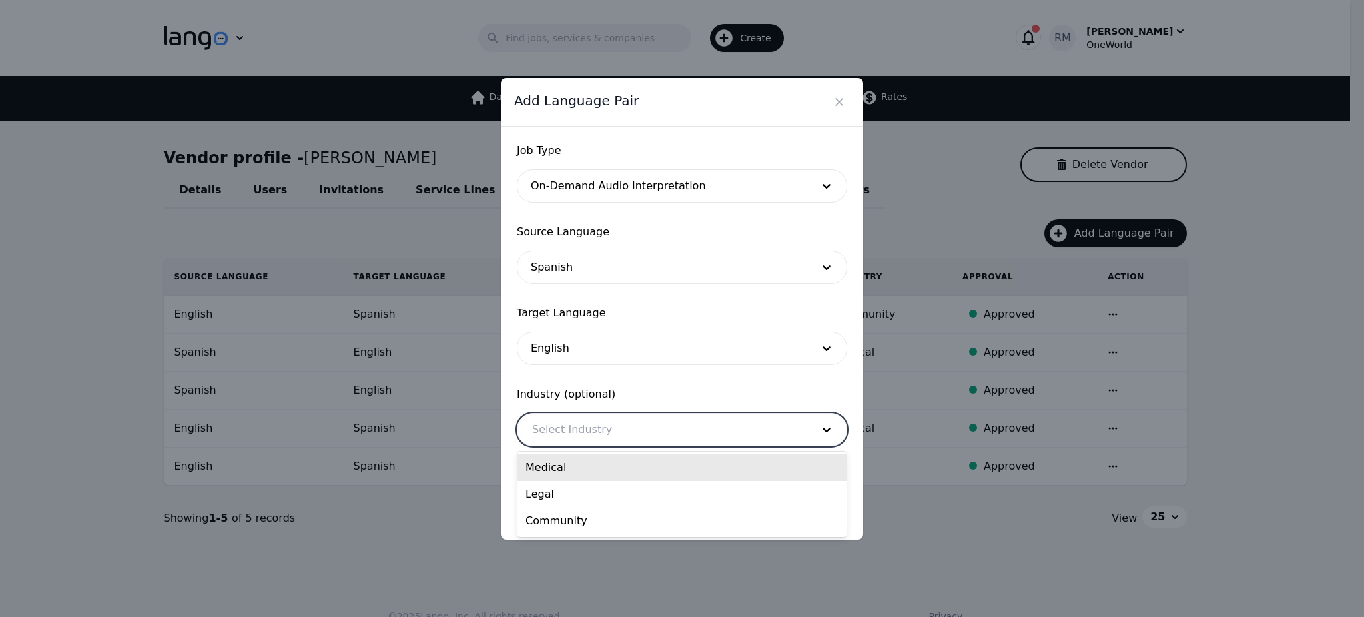
click at [612, 422] on div at bounding box center [662, 430] width 289 height 32
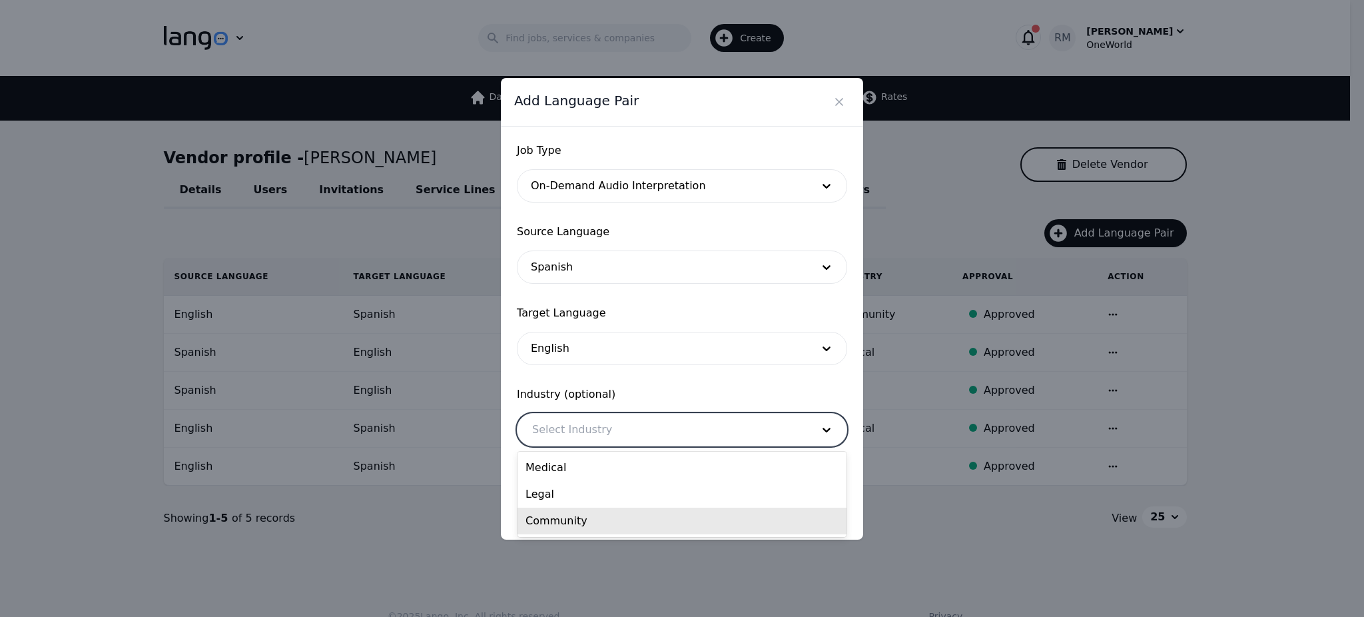
click at [565, 522] on div "Community" at bounding box center [682, 521] width 329 height 27
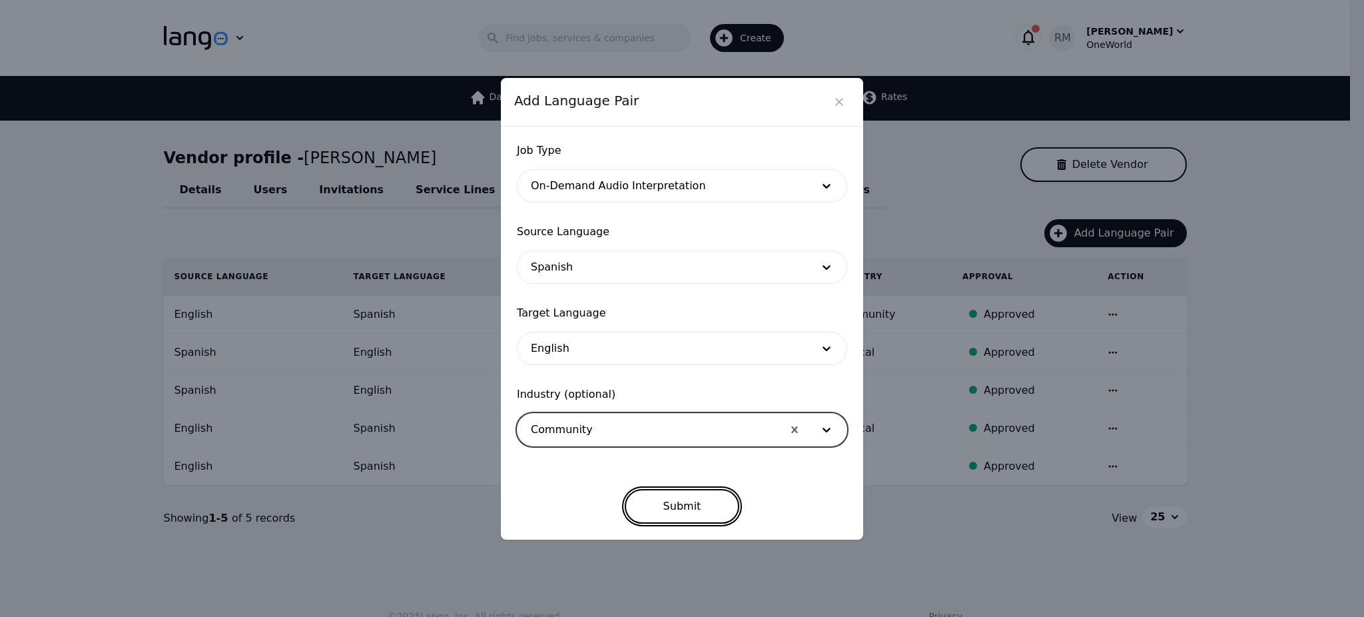
click at [677, 506] on button "Submit" at bounding box center [682, 506] width 115 height 35
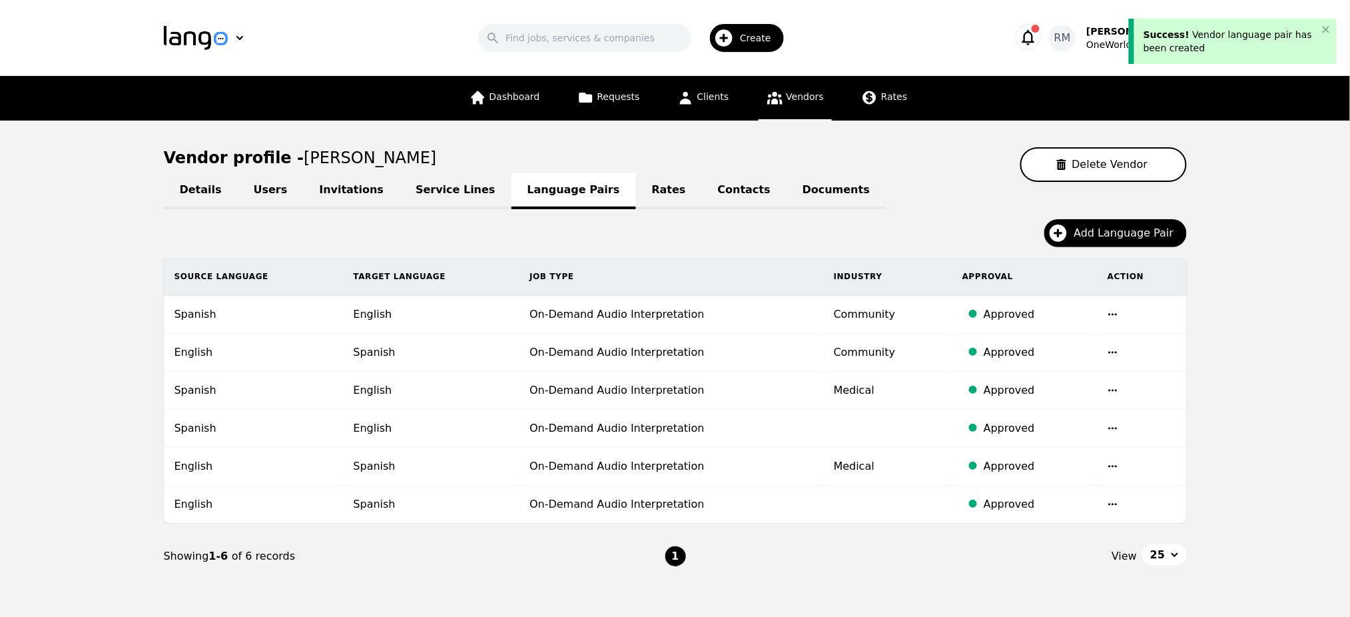
click at [702, 190] on link "Contacts" at bounding box center [744, 191] width 85 height 37
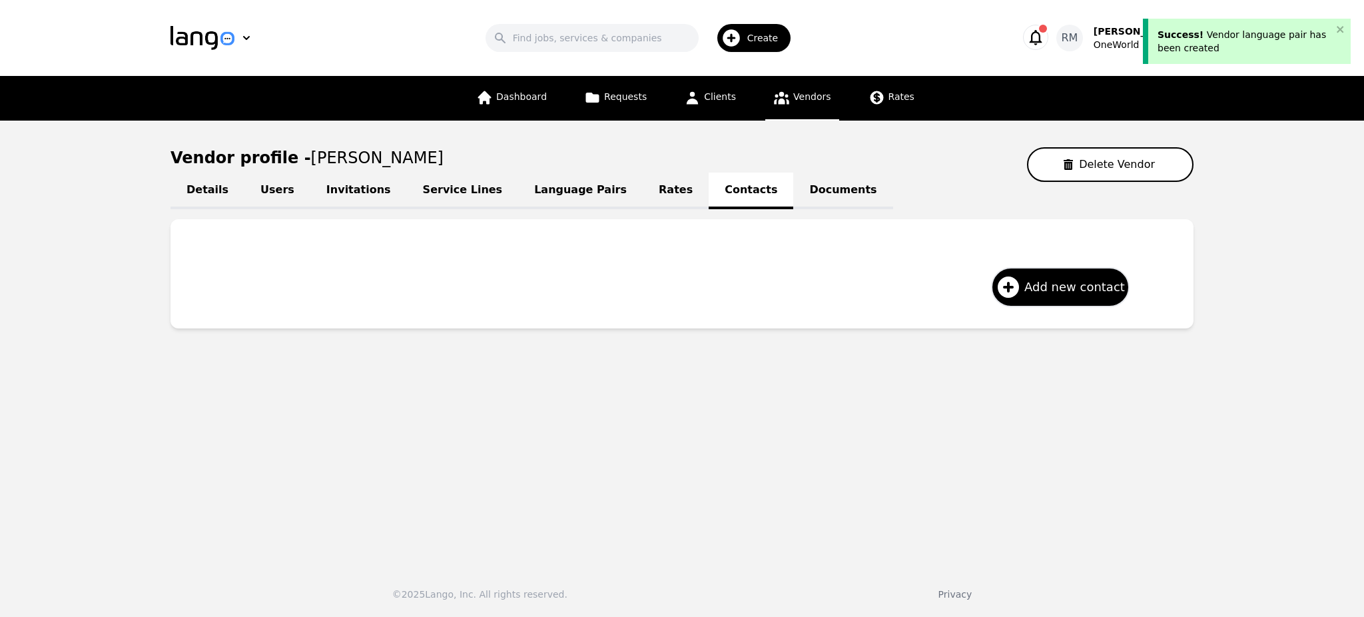
click at [793, 187] on link "Documents" at bounding box center [842, 191] width 99 height 37
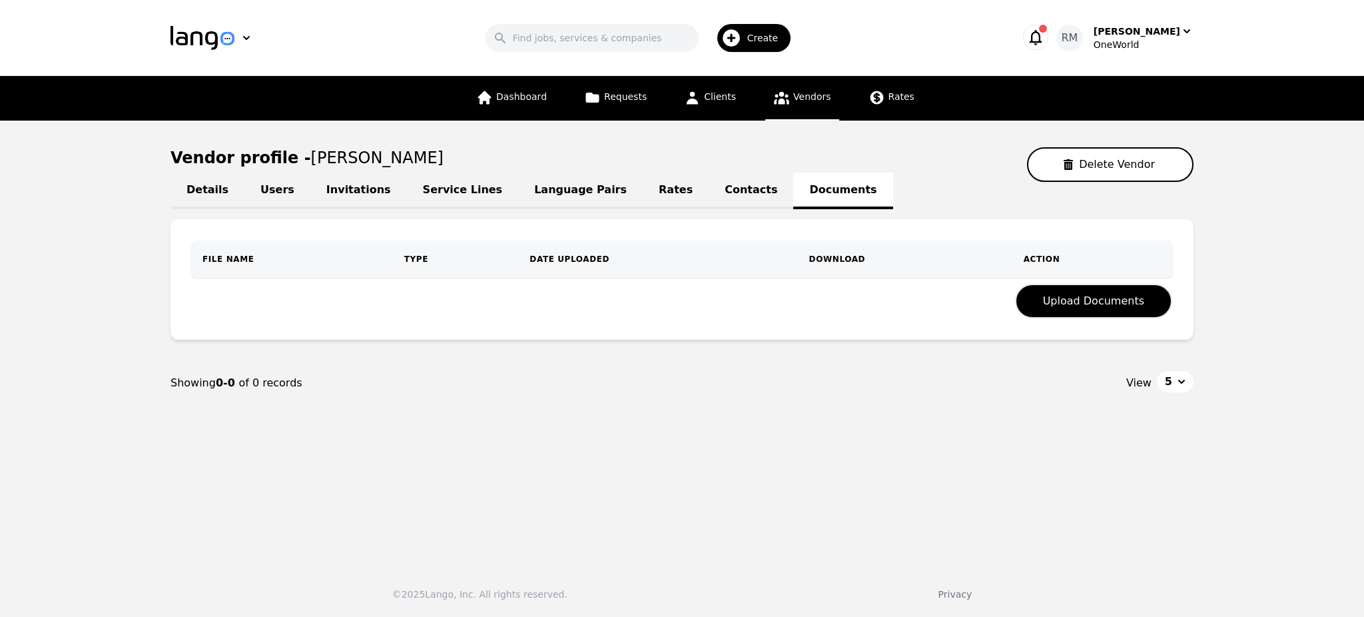
click at [787, 506] on main "Vendor profile - [PERSON_NAME] Delete Vendor Details Users Invitations Service …" at bounding box center [682, 338] width 1364 height 435
